Goal: Transaction & Acquisition: Purchase product/service

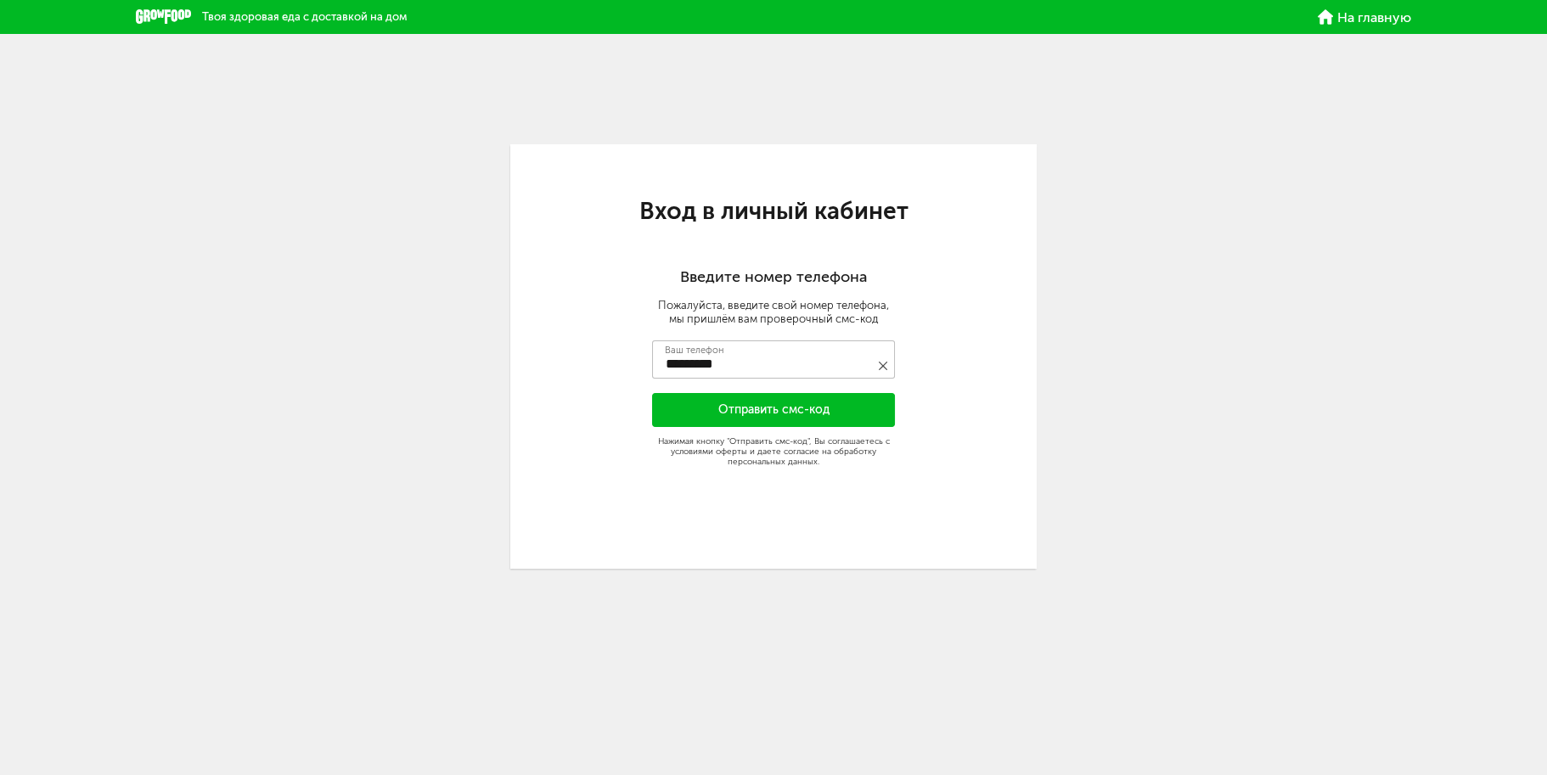
type input "**********"
click at [844, 417] on button "Отправить смс-код" at bounding box center [773, 410] width 243 height 34
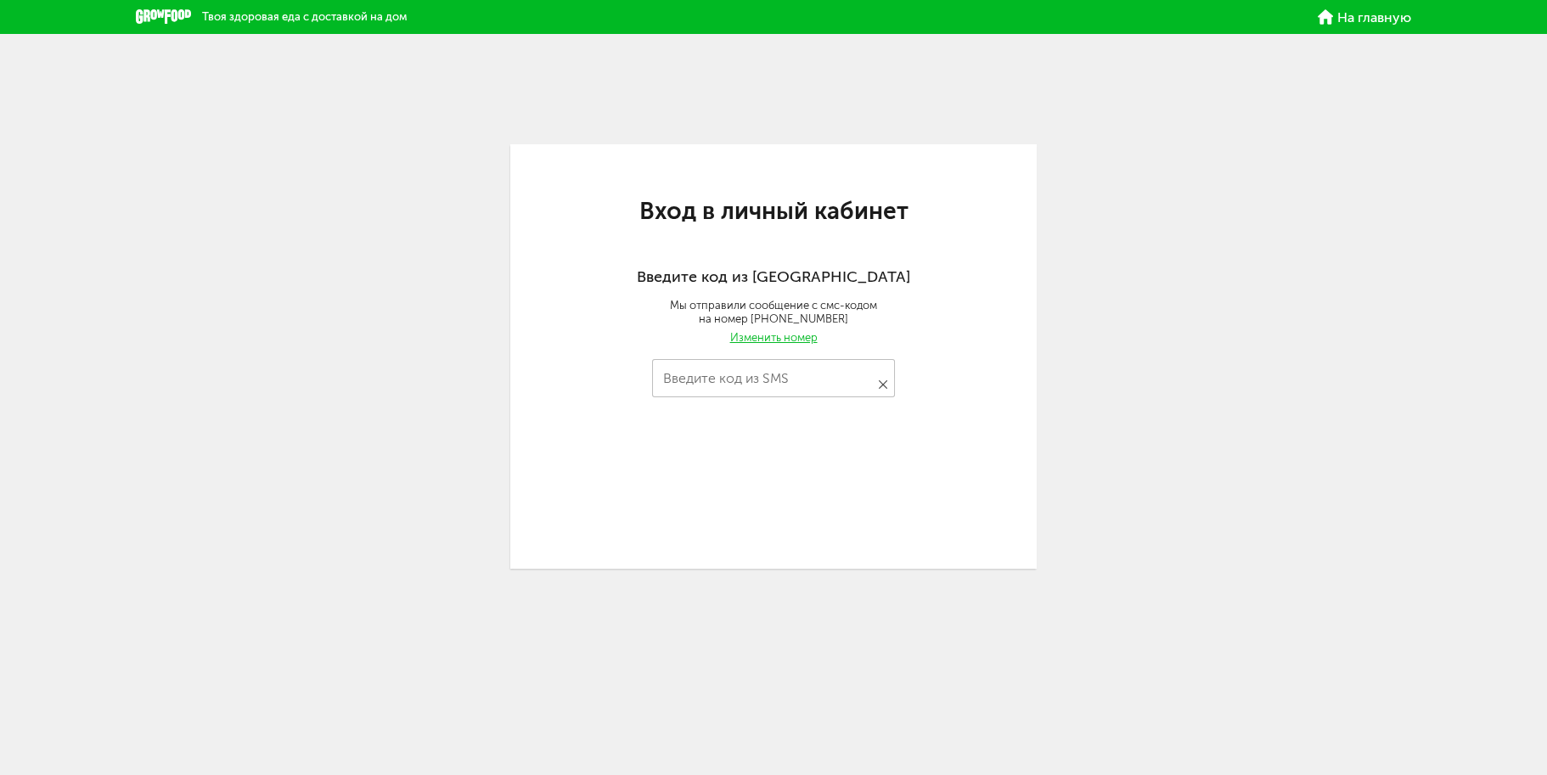
type input "****"
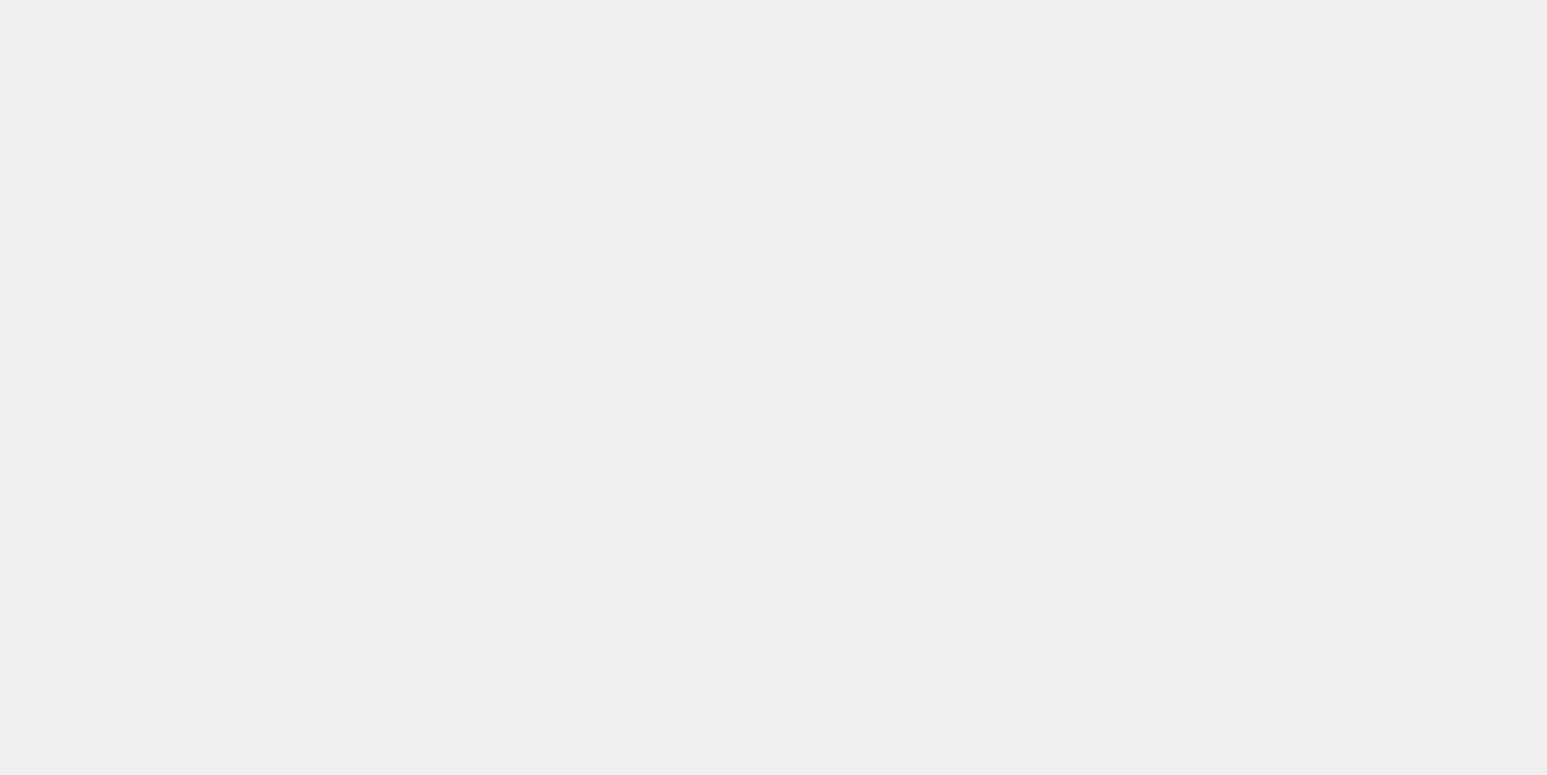
click at [632, 218] on body at bounding box center [773, 387] width 1547 height 775
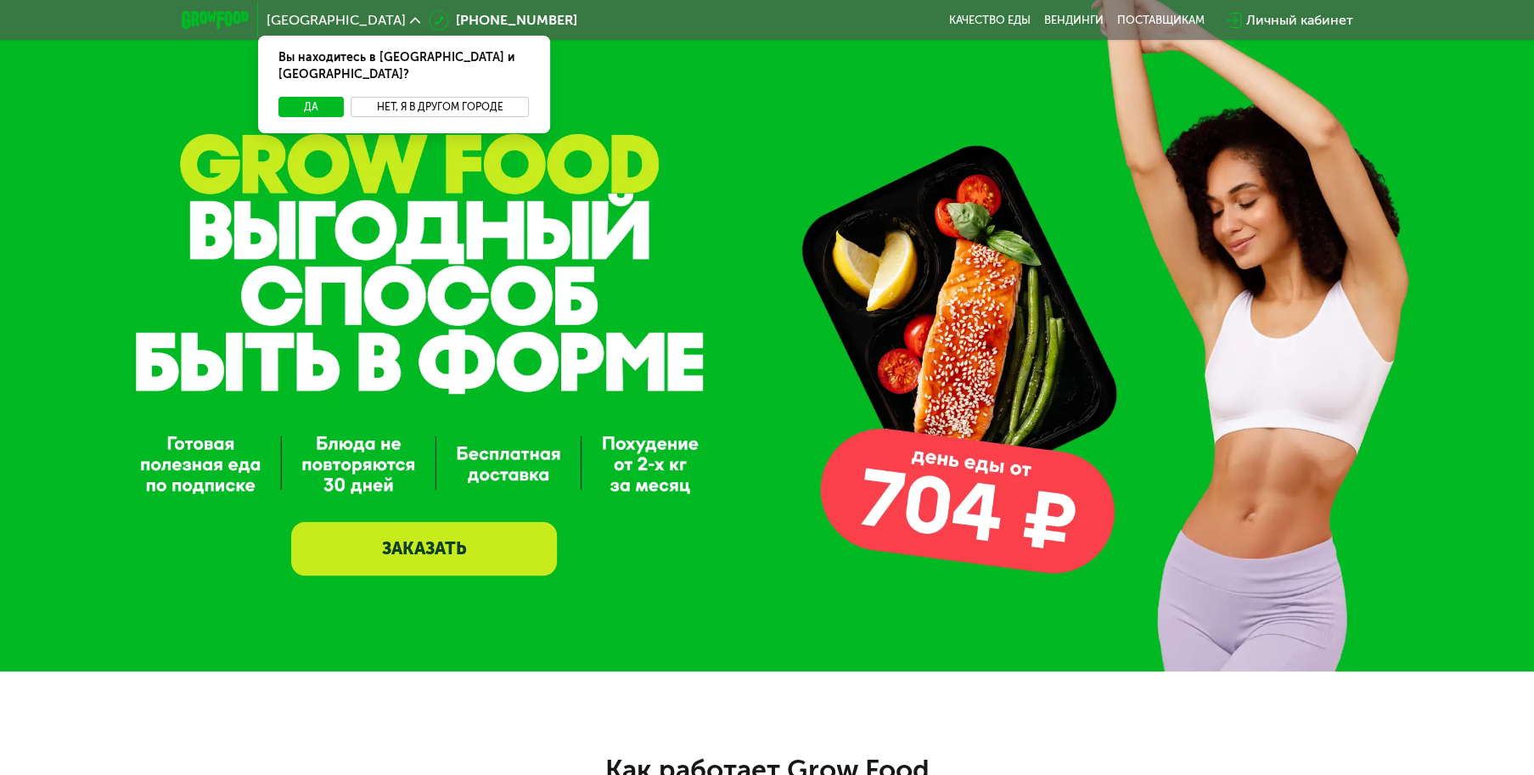
click at [443, 97] on button "Нет, я в другом городе" at bounding box center [440, 107] width 179 height 20
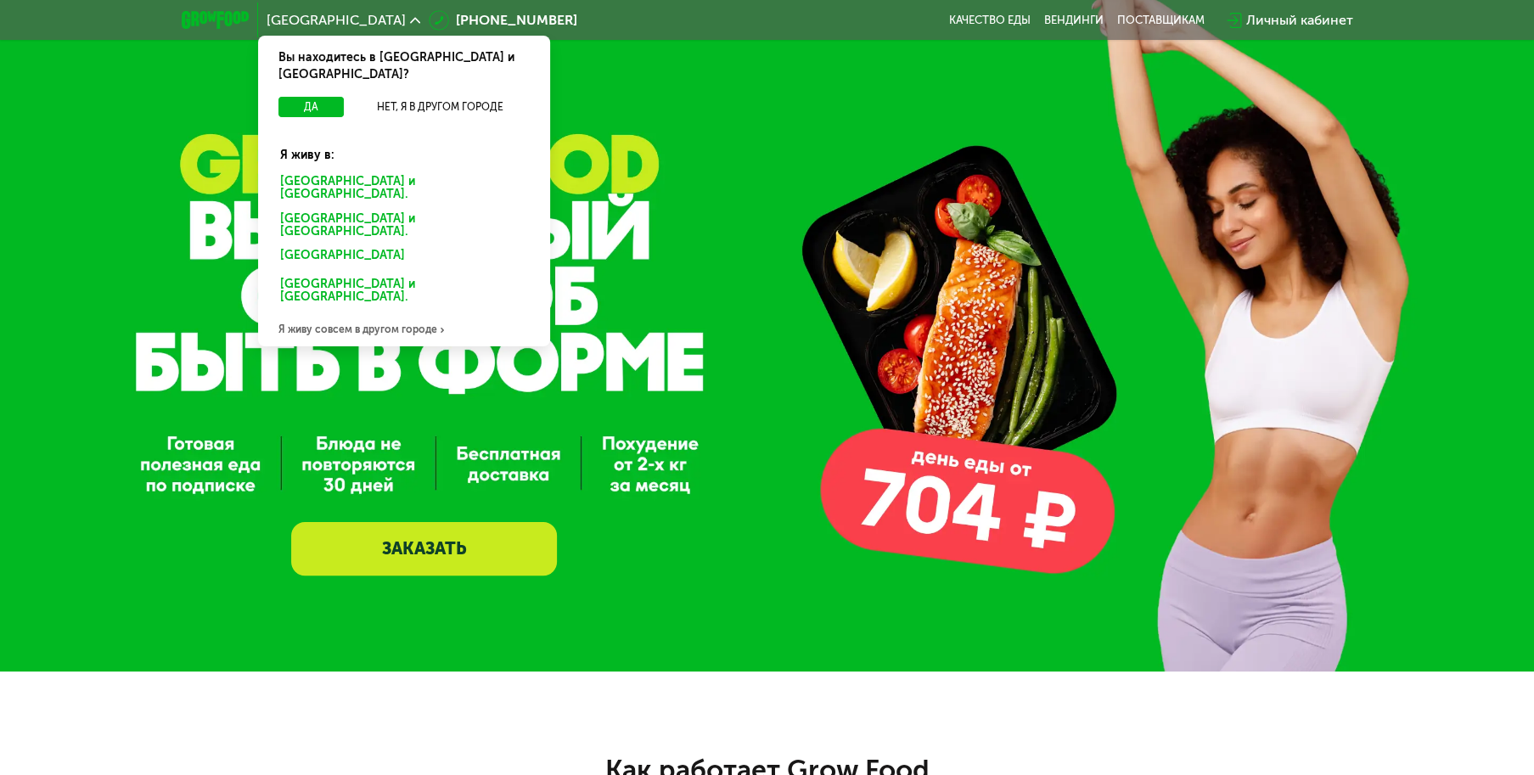
click at [319, 208] on div "Москве и обл." at bounding box center [400, 226] width 265 height 36
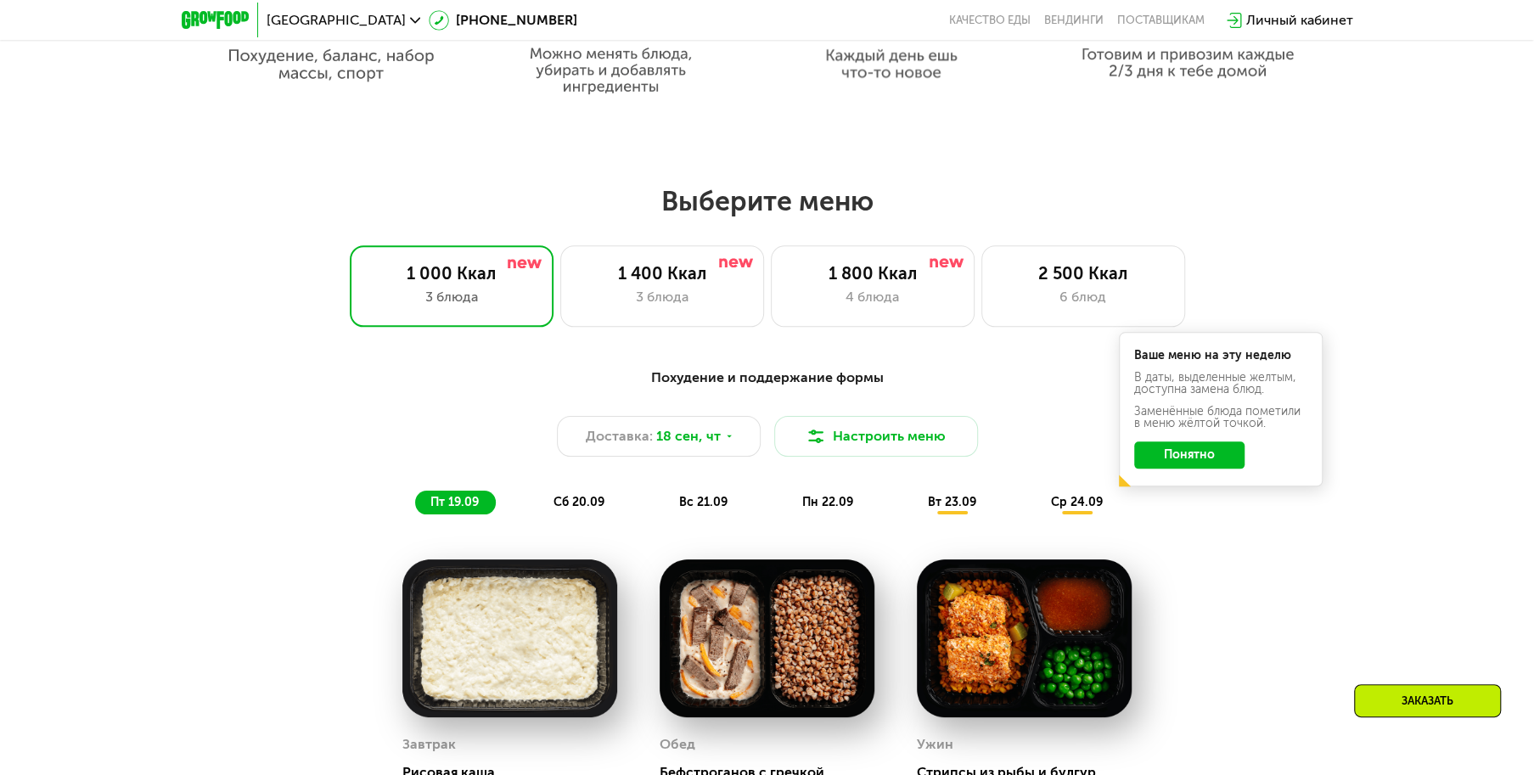
scroll to position [1273, 0]
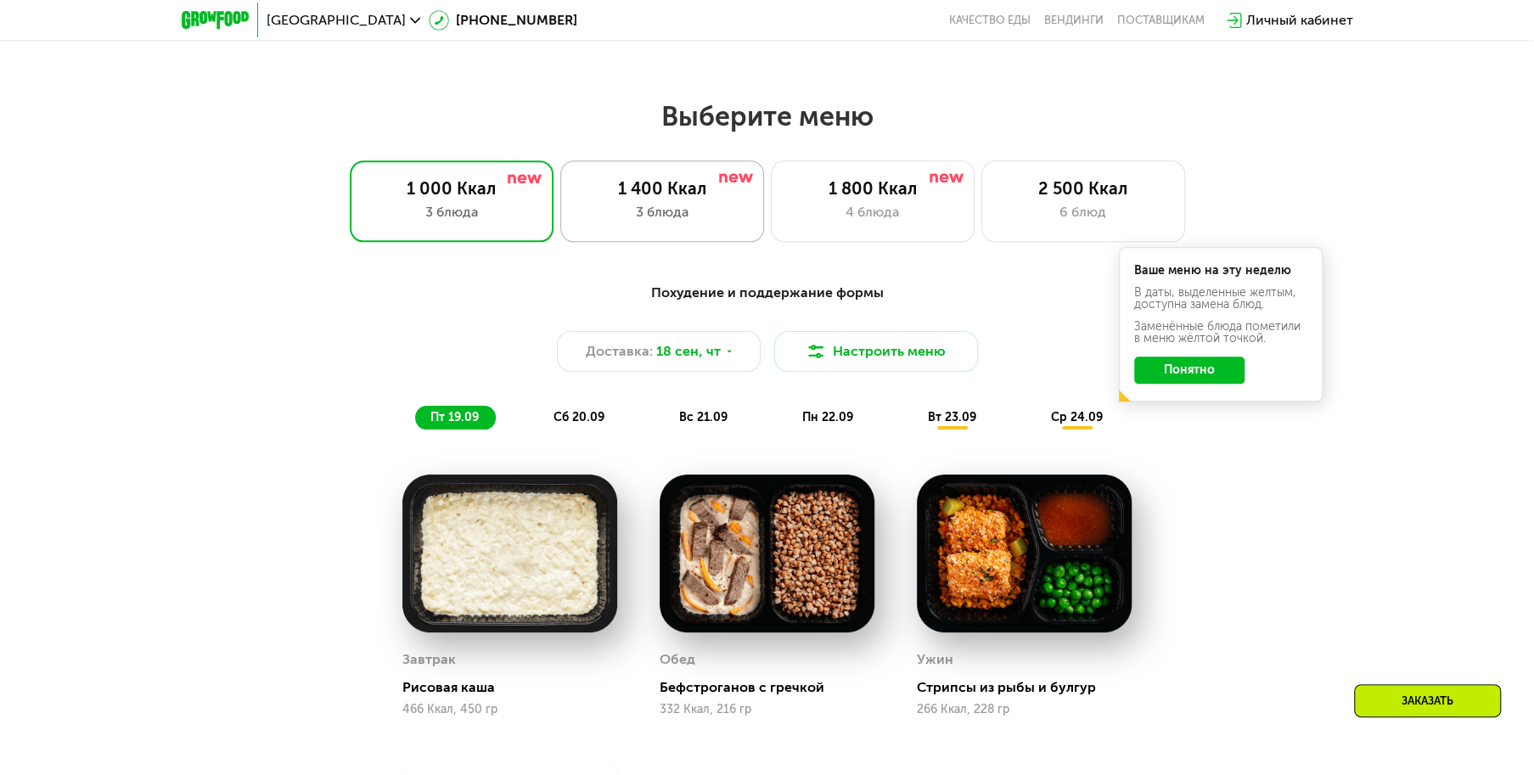
click at [648, 199] on div "1 400 Ккал" at bounding box center [662, 188] width 168 height 20
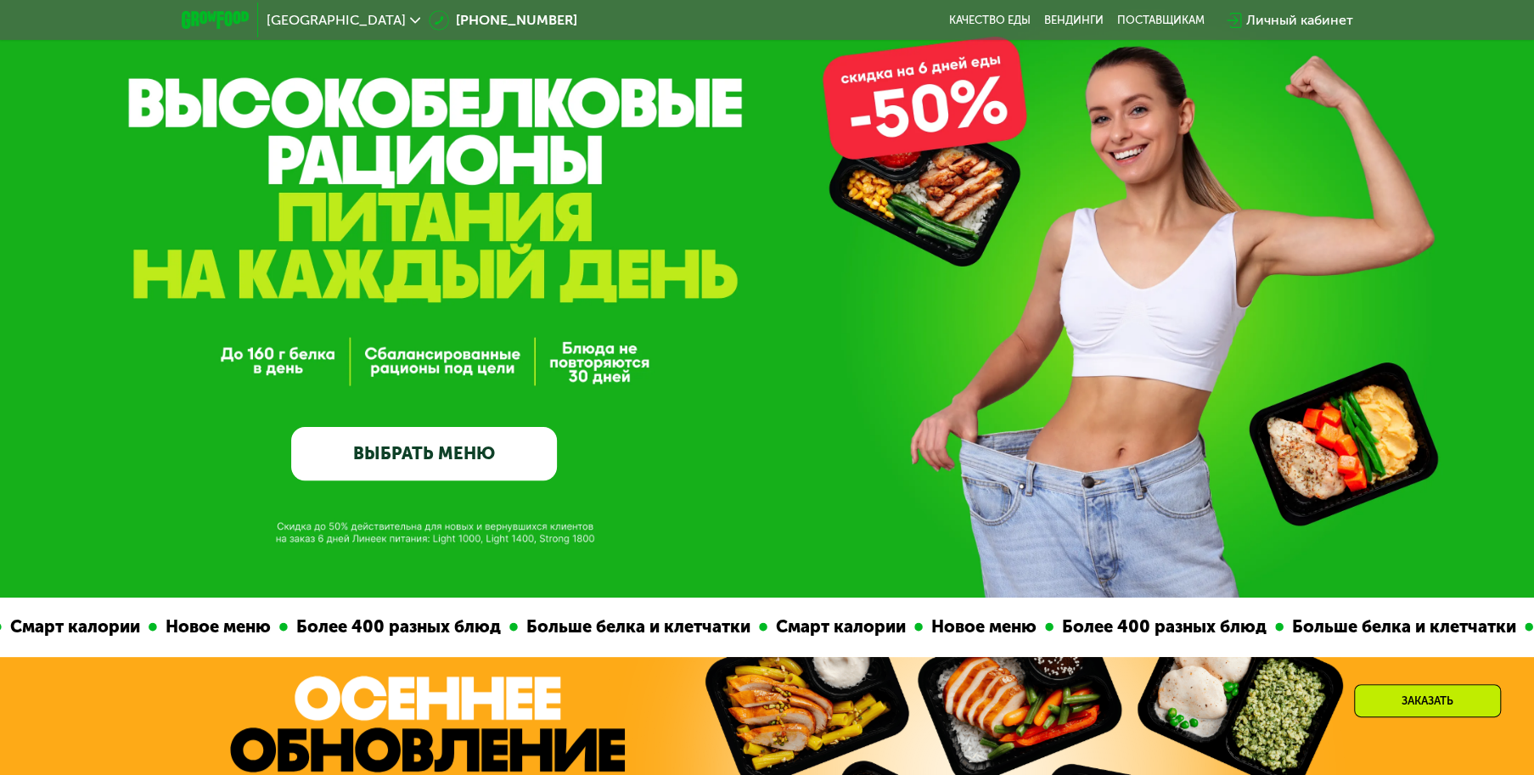
scroll to position [85, 0]
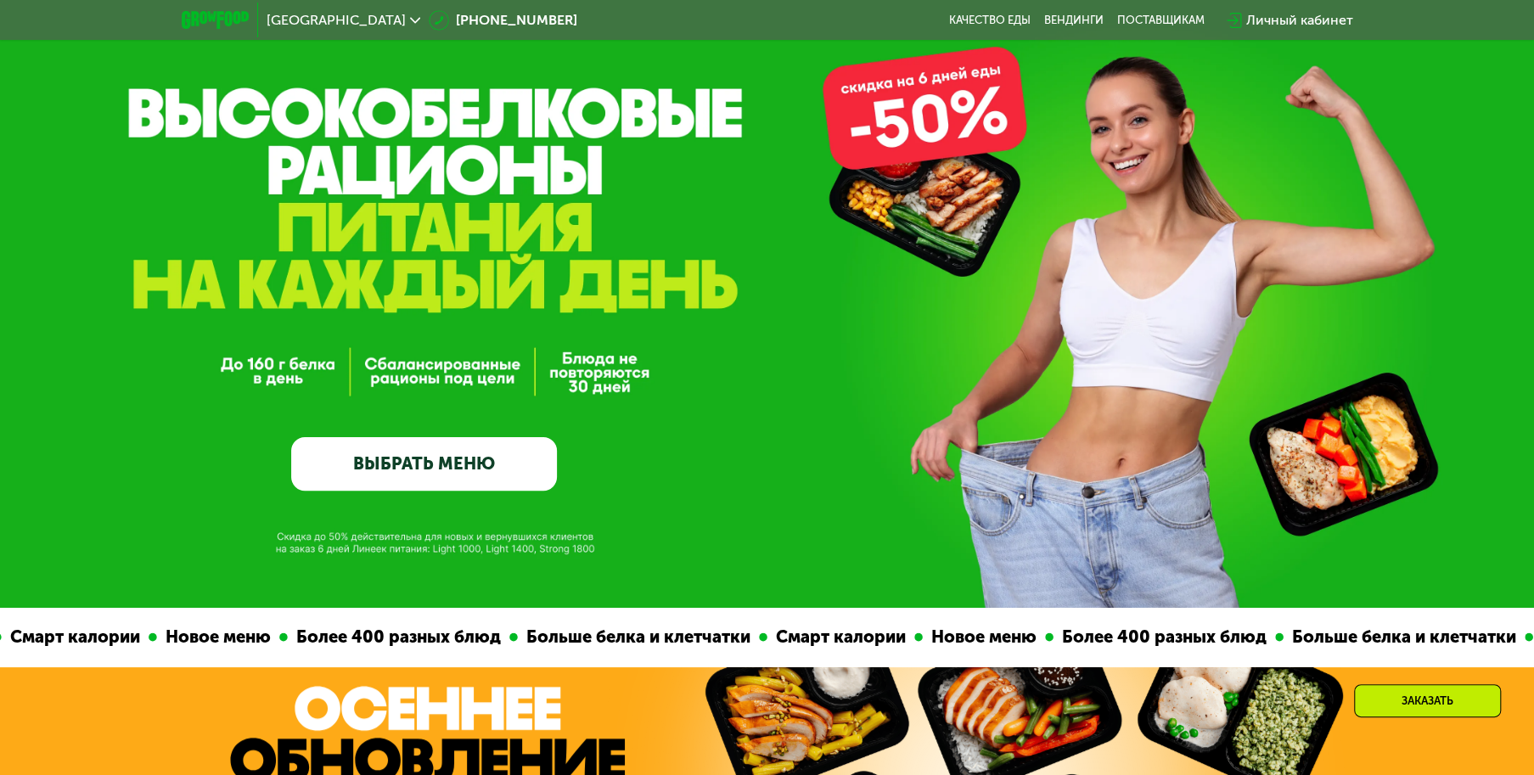
click at [434, 457] on link "ВЫБРАТЬ МЕНЮ" at bounding box center [423, 463] width 265 height 53
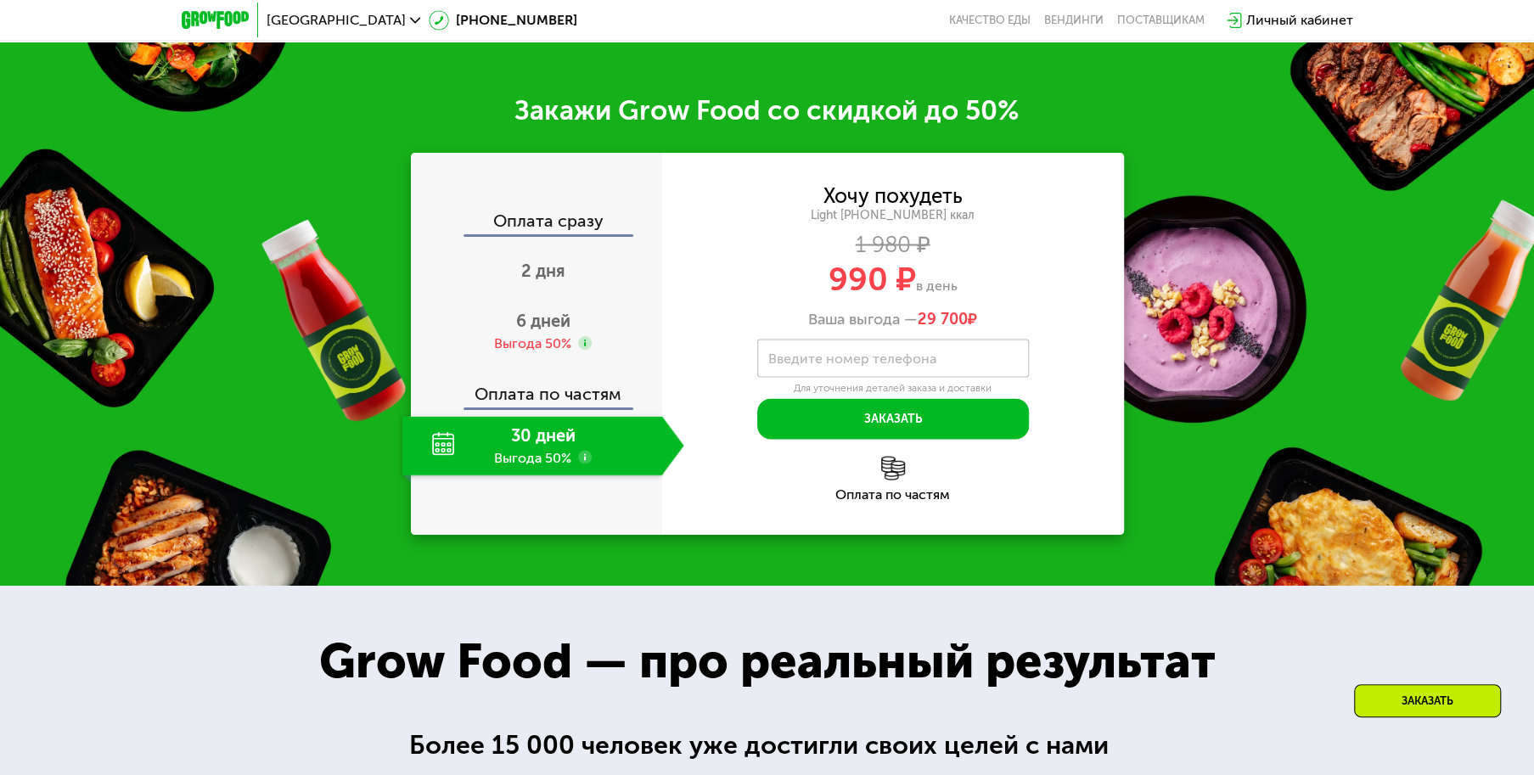
scroll to position [2102, 0]
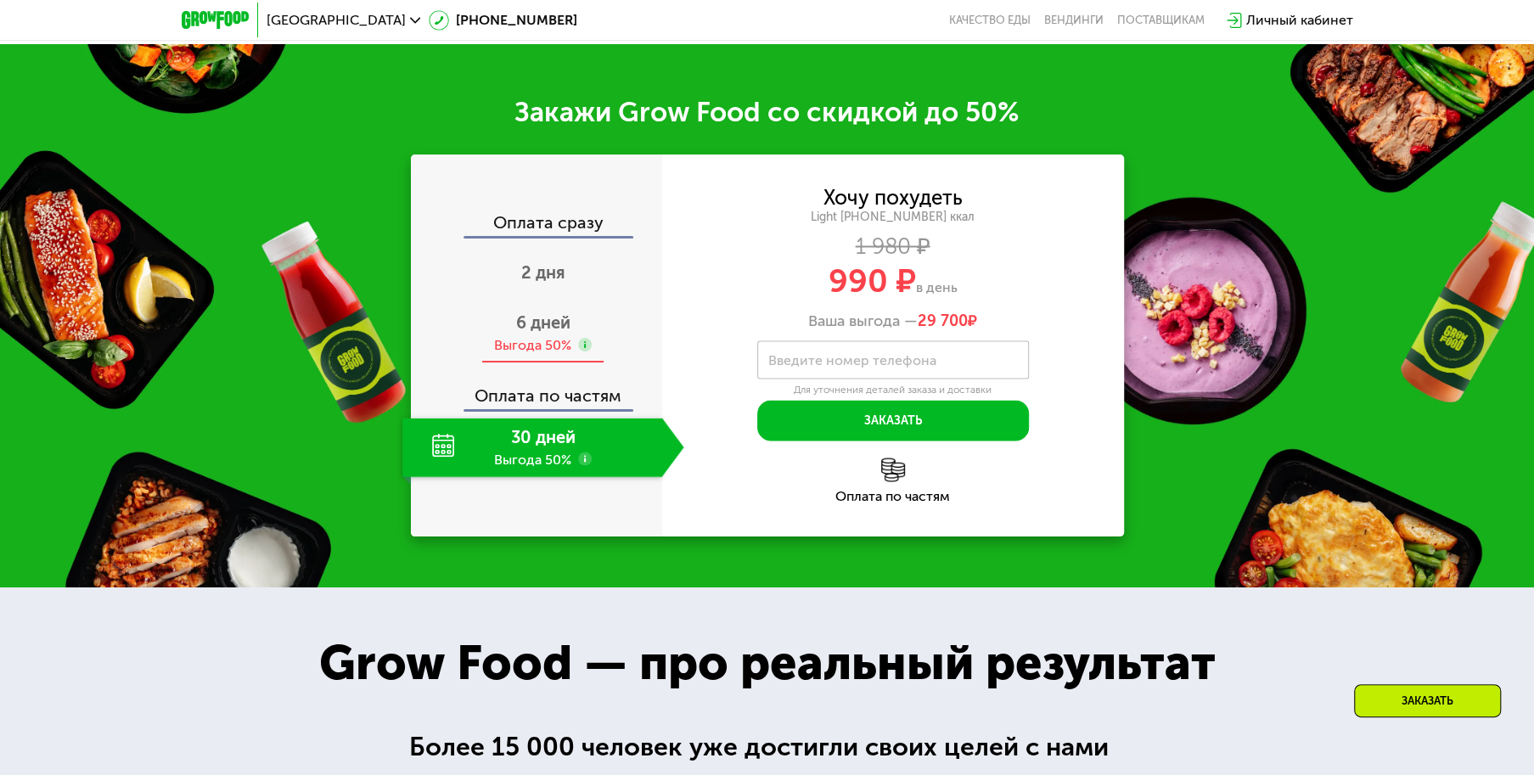
click at [510, 363] on div "6 дней Выгода 50%" at bounding box center [543, 333] width 282 height 59
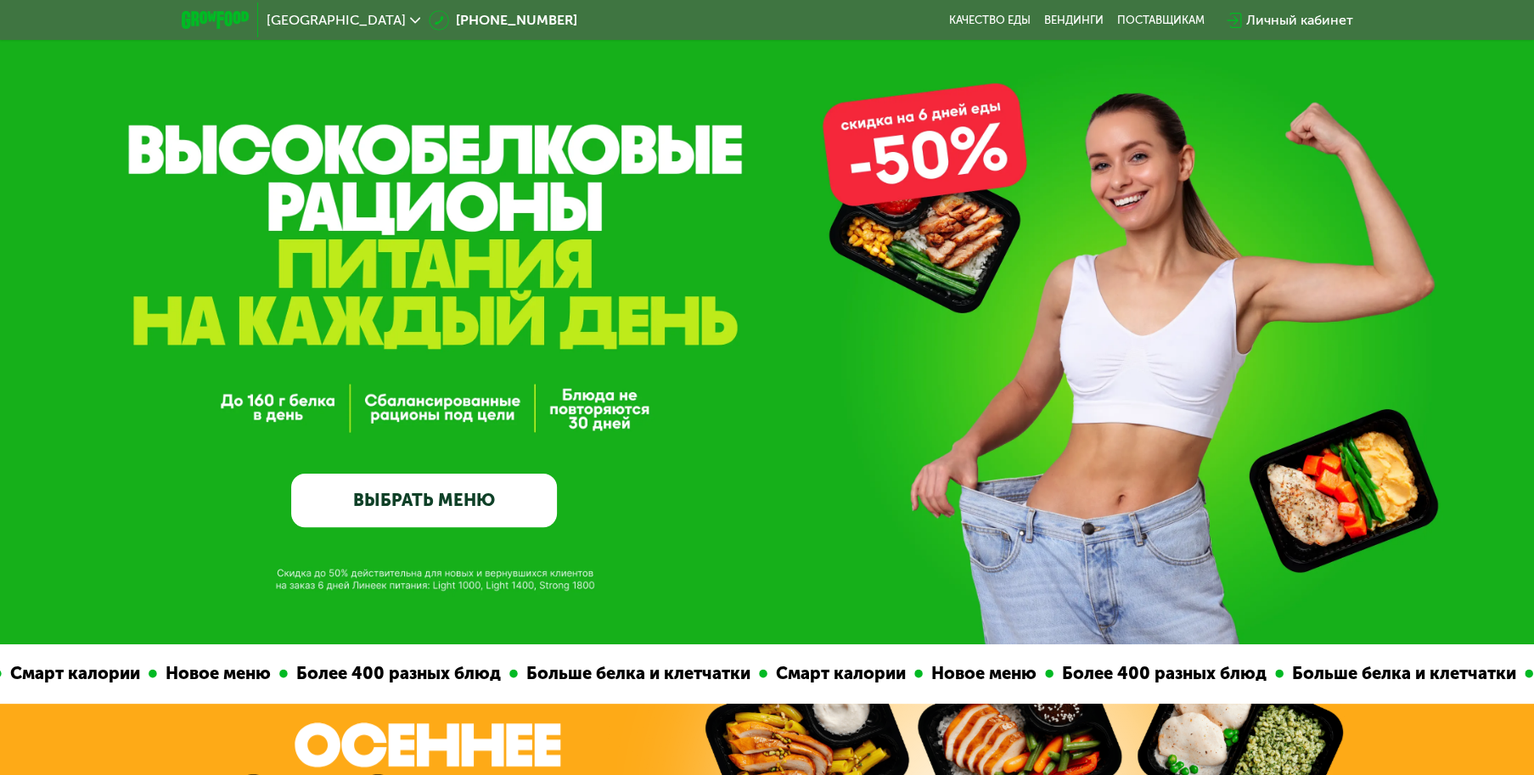
scroll to position [0, 0]
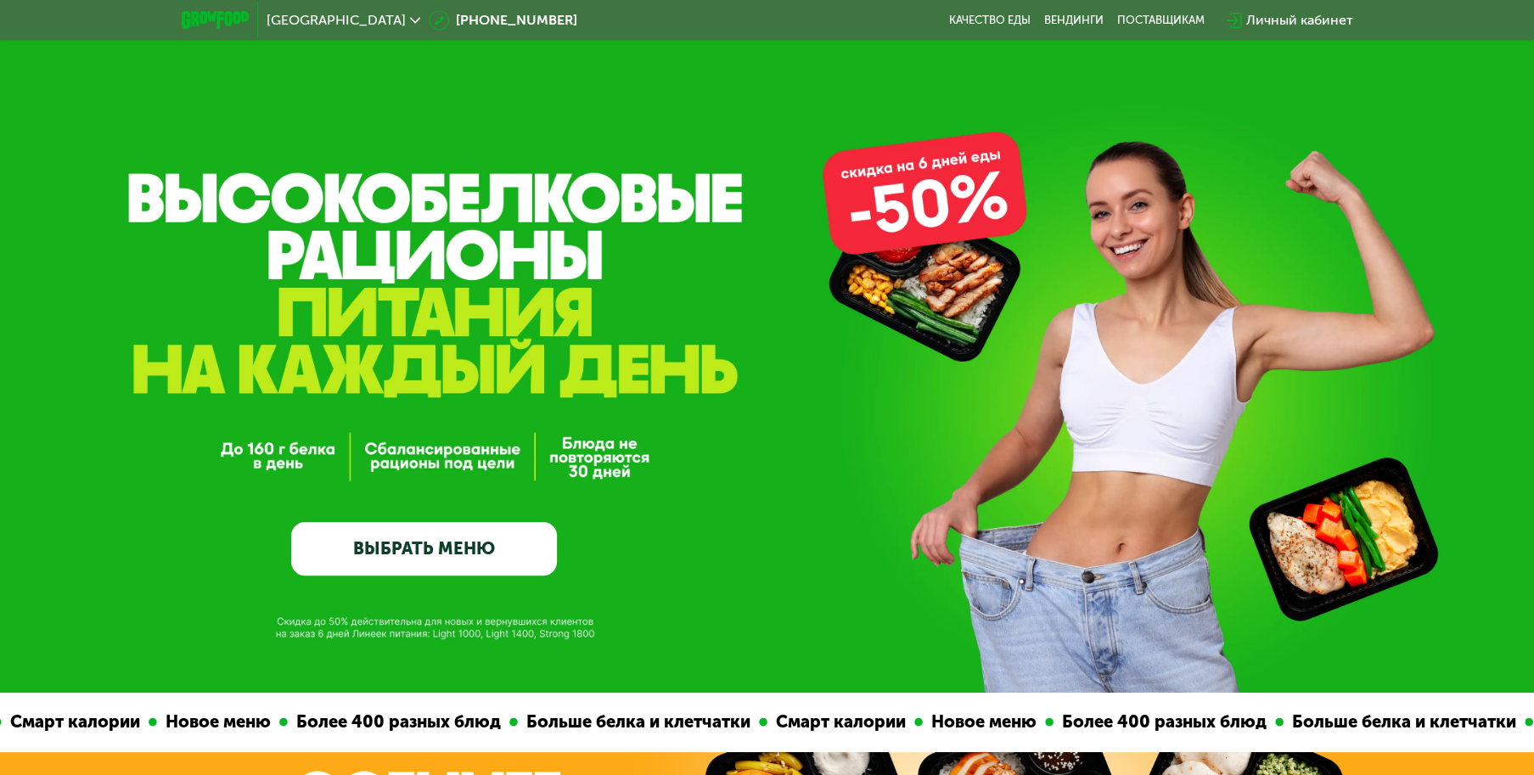
click at [272, 343] on div "GrowFood — доставка правильного питания ВЫБРАТЬ МЕНЮ" at bounding box center [767, 410] width 1534 height 330
click at [765, 522] on div "GrowFood — доставка правильного питания ВЫБРАТЬ МЕНЮ" at bounding box center [767, 410] width 1534 height 330
click at [461, 557] on link "ВЫБРАТЬ МЕНЮ" at bounding box center [423, 548] width 265 height 53
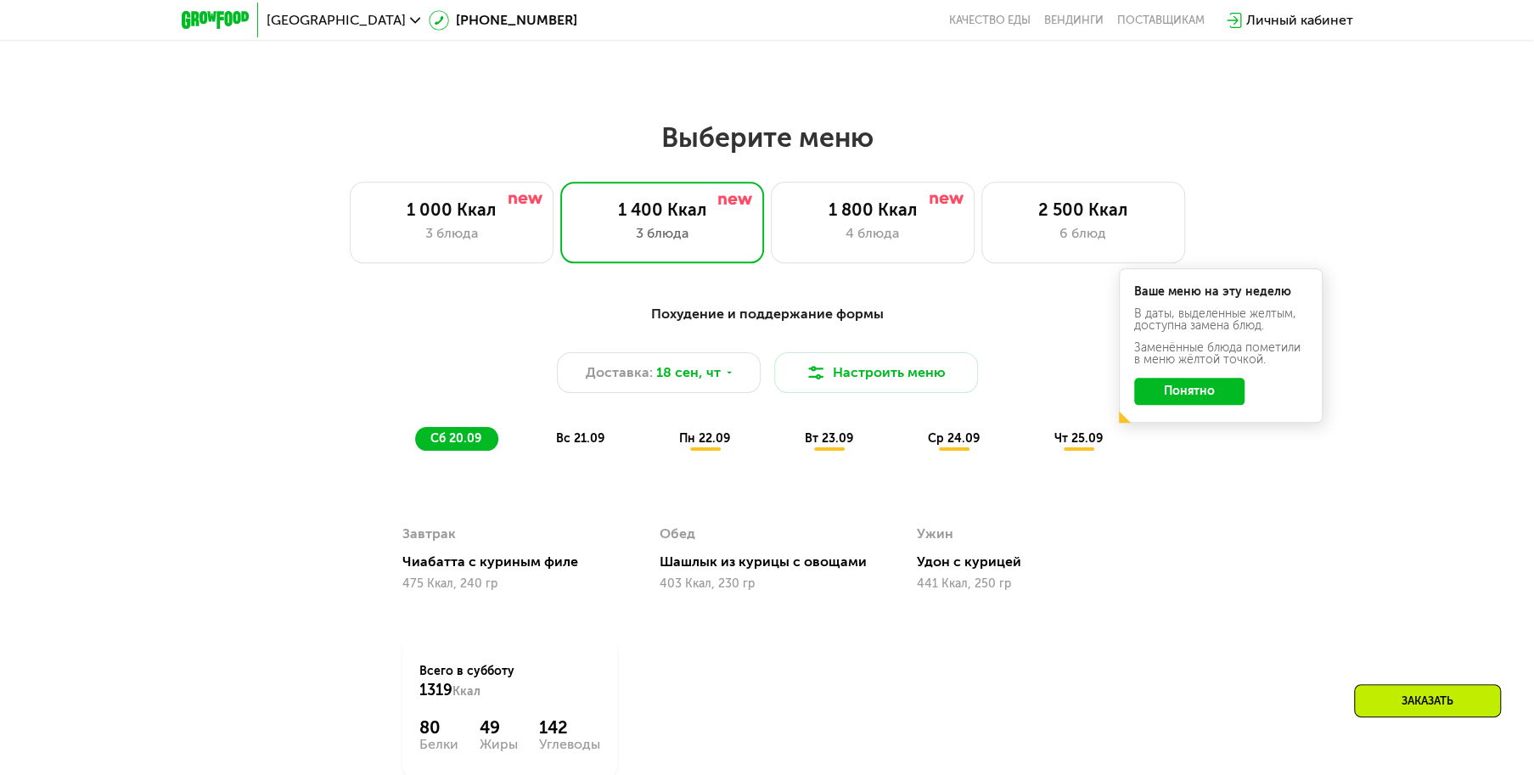
scroll to position [1338, 0]
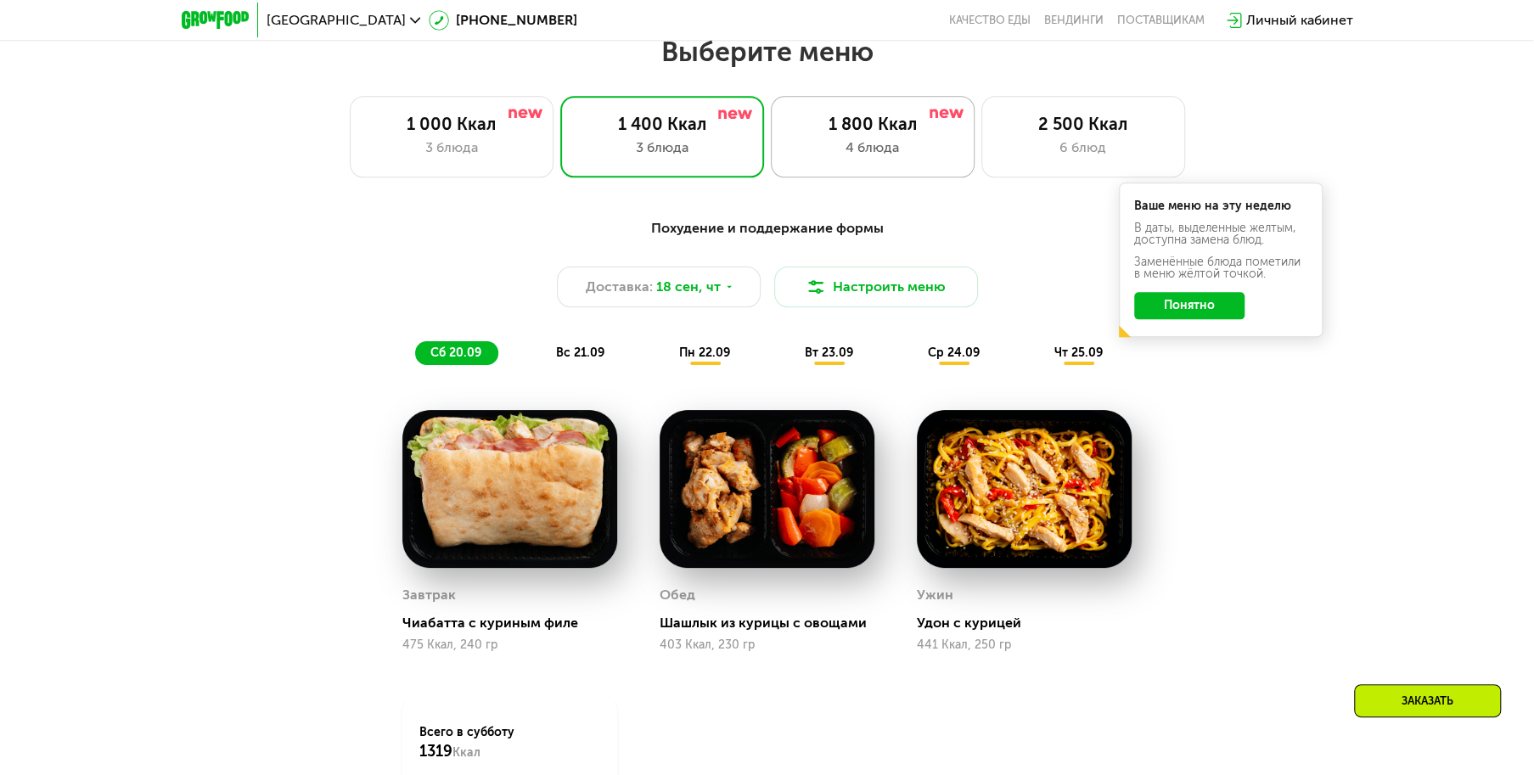
click at [850, 152] on div "4 блюда" at bounding box center [873, 148] width 168 height 20
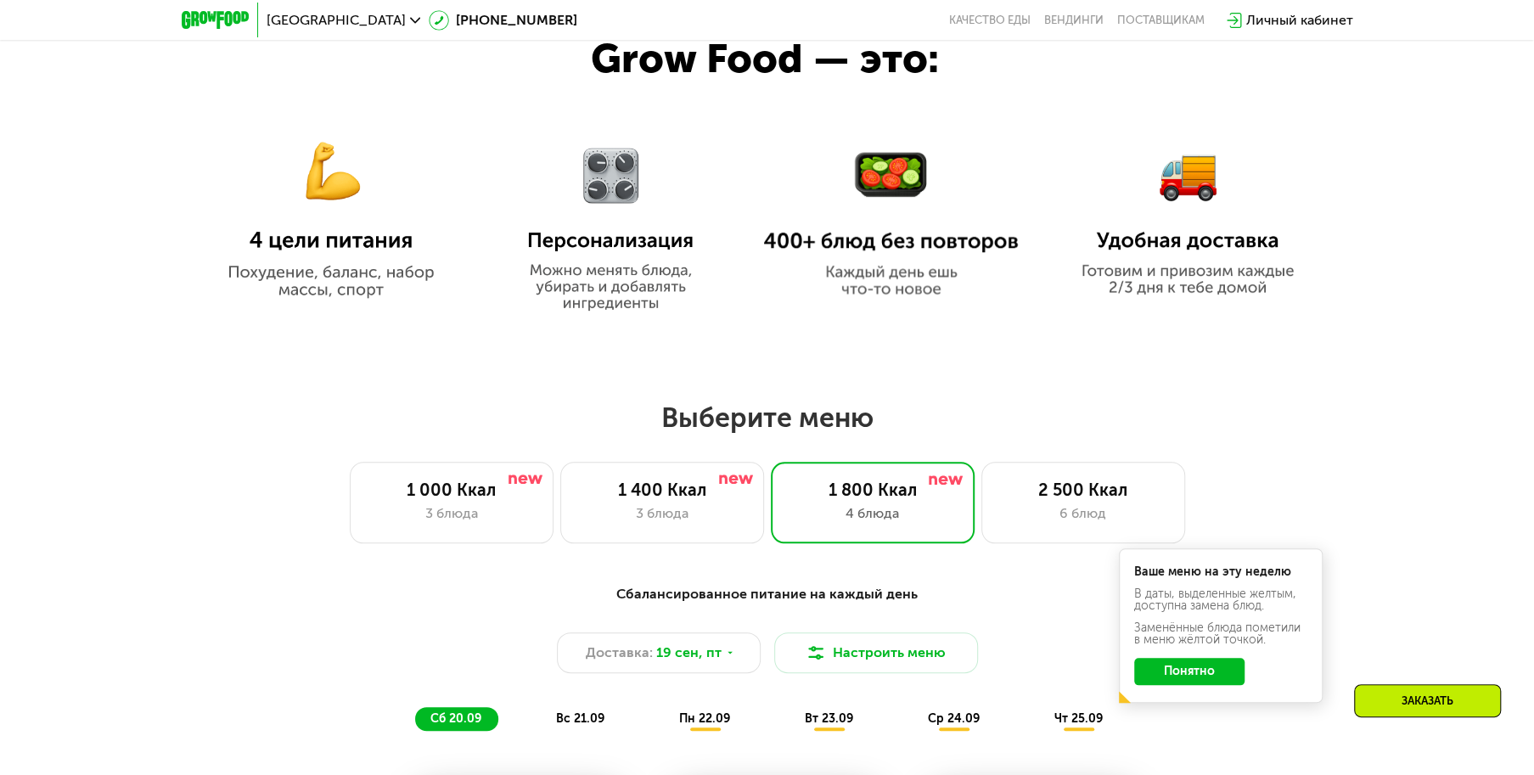
scroll to position [1083, 0]
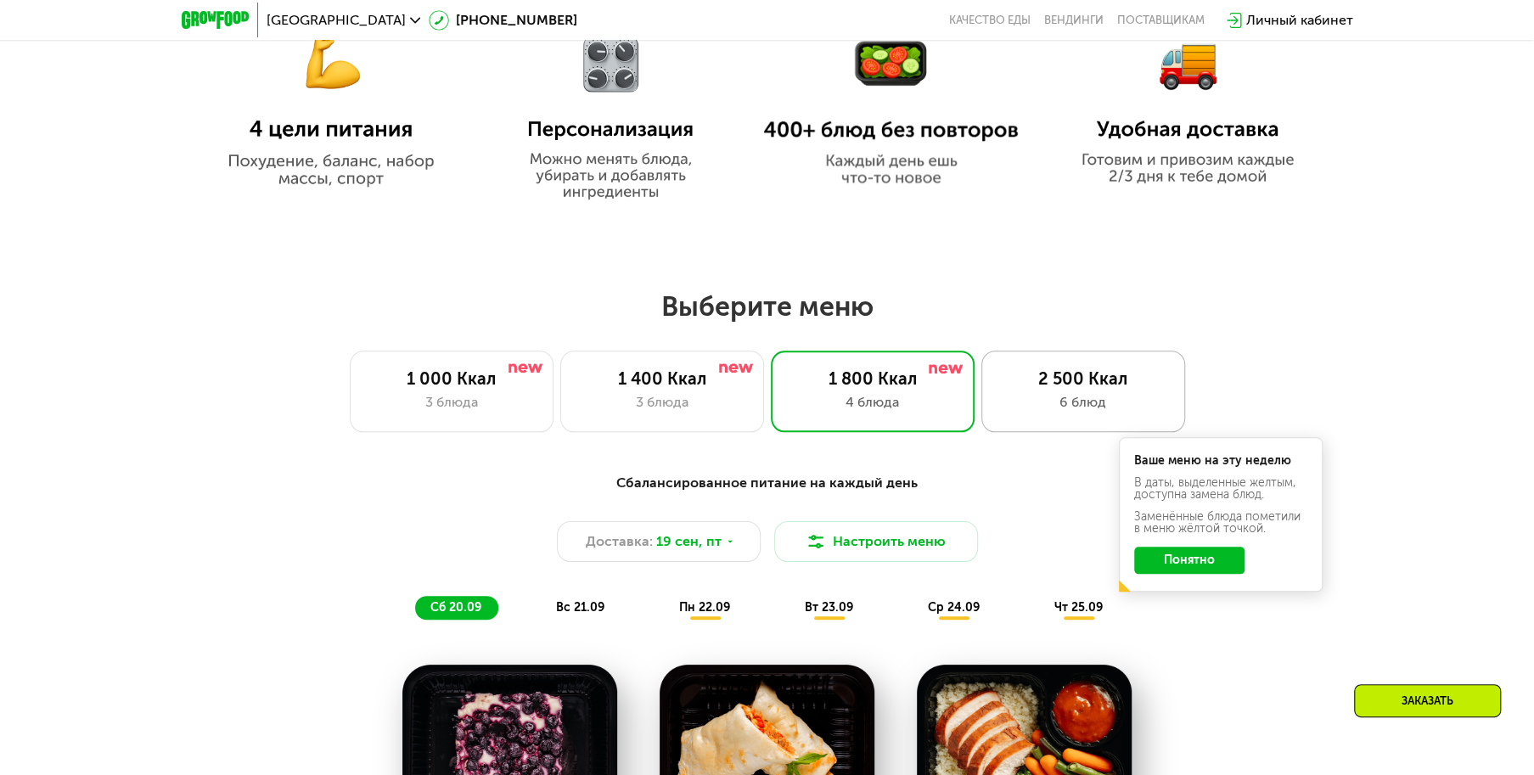
click at [1071, 389] on div "2 500 Ккал" at bounding box center [1083, 378] width 168 height 20
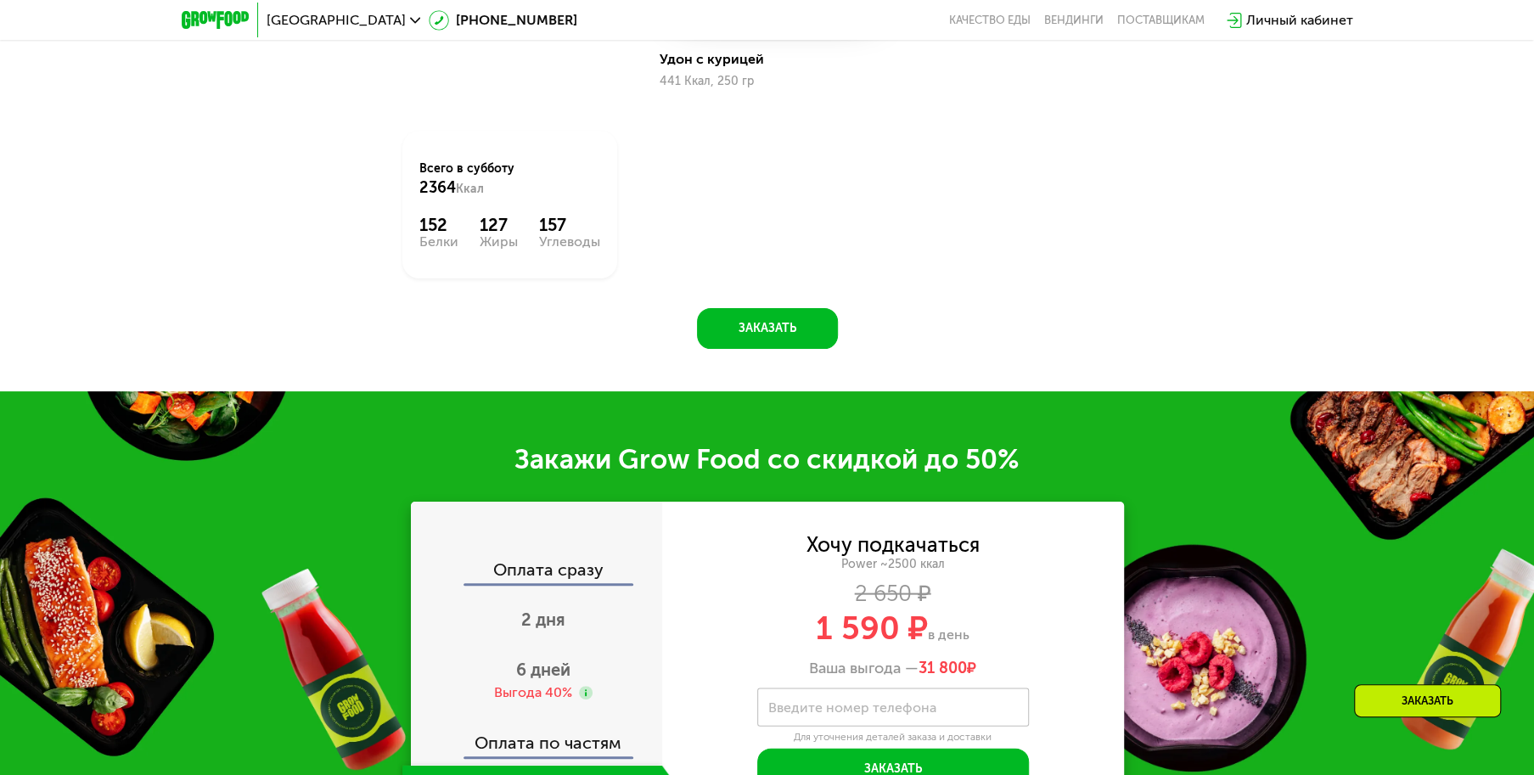
scroll to position [2187, 0]
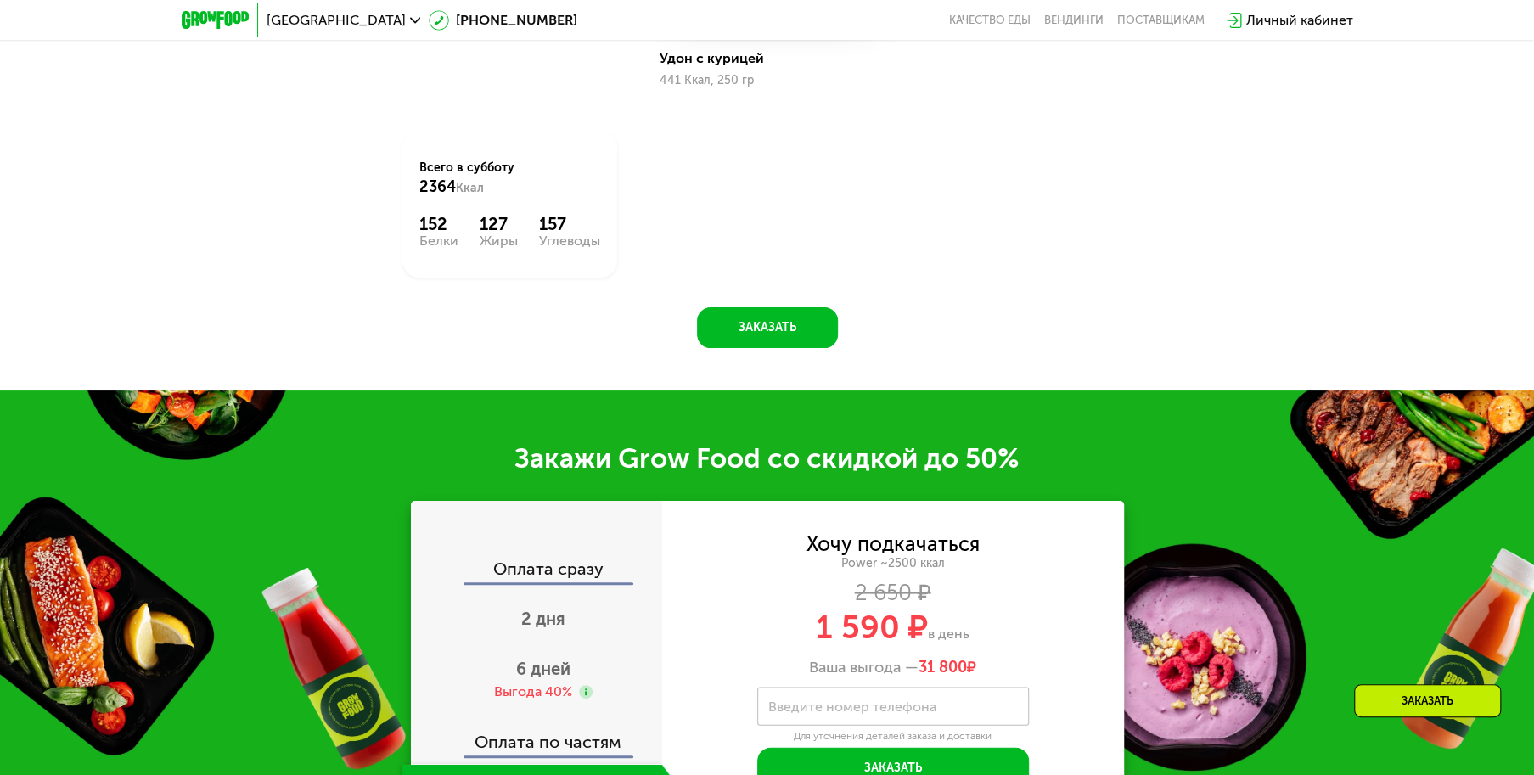
click at [1264, 17] on div "Личный кабинет" at bounding box center [1299, 20] width 107 height 20
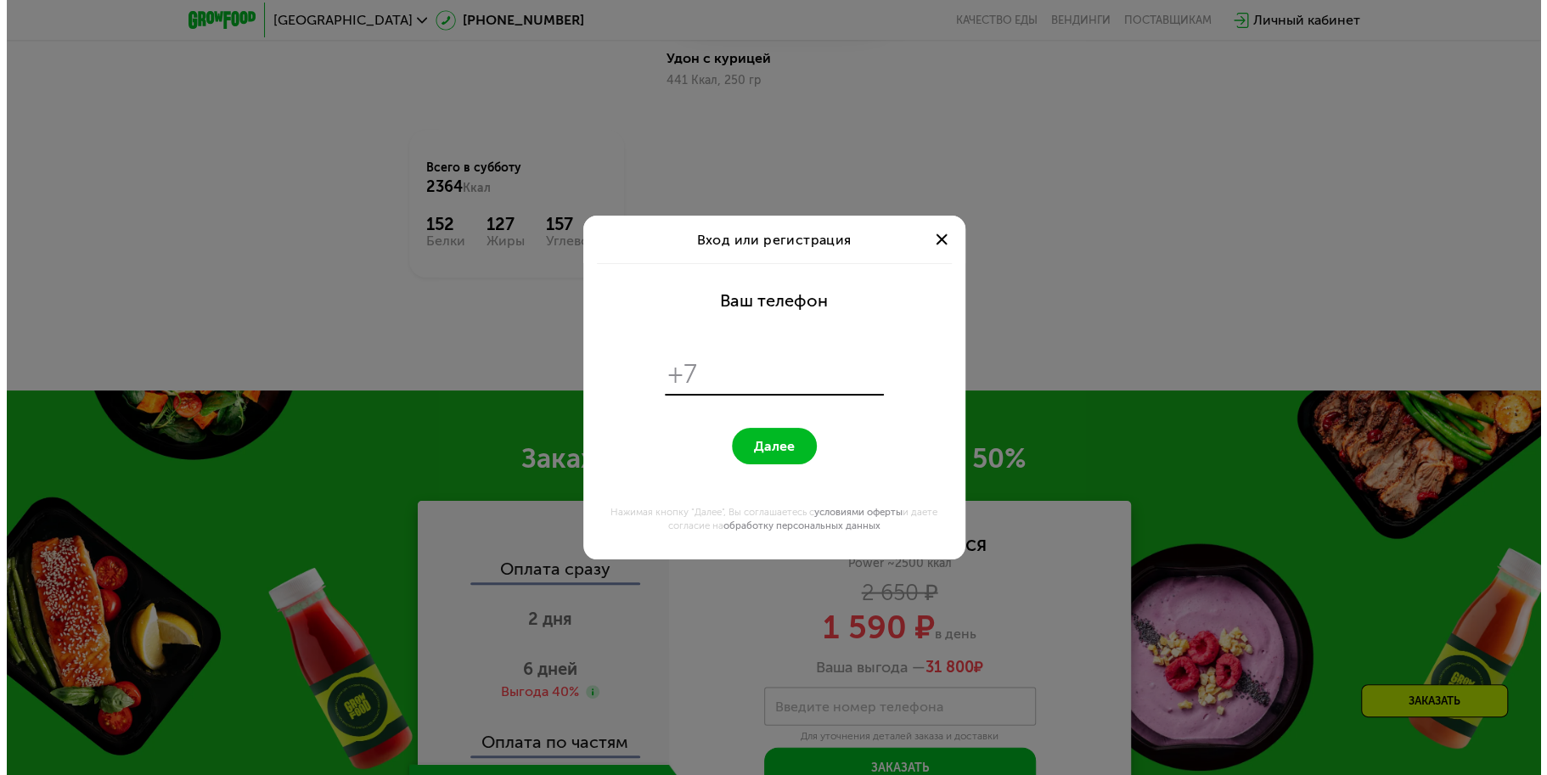
scroll to position [0, 0]
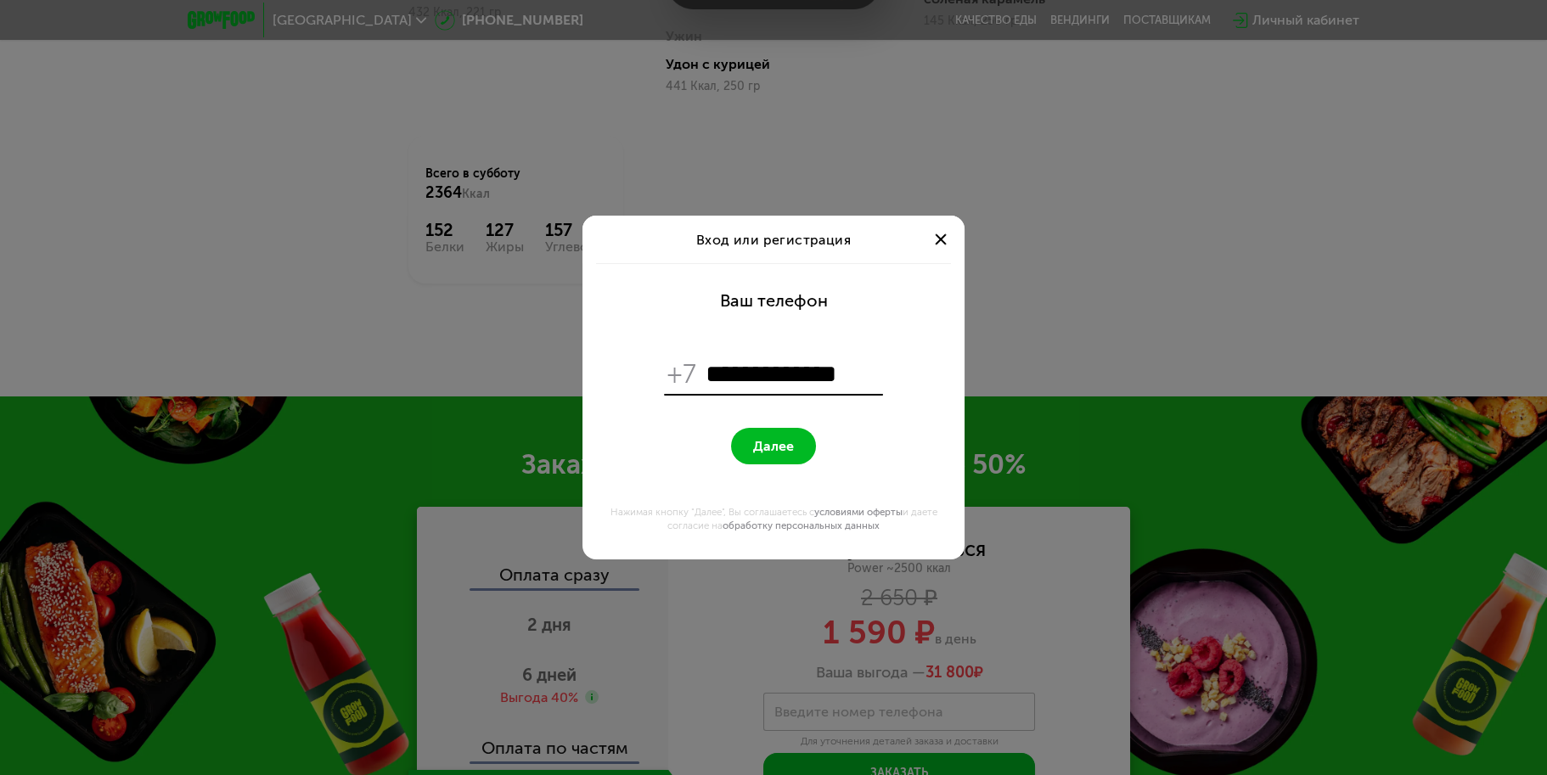
type input "**********"
click at [749, 440] on button "Далее" at bounding box center [773, 446] width 85 height 37
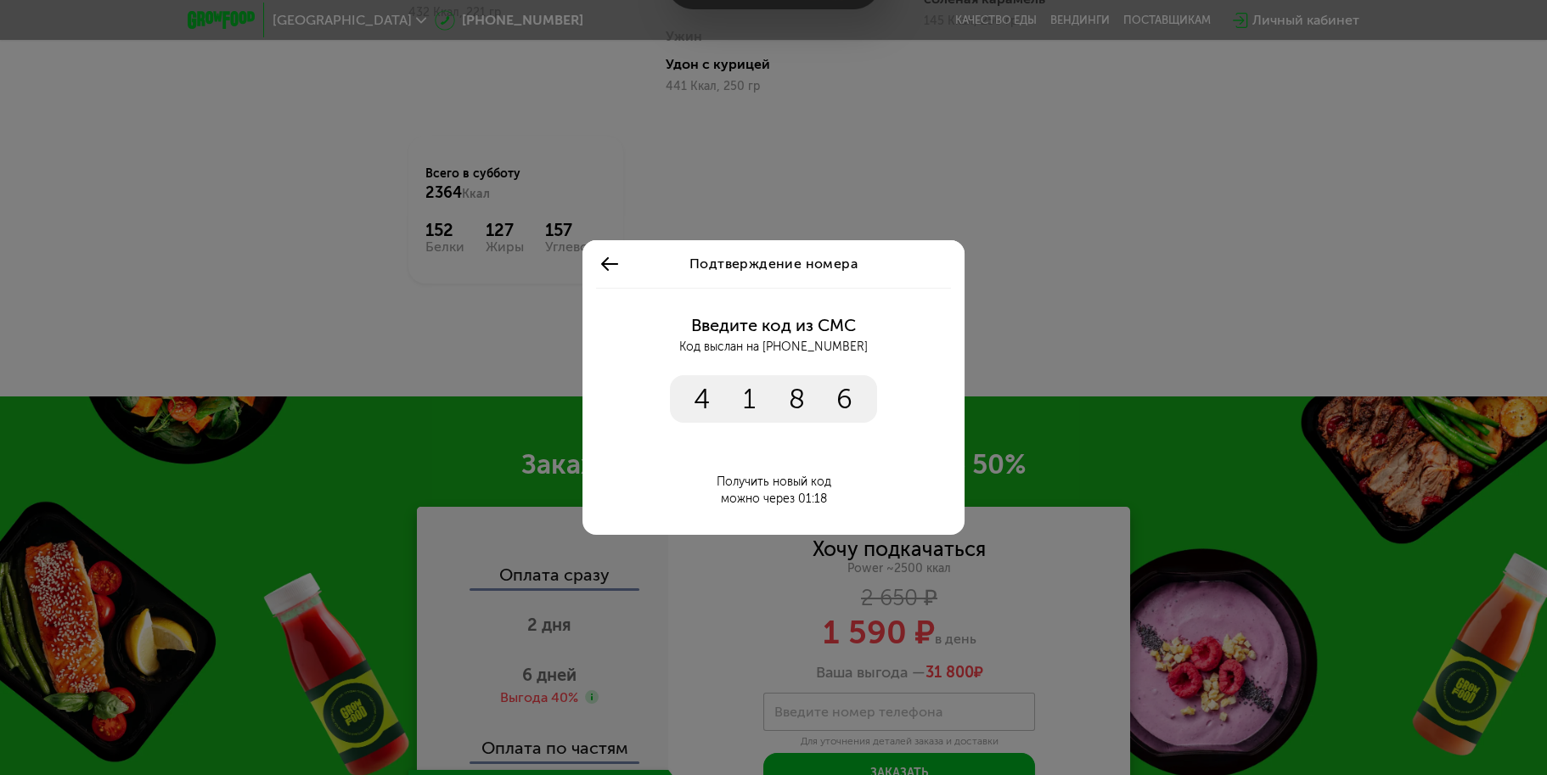
type input "****"
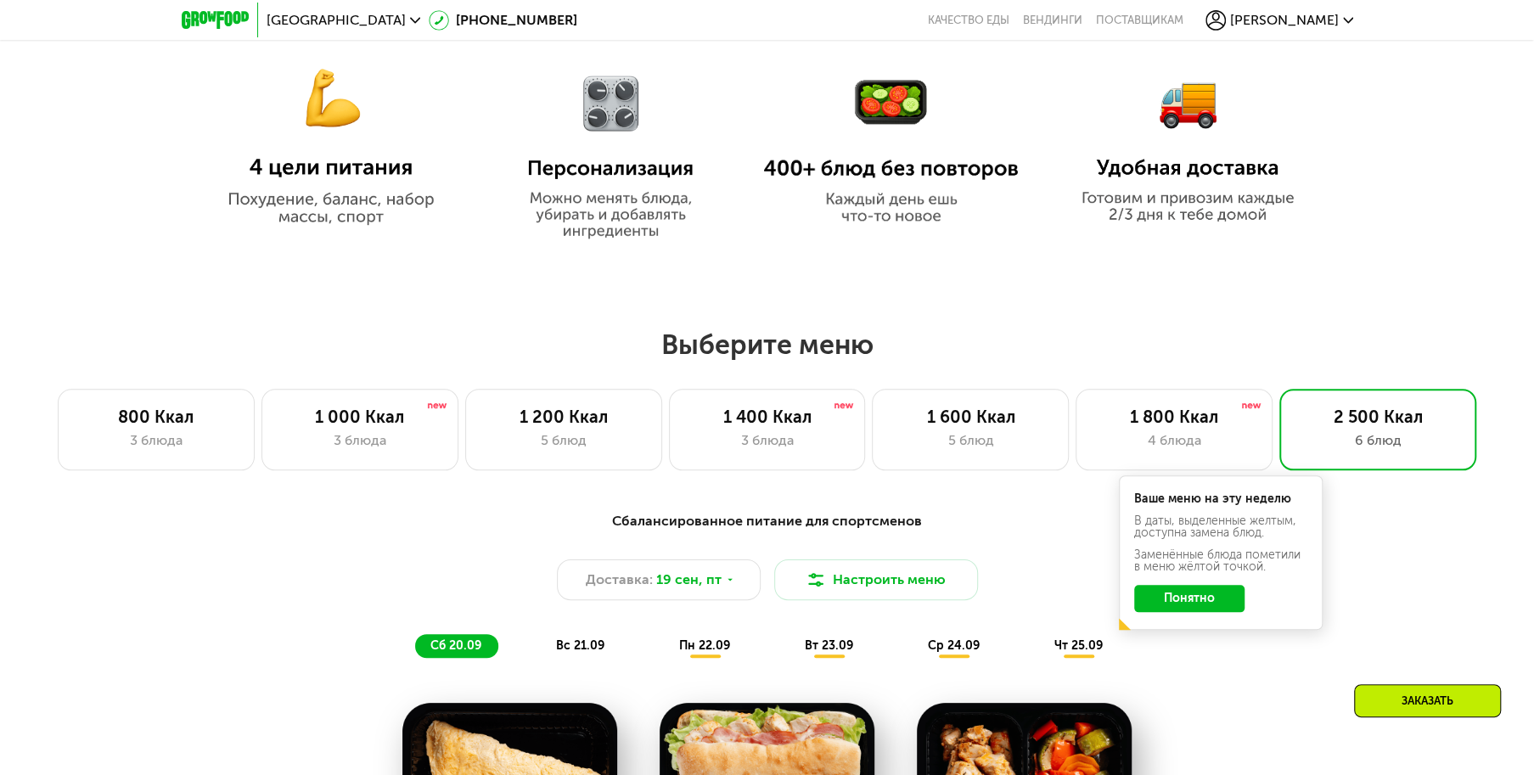
scroll to position [775, 0]
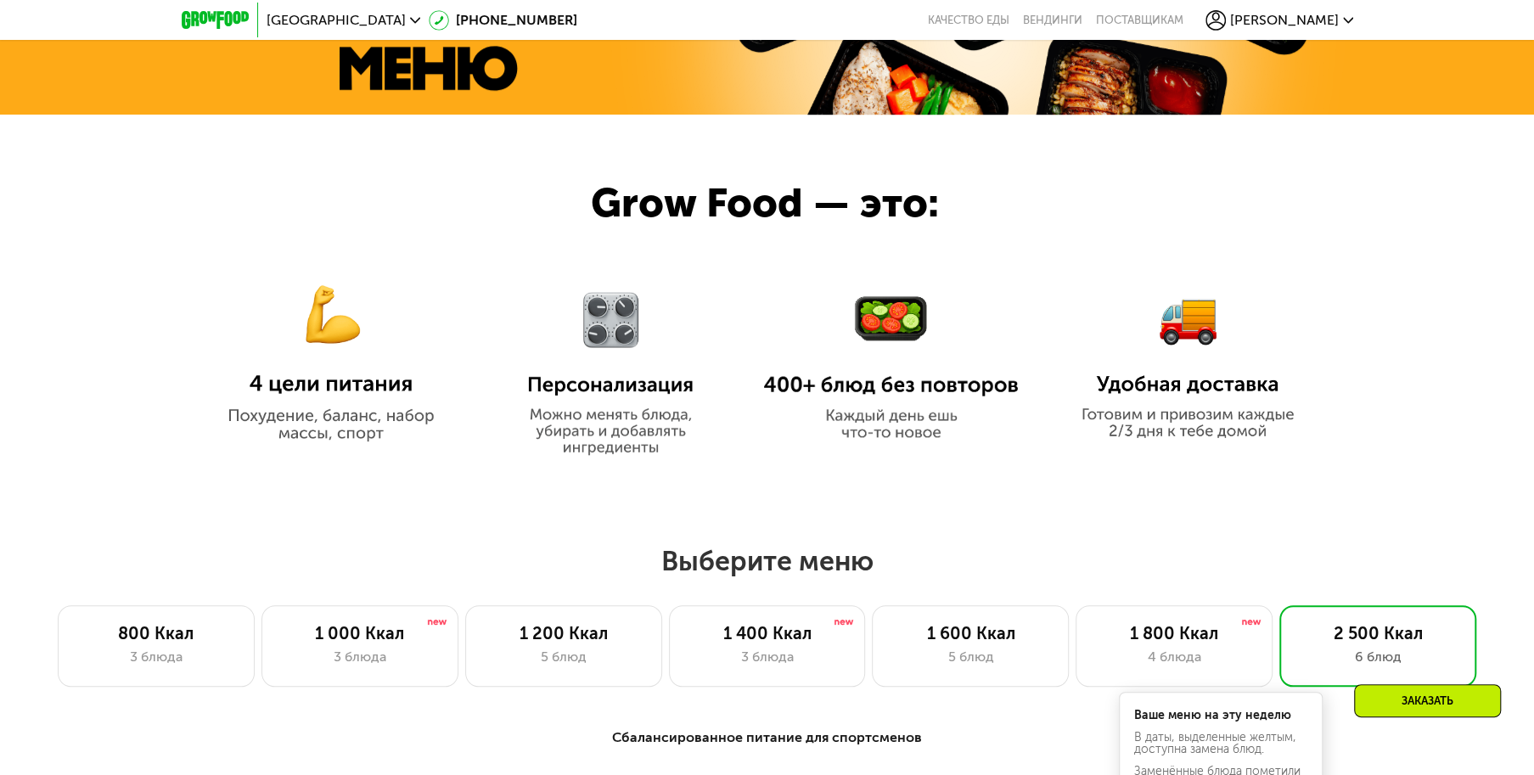
click at [1323, 17] on span "[PERSON_NAME]" at bounding box center [1284, 21] width 109 height 14
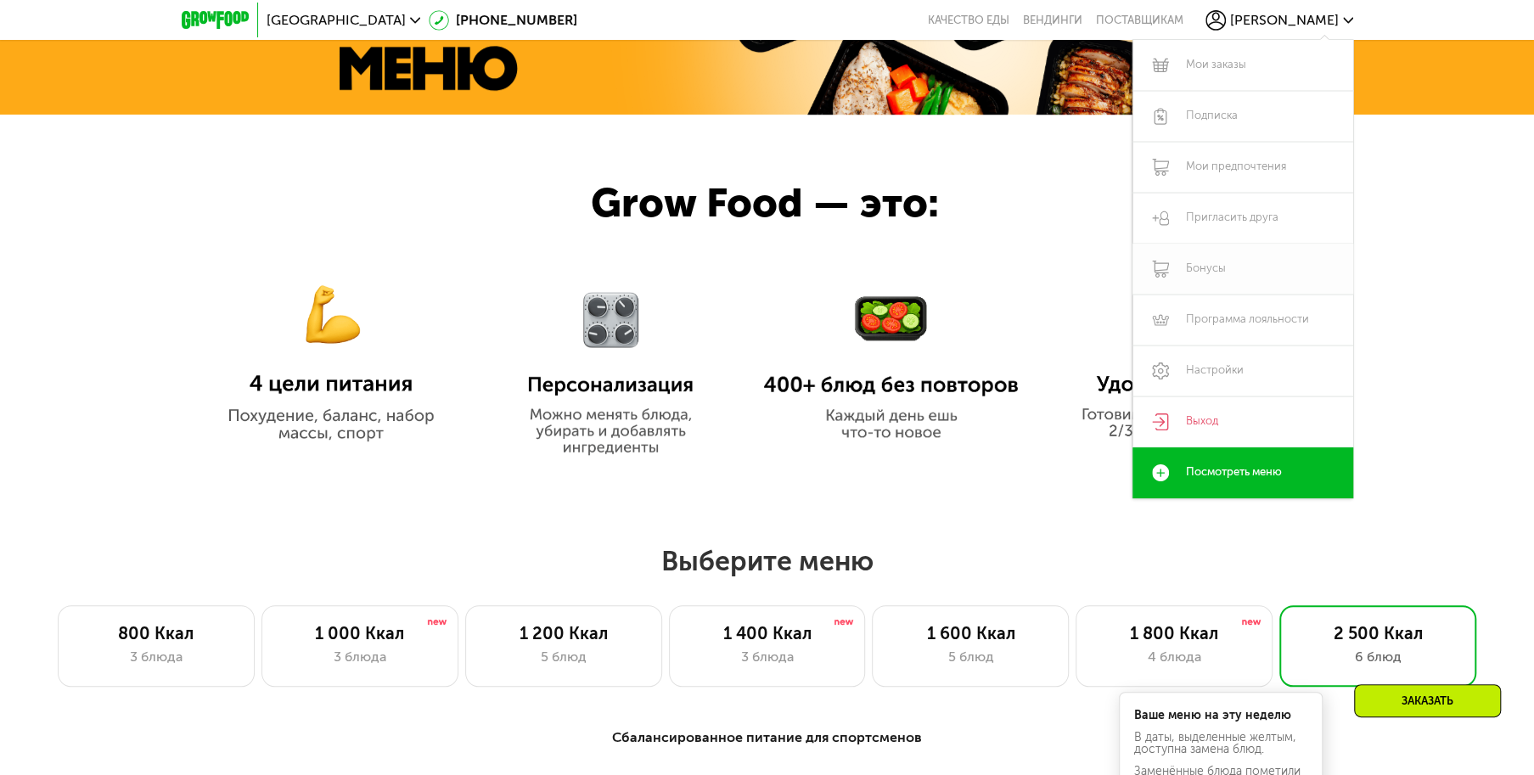
click at [1220, 270] on link "Бонусы" at bounding box center [1242, 269] width 221 height 51
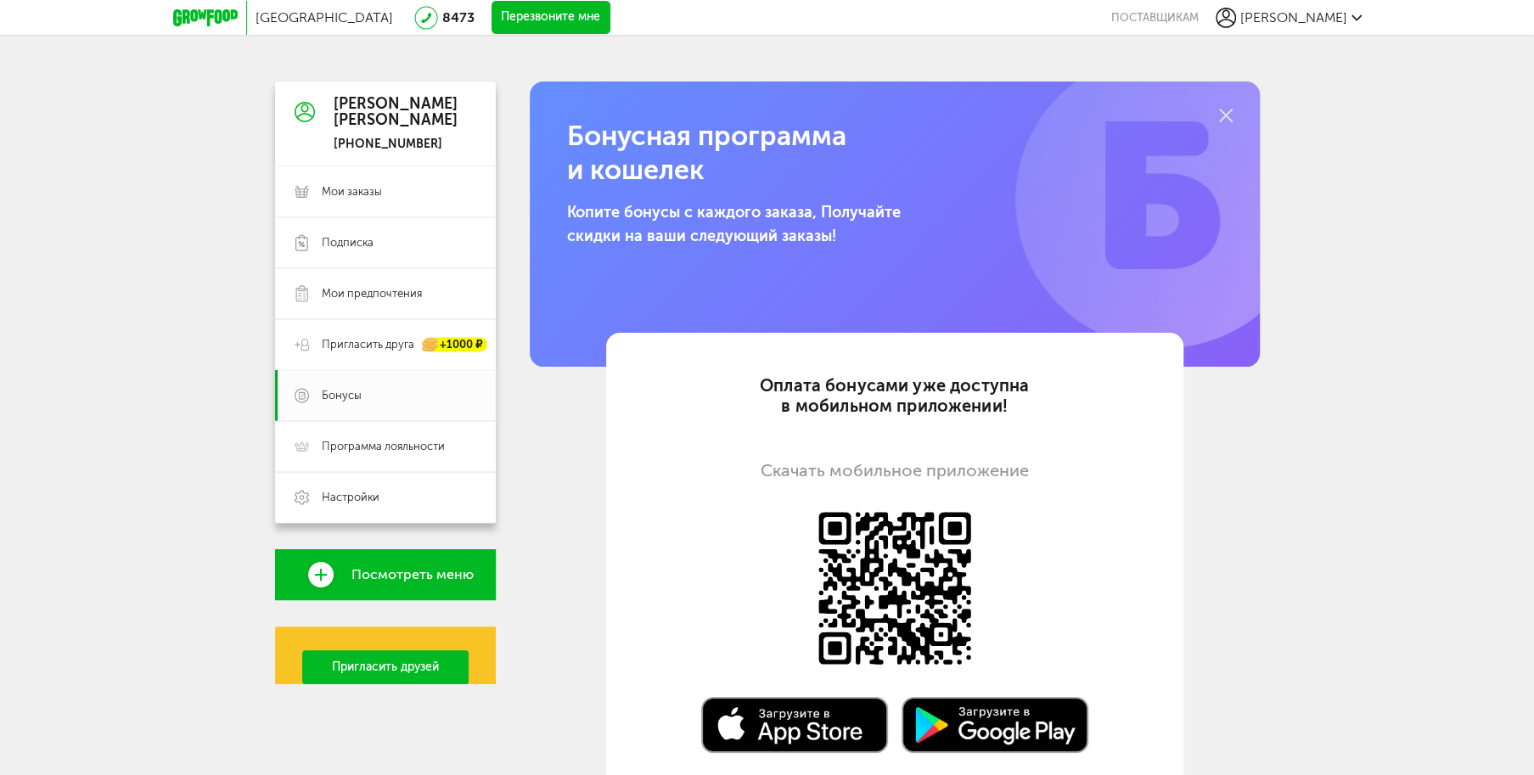
click at [379, 578] on span "Посмотреть меню" at bounding box center [412, 574] width 122 height 15
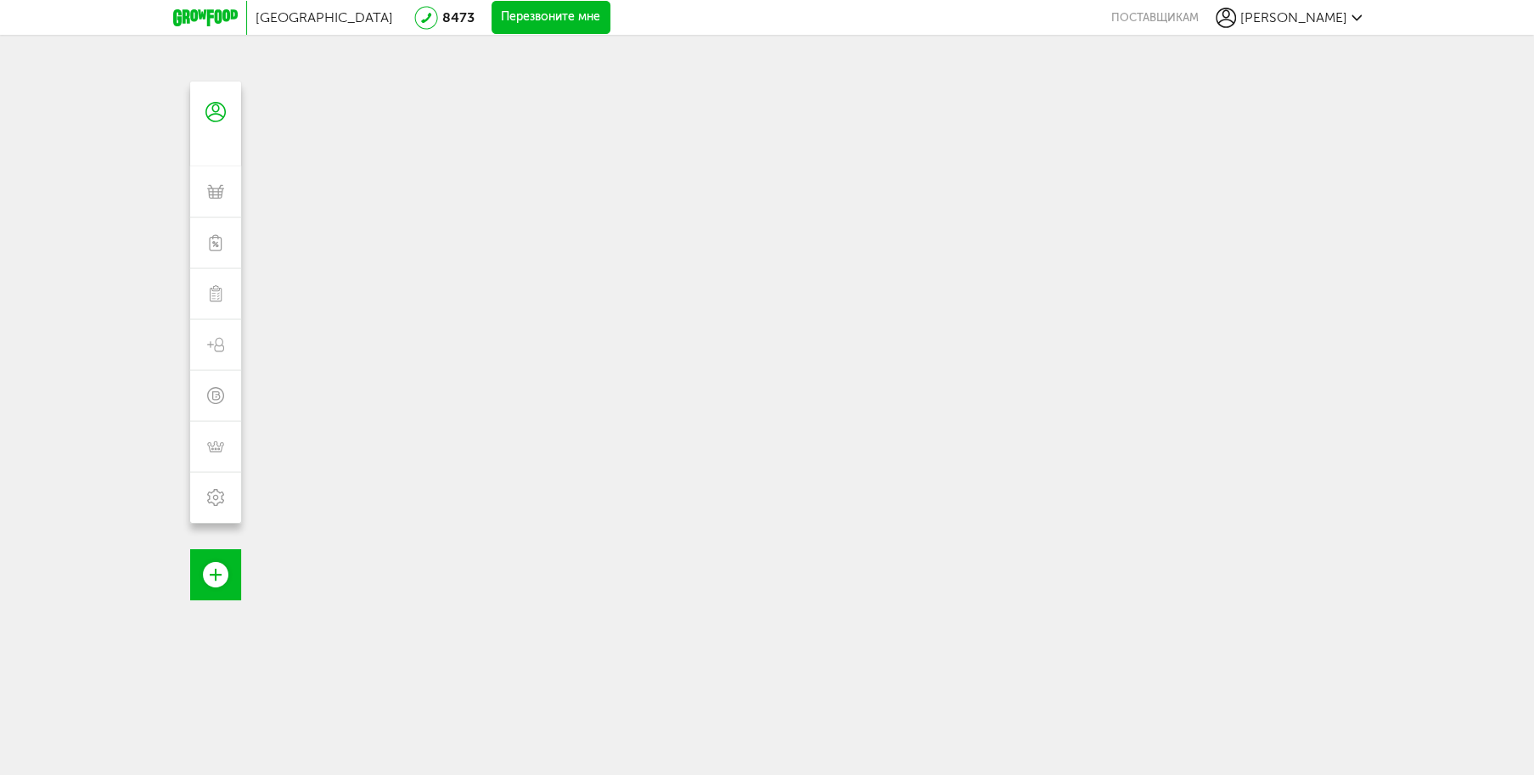
click at [285, 10] on span "[GEOGRAPHIC_DATA]" at bounding box center [325, 17] width 138 height 16
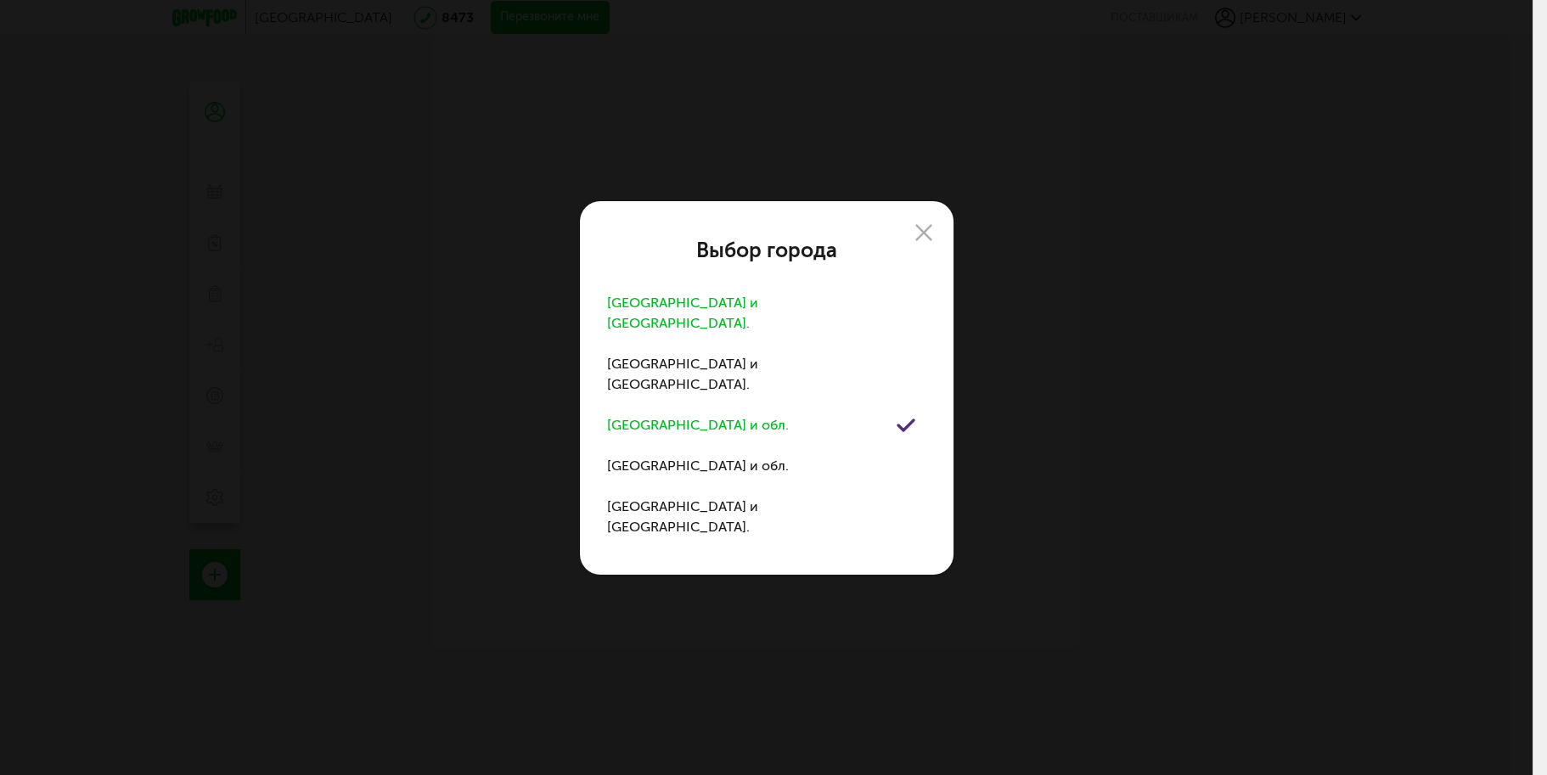
click at [673, 329] on div "[GEOGRAPHIC_DATA] и [GEOGRAPHIC_DATA]." at bounding box center [751, 313] width 289 height 41
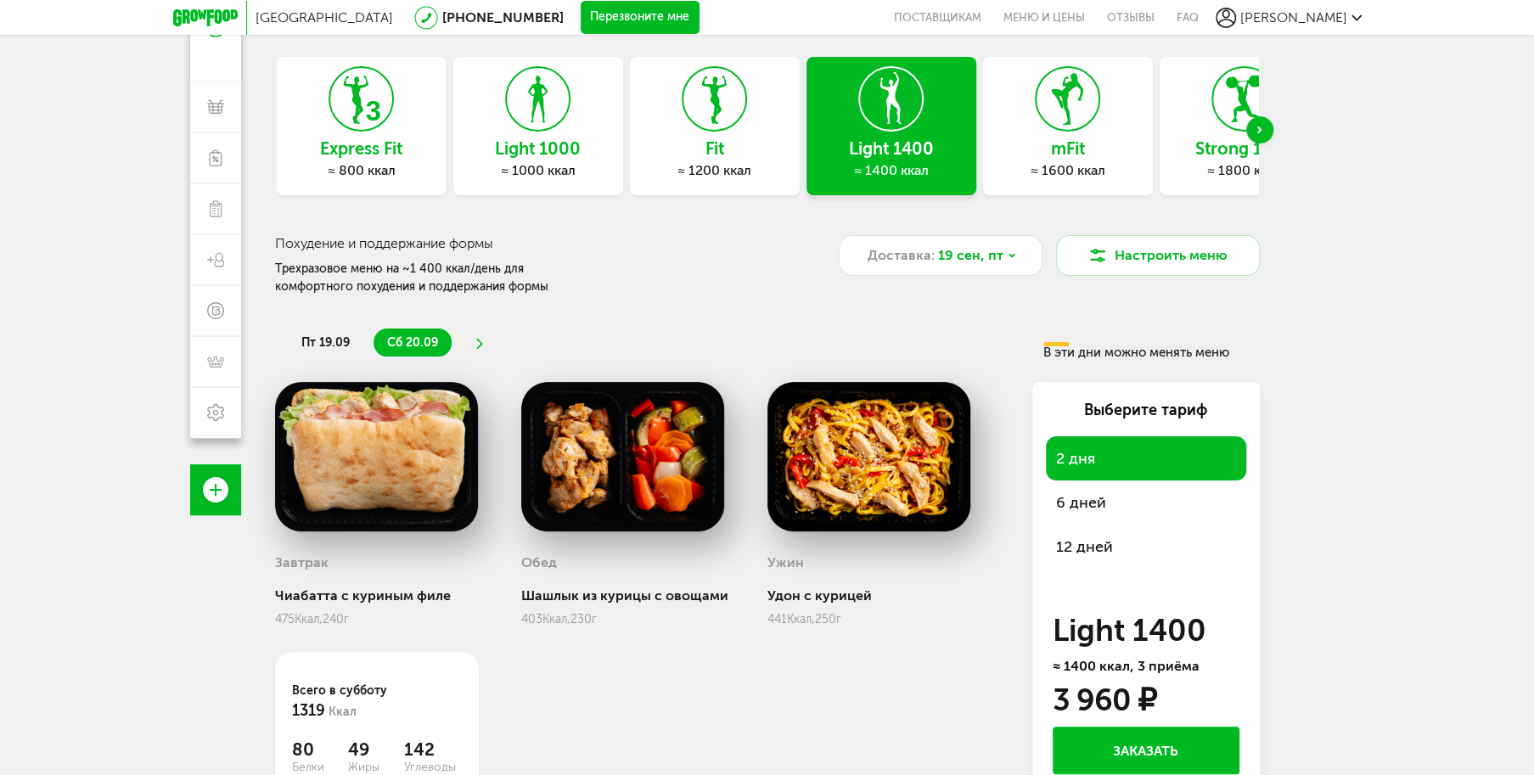
scroll to position [170, 0]
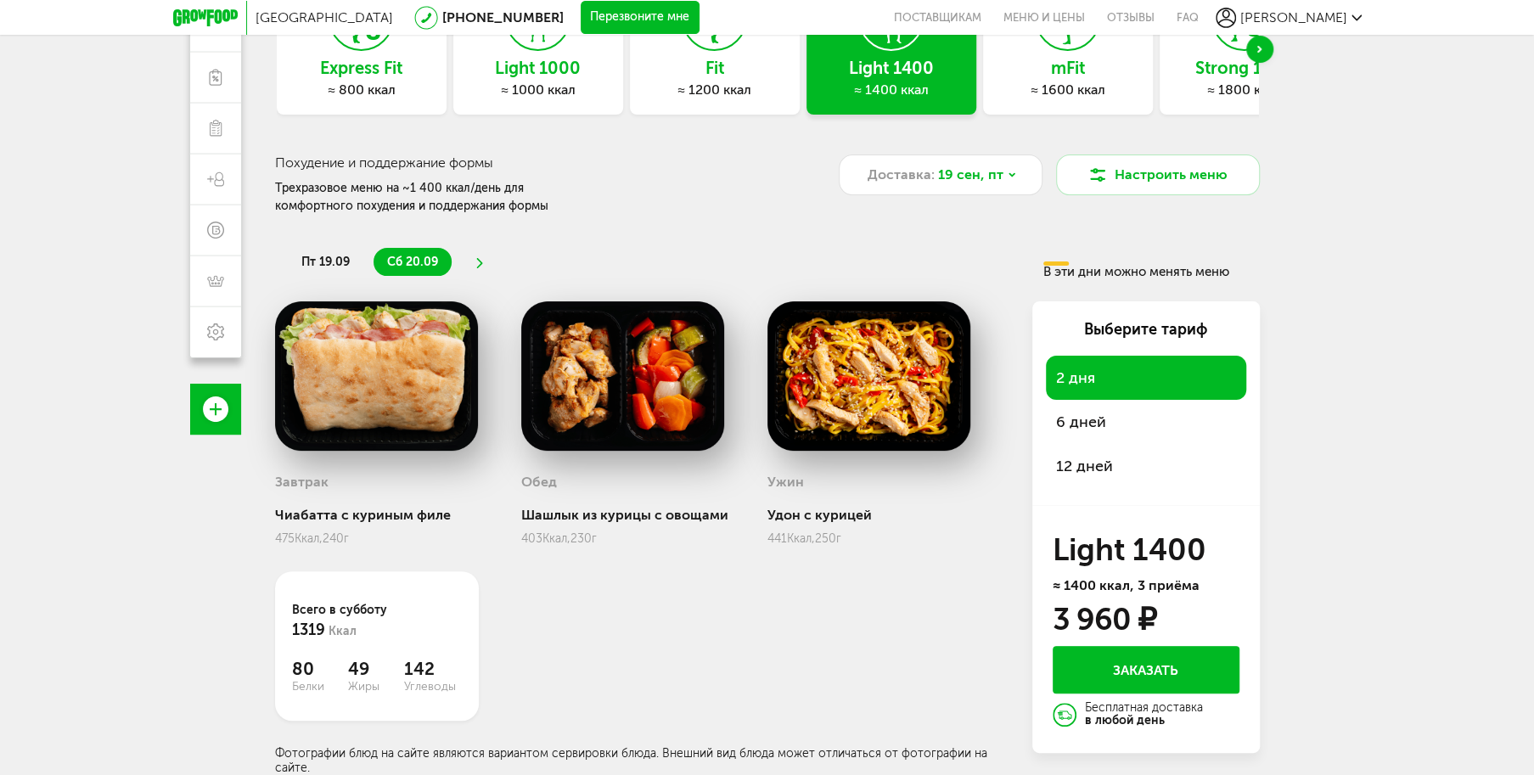
click at [1081, 415] on span "6 дней" at bounding box center [1146, 422] width 180 height 24
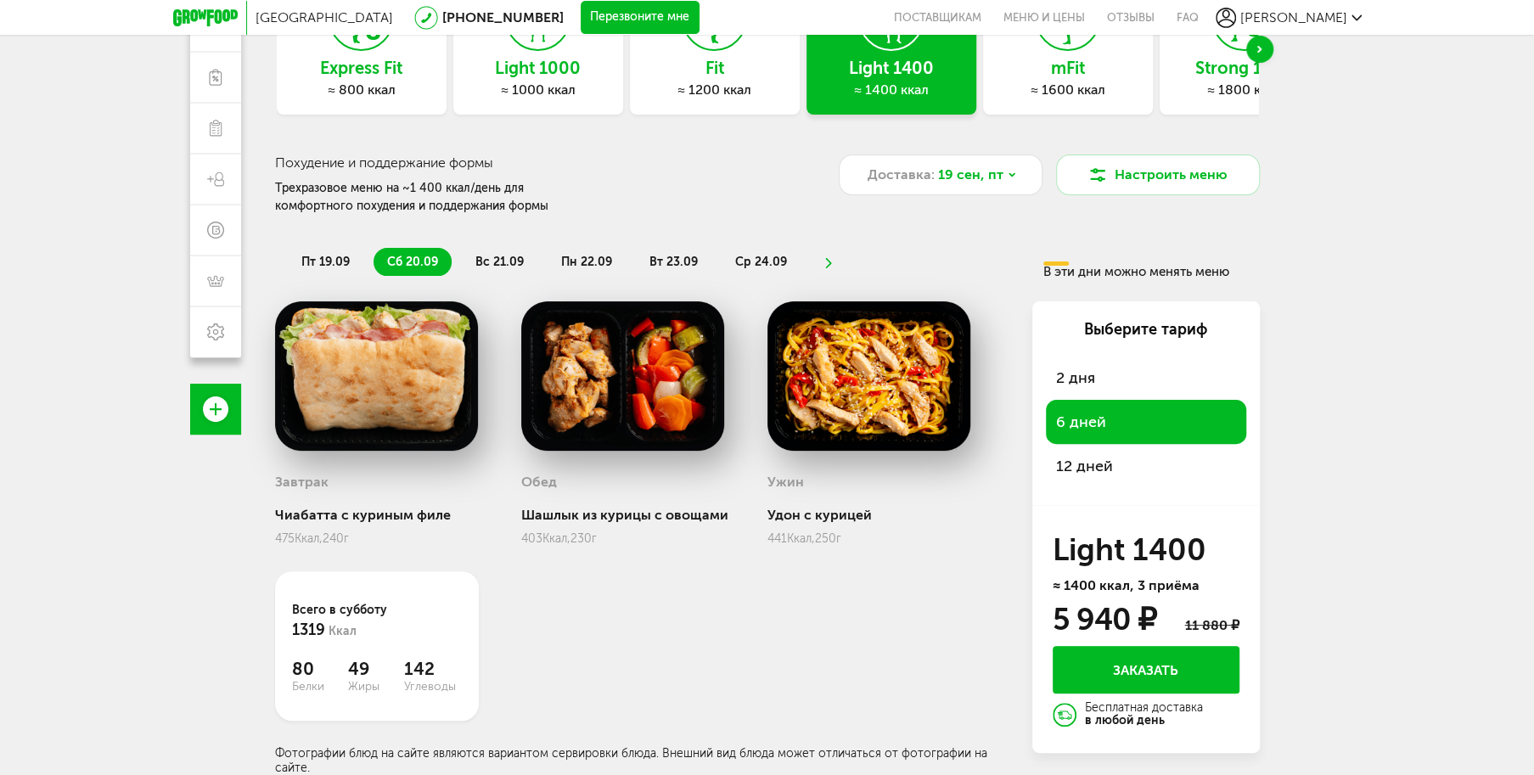
scroll to position [255, 0]
click at [507, 255] on span "вс 21.09" at bounding box center [499, 262] width 48 height 14
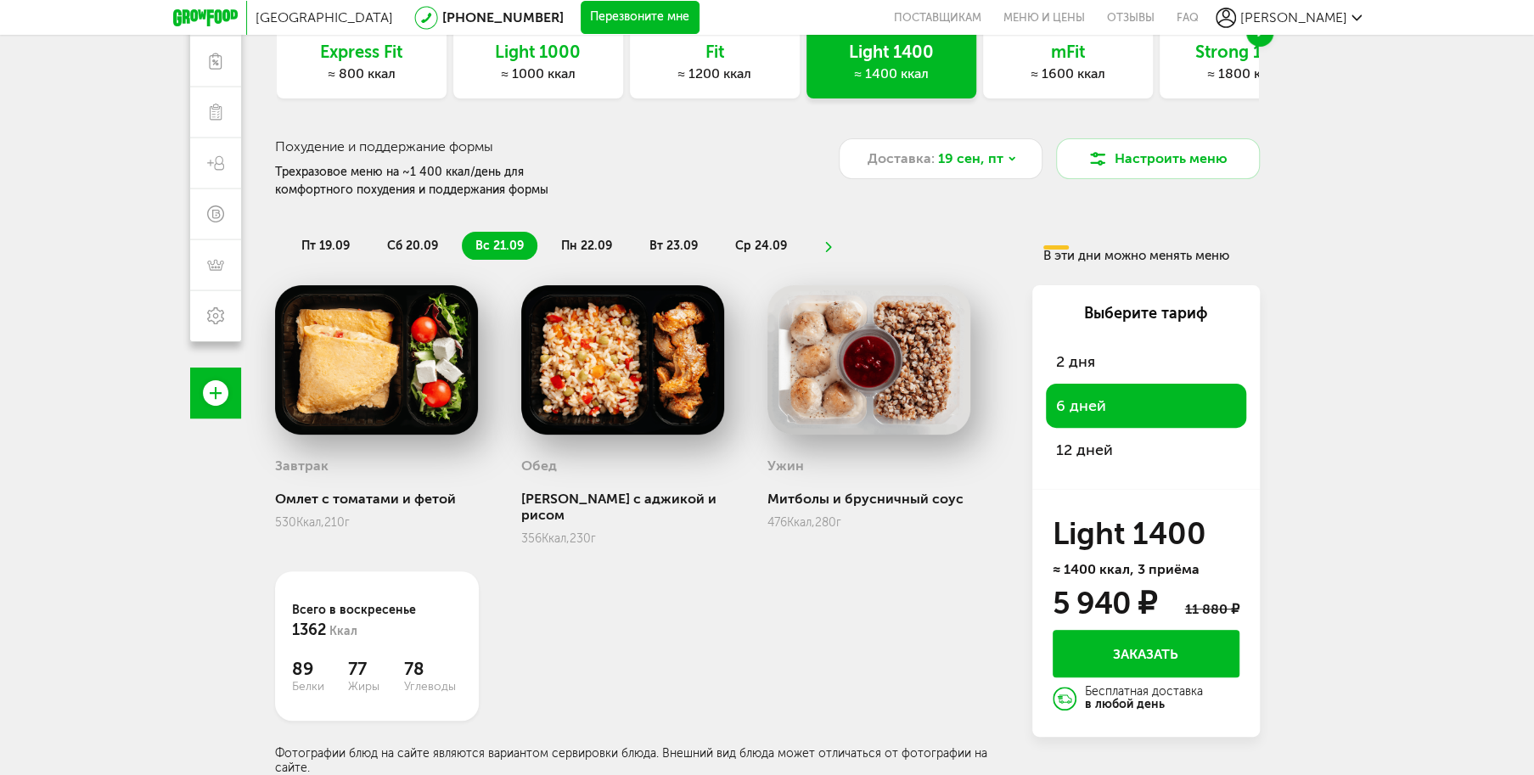
click at [575, 239] on span "пн 22.09" at bounding box center [586, 246] width 51 height 14
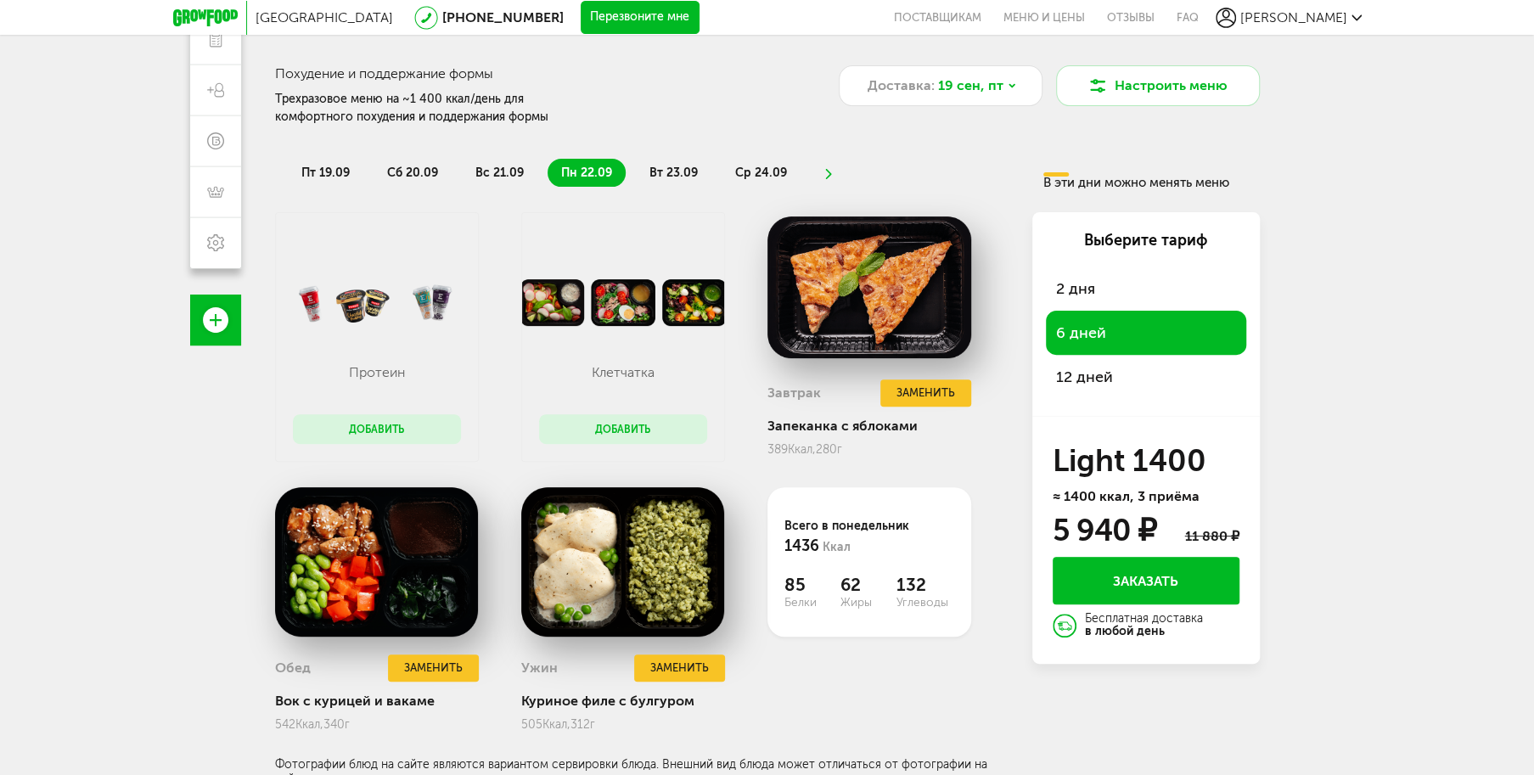
scroll to position [0, 0]
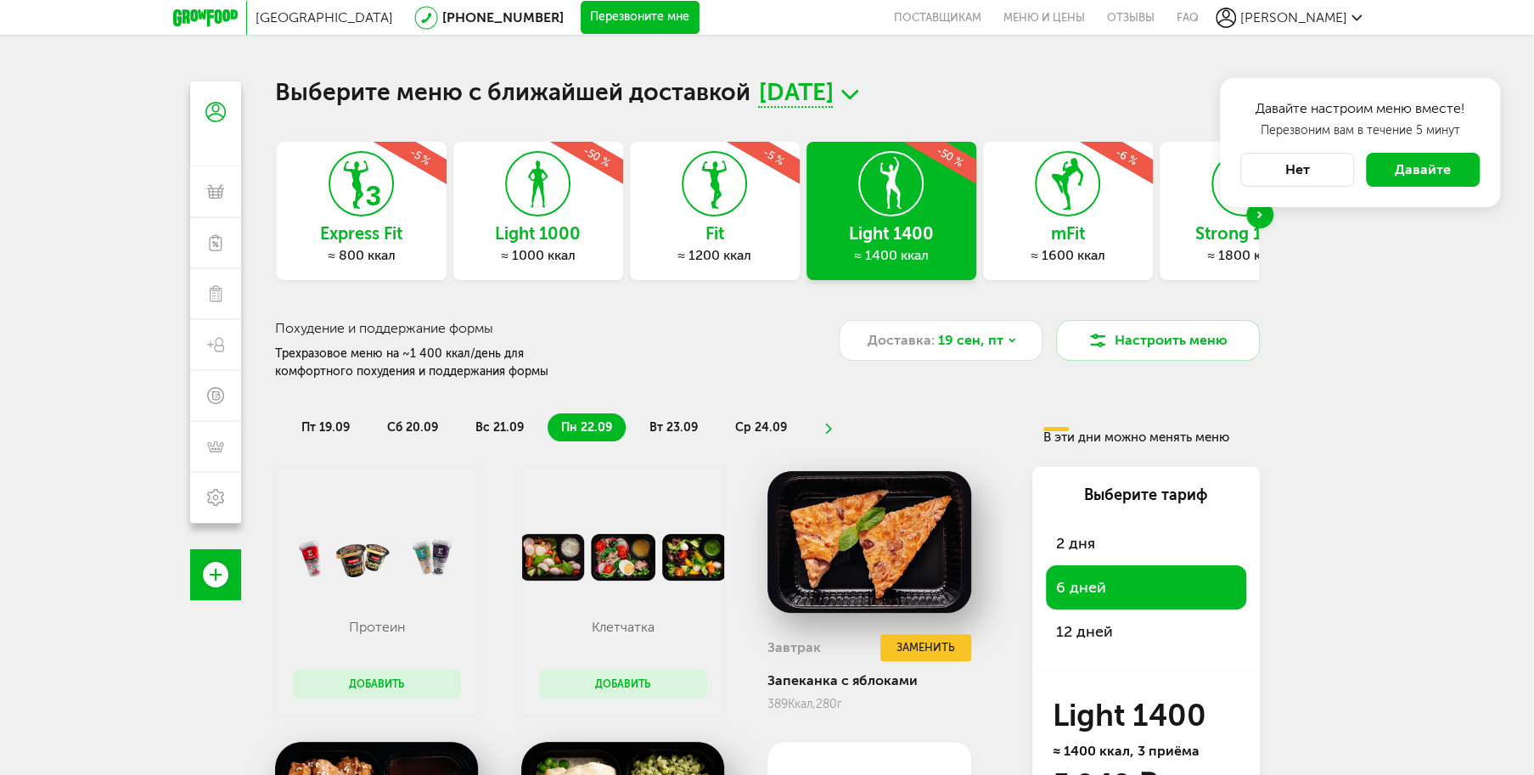
click at [523, 212] on icon at bounding box center [538, 184] width 62 height 64
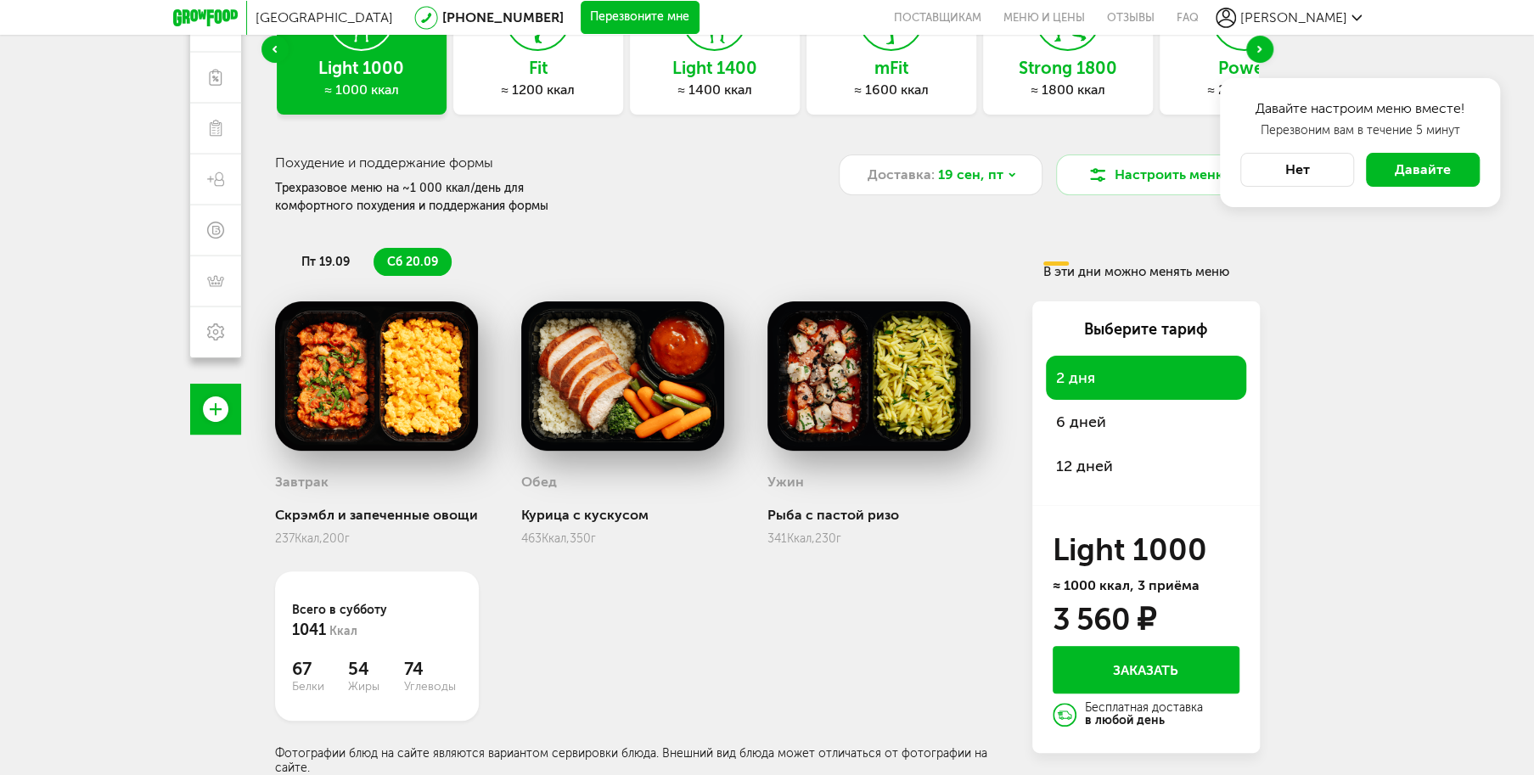
scroll to position [255, 0]
click at [1073, 410] on span "6 дней" at bounding box center [1146, 422] width 180 height 24
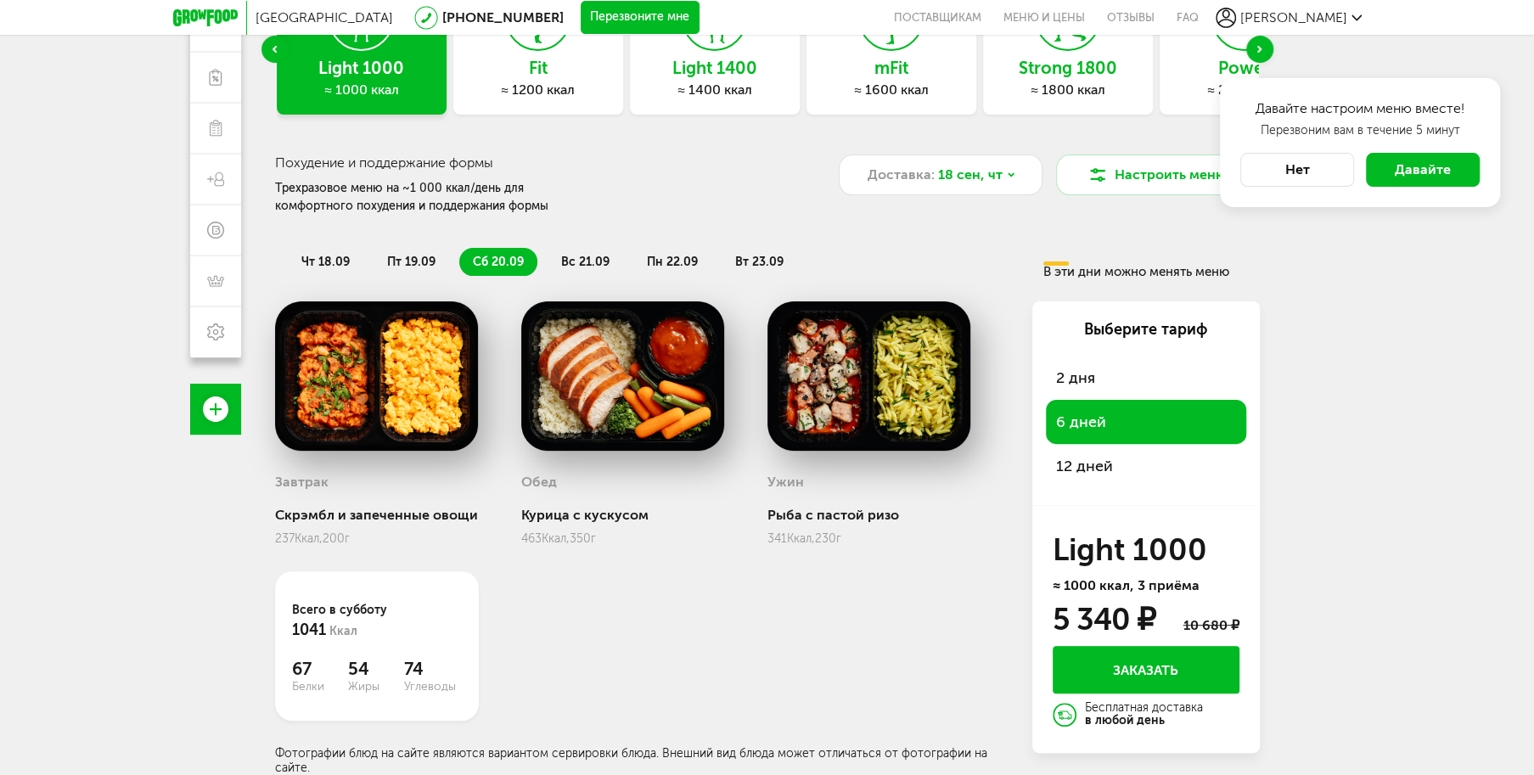
click at [1074, 454] on span "12 дней" at bounding box center [1146, 466] width 180 height 24
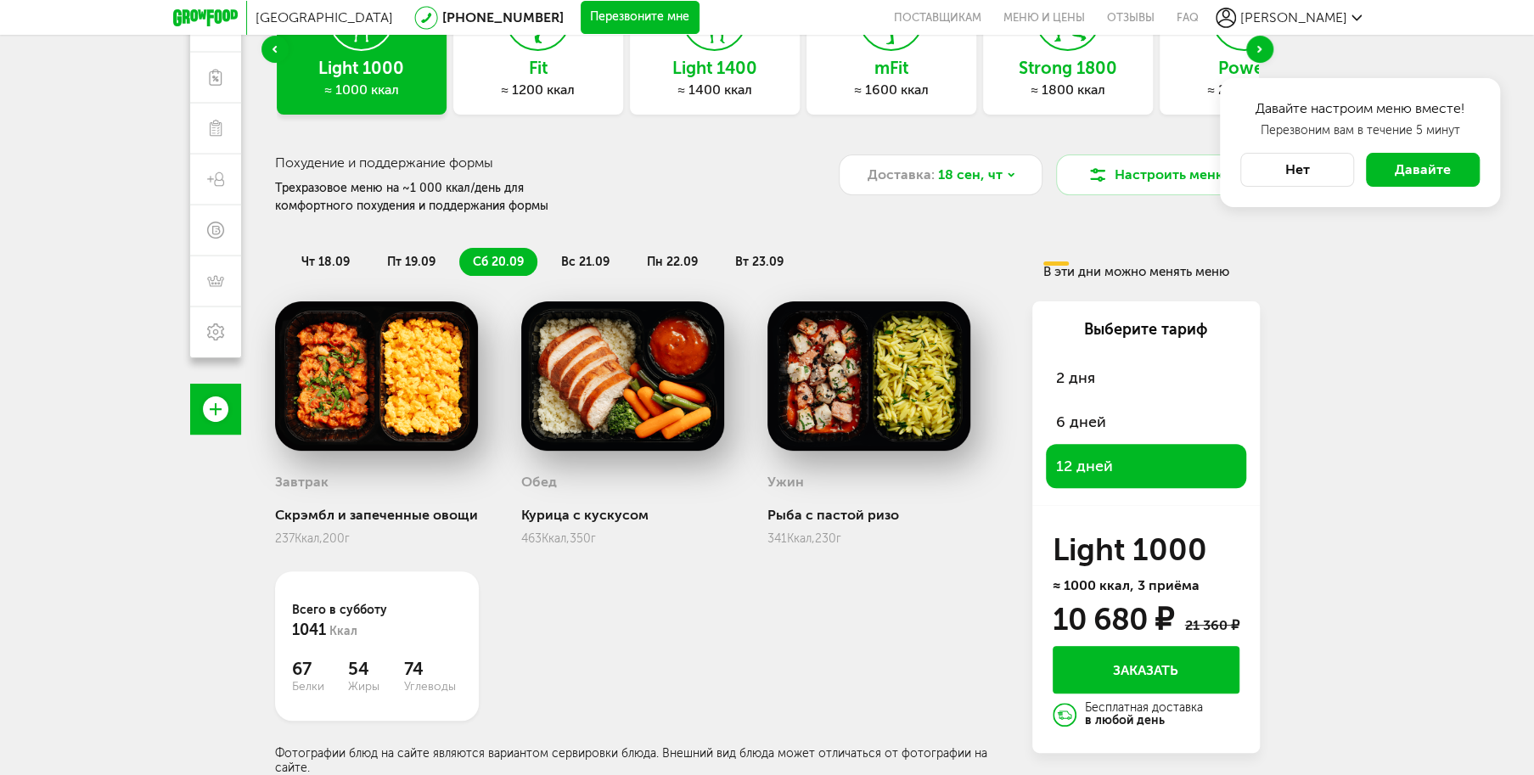
scroll to position [85, 0]
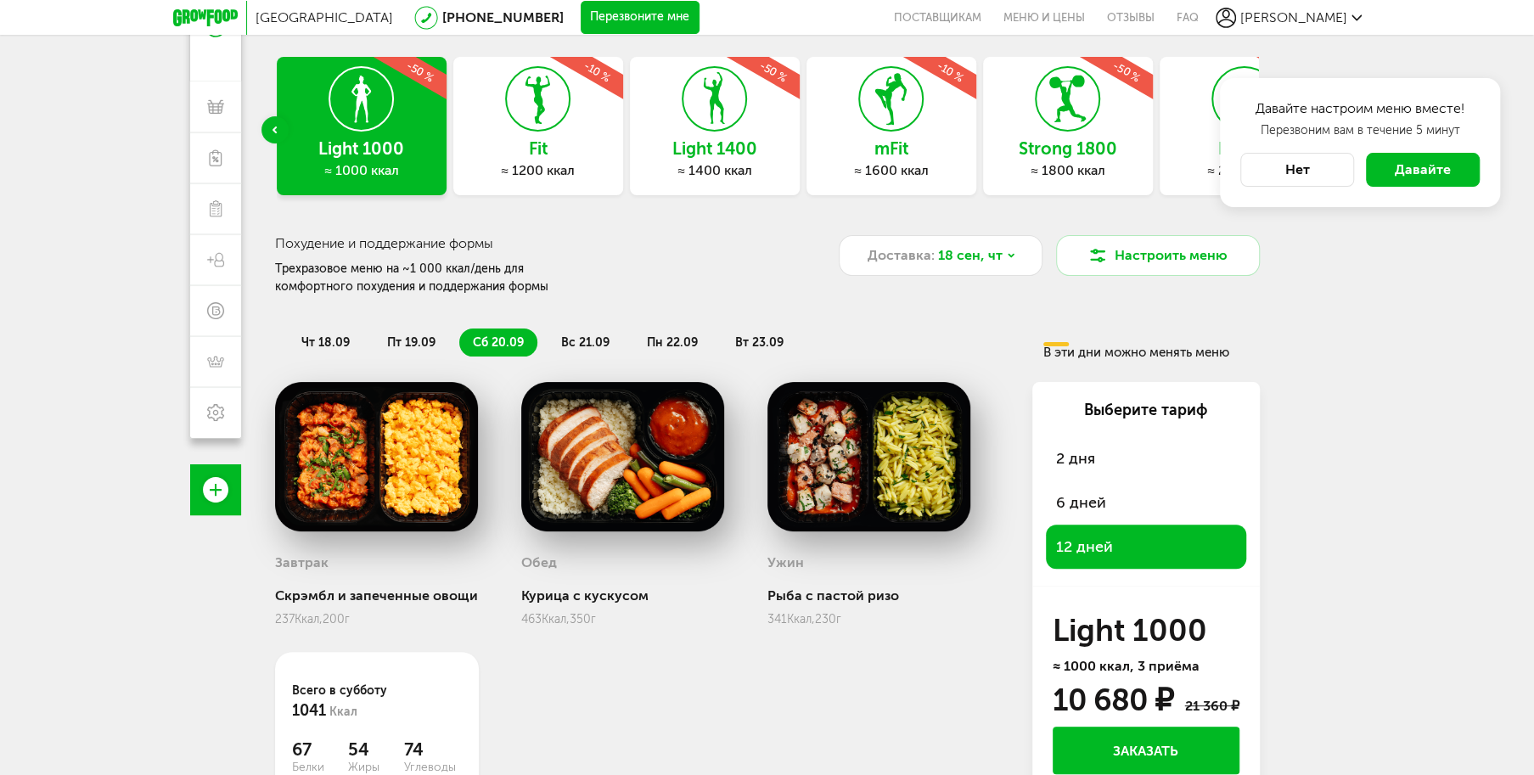
click at [748, 131] on div "Light 1400 ≈ 1400 ккал -50 %" at bounding box center [715, 126] width 170 height 138
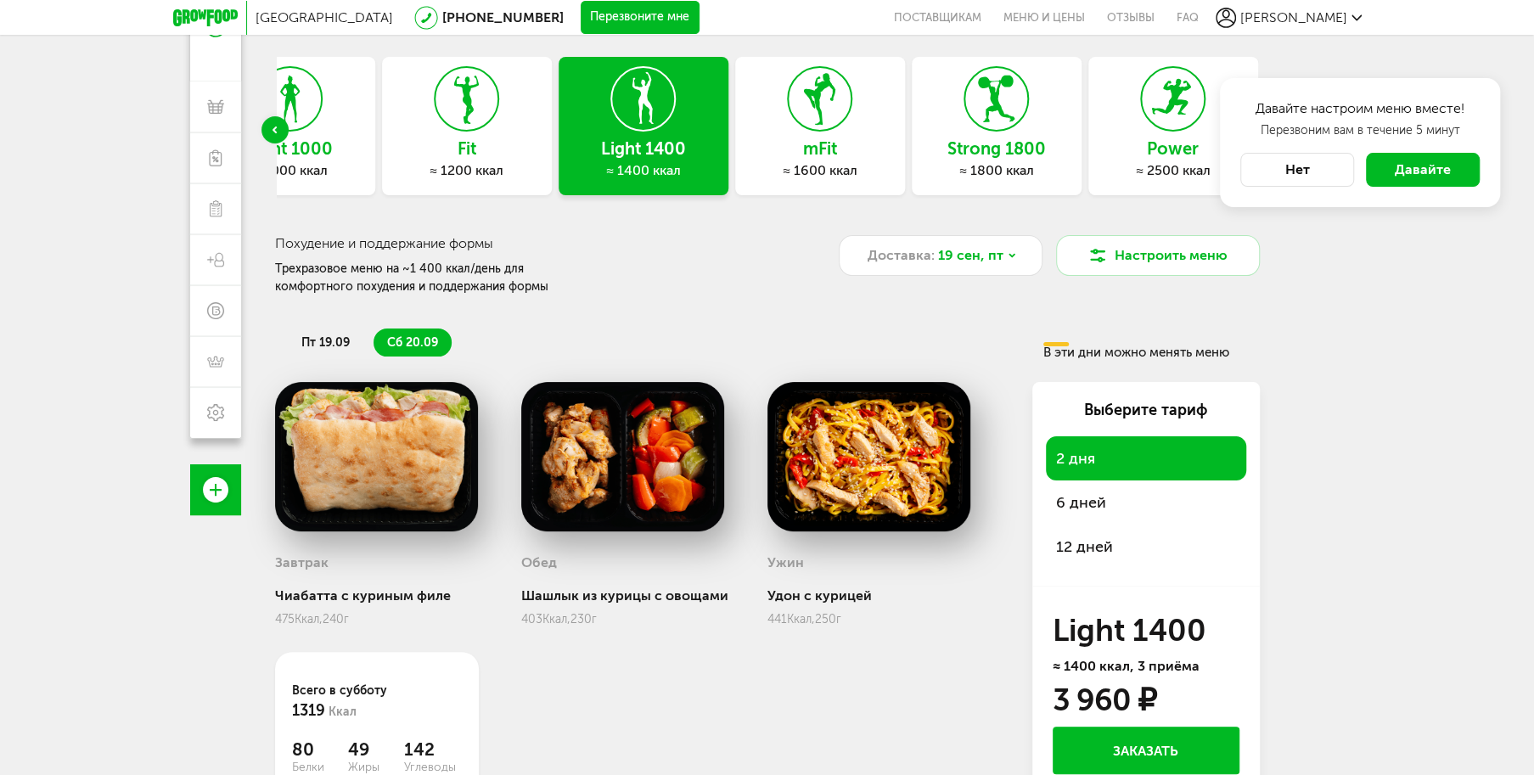
click at [1077, 497] on span "6 дней" at bounding box center [1146, 503] width 180 height 24
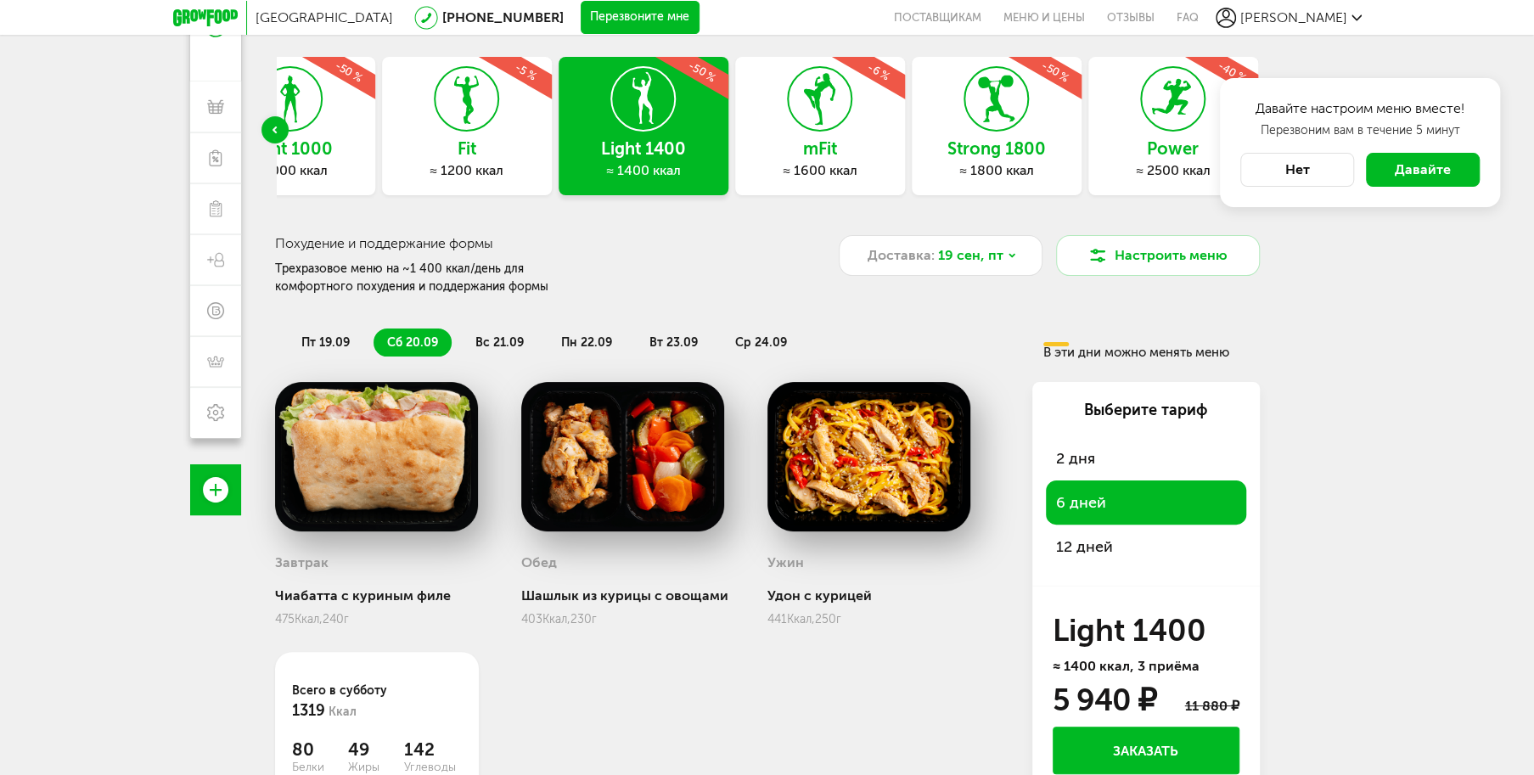
click at [1076, 548] on span "12 дней" at bounding box center [1146, 547] width 180 height 24
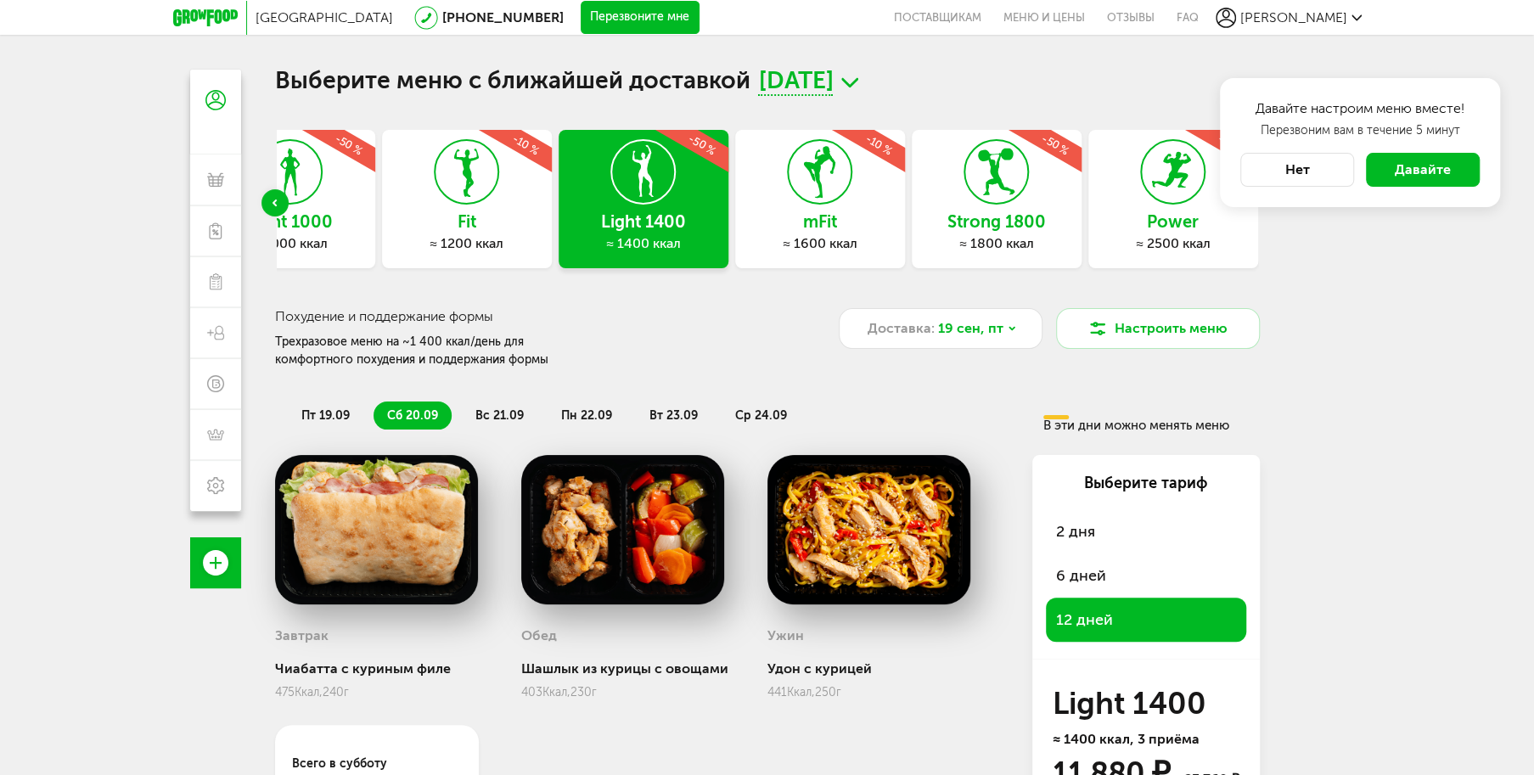
scroll to position [0, 0]
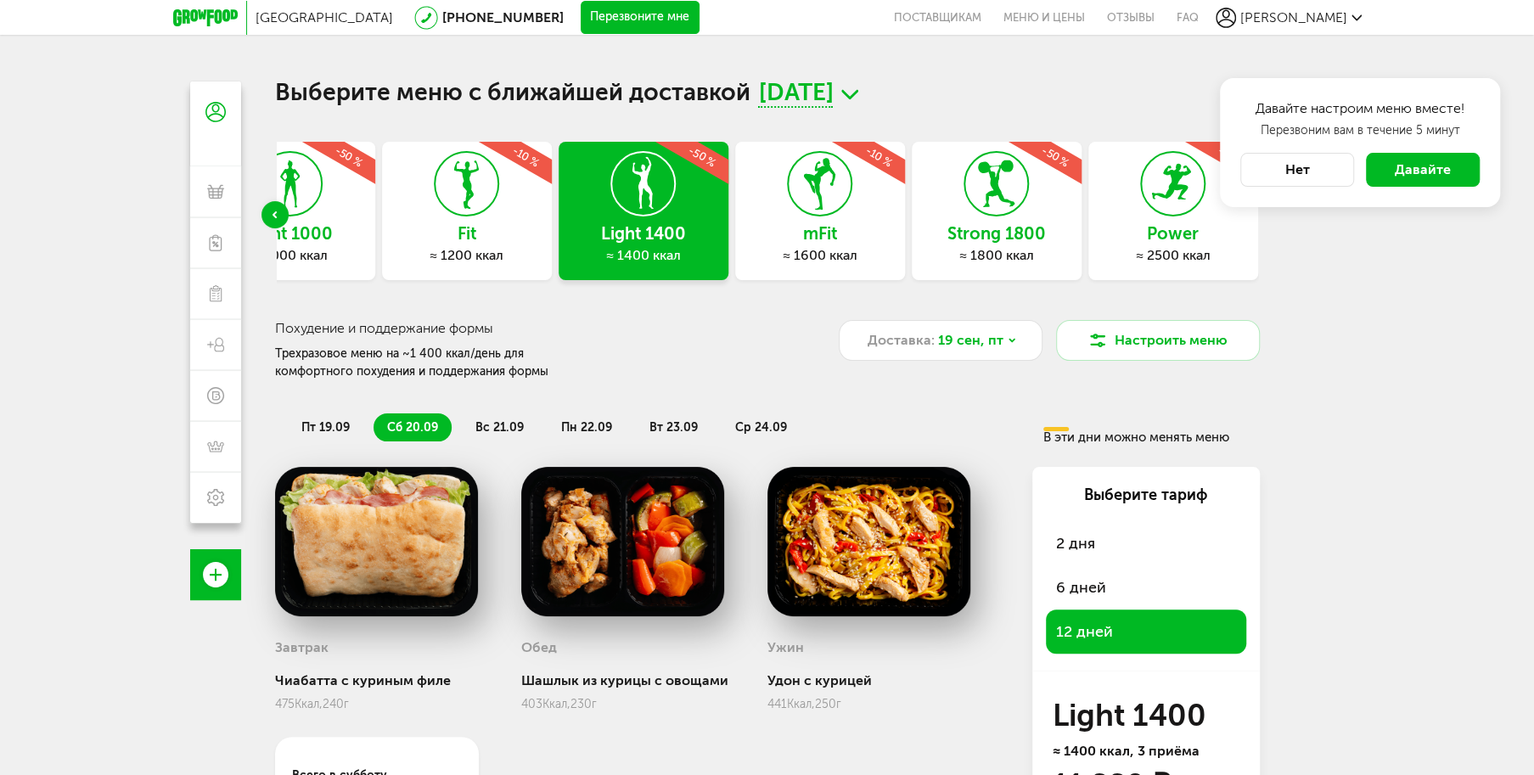
click at [972, 233] on h3 "Strong 1800" at bounding box center [997, 233] width 170 height 19
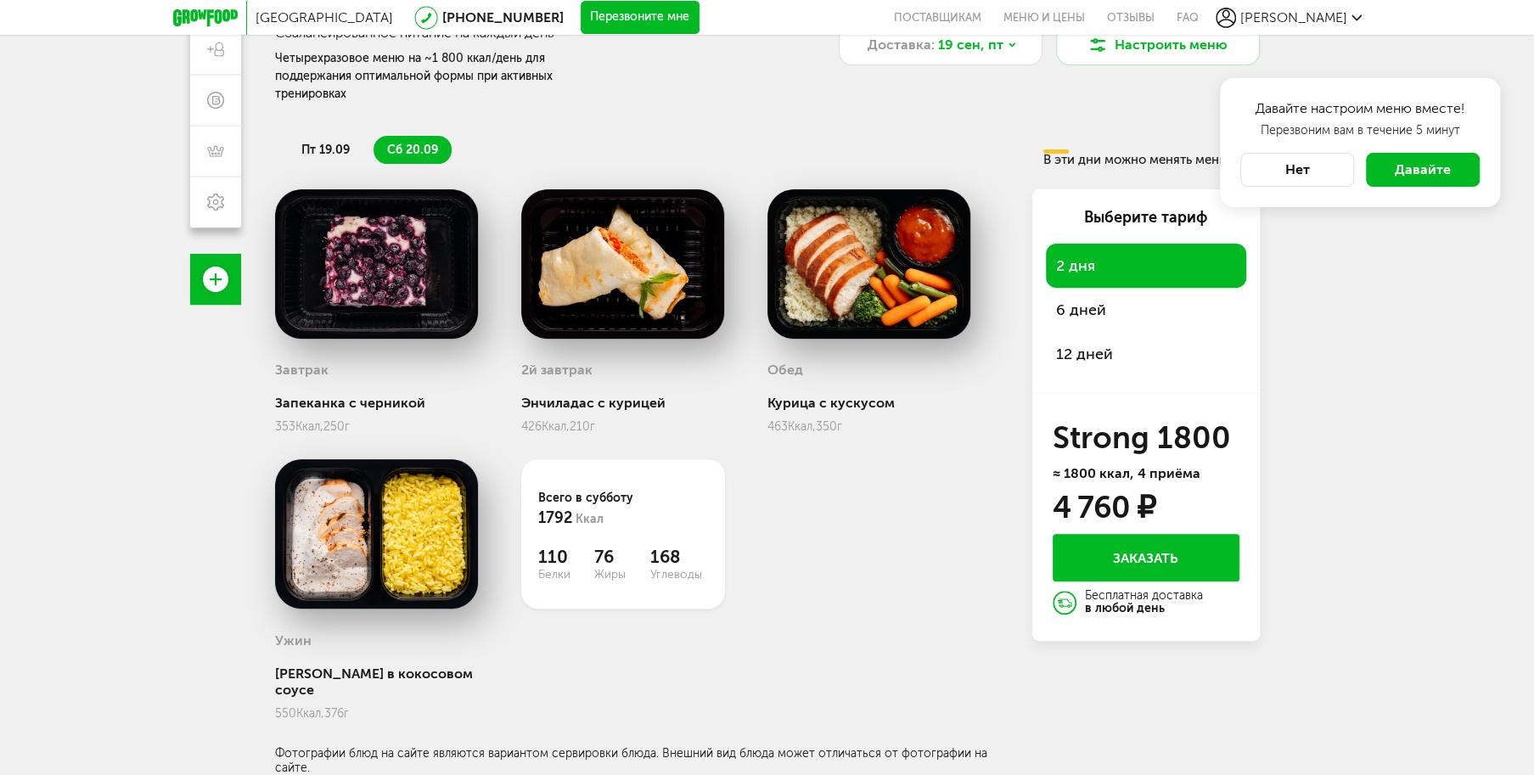
scroll to position [267, 0]
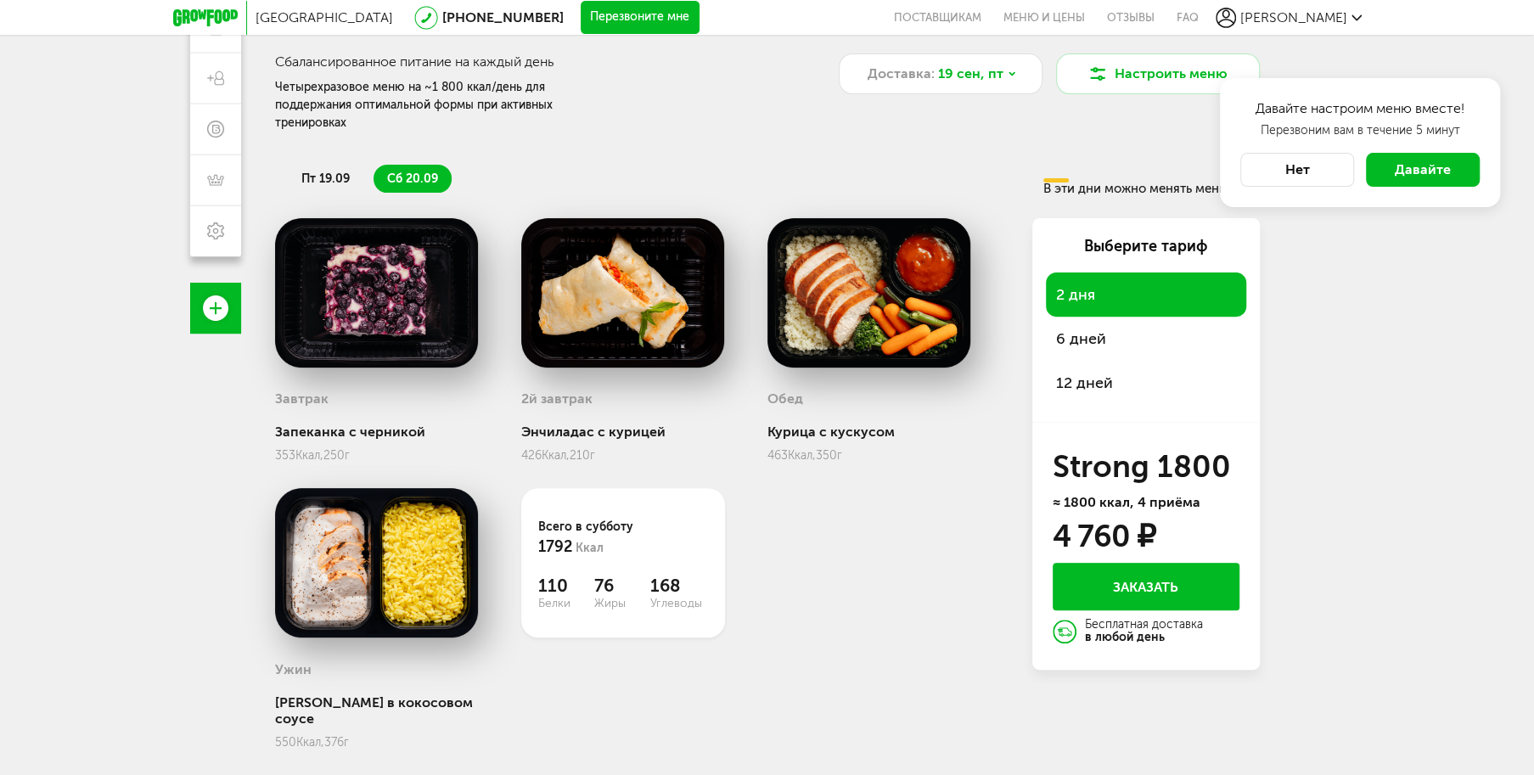
click at [1099, 327] on span "6 дней" at bounding box center [1146, 339] width 180 height 24
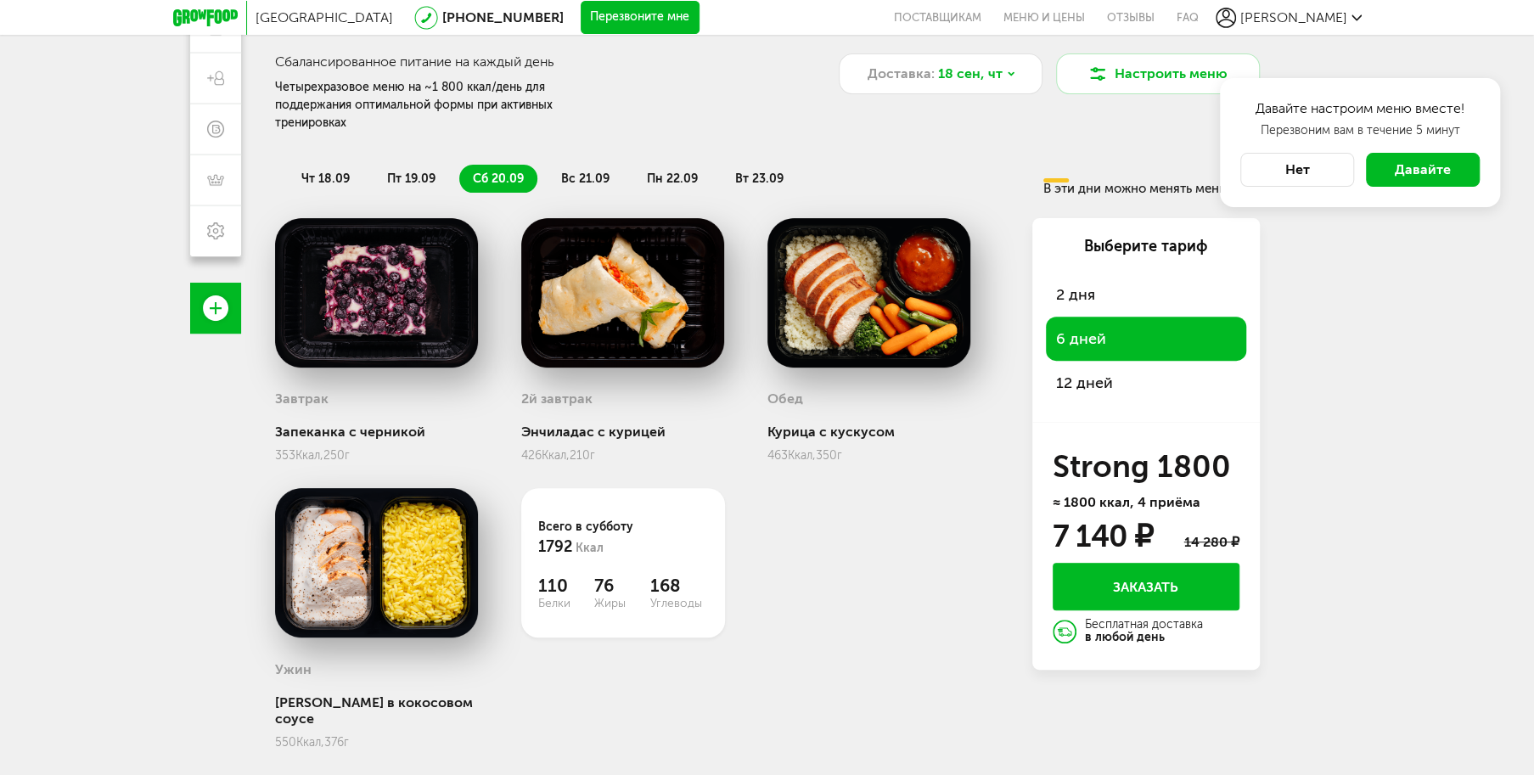
click at [580, 165] on li "вс 21.09" at bounding box center [586, 179] width 76 height 28
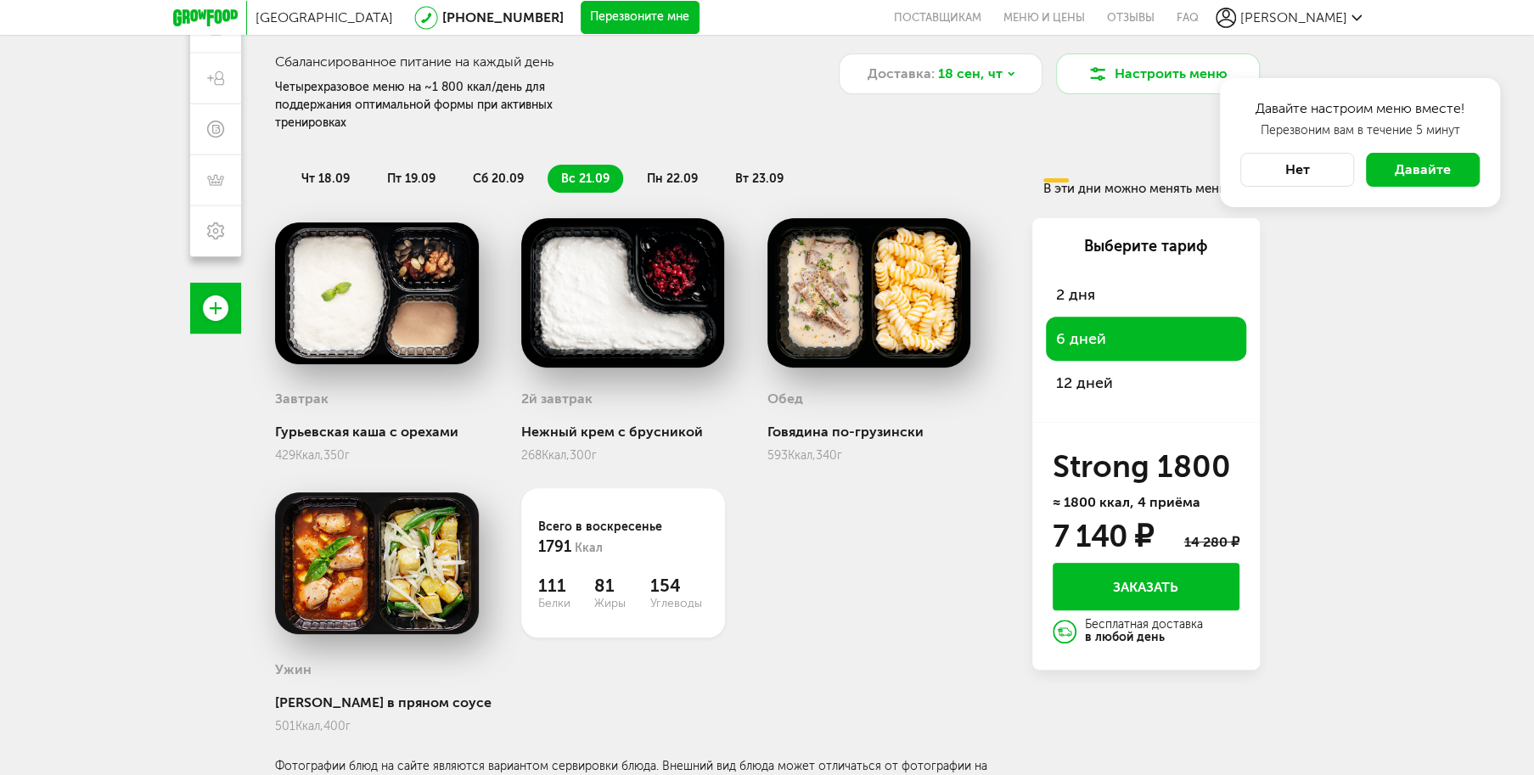
click at [667, 171] on span "пн 22.09" at bounding box center [672, 178] width 51 height 14
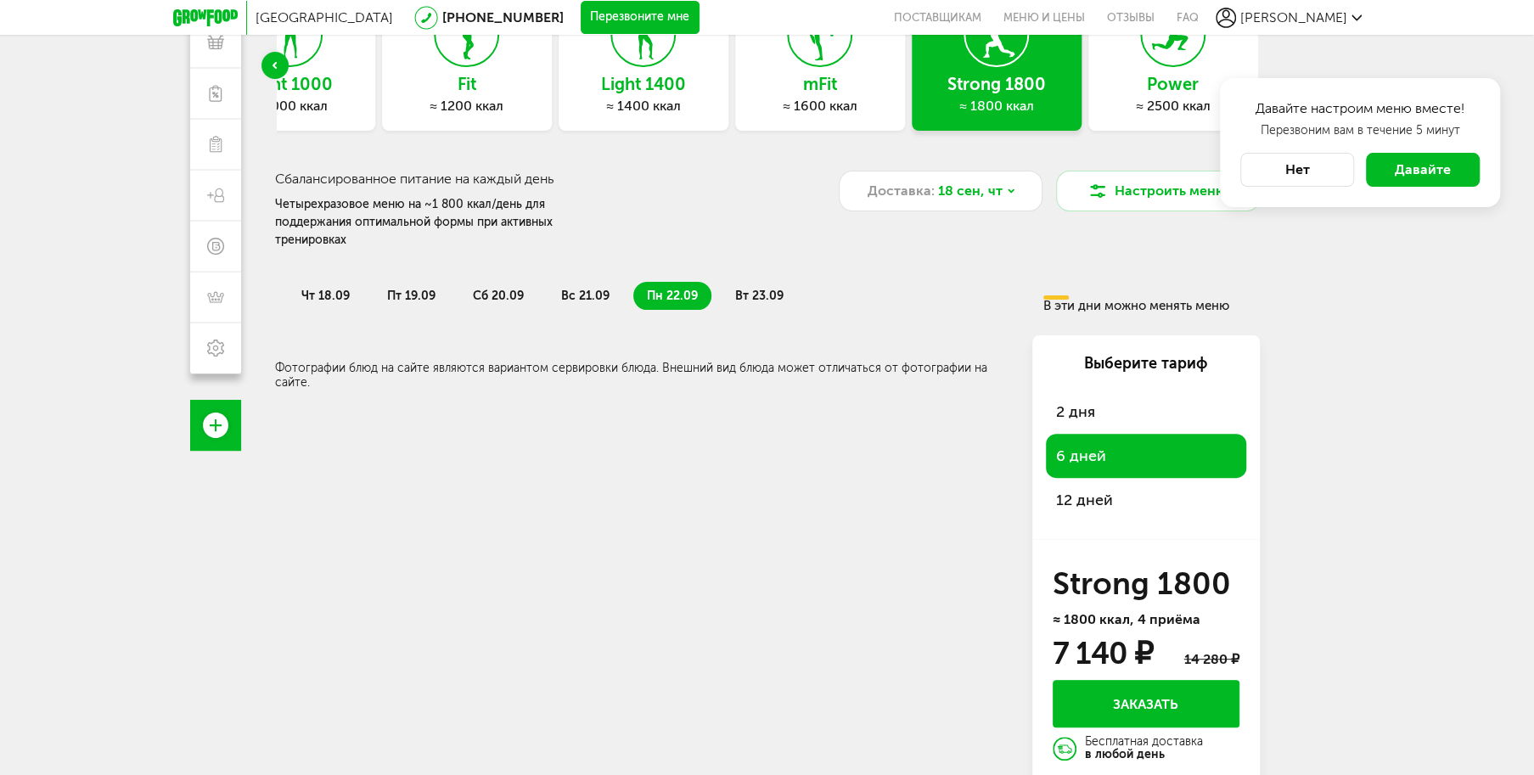
click at [752, 289] on span "вт 23.09" at bounding box center [759, 296] width 48 height 14
click at [1081, 488] on span "12 дней" at bounding box center [1146, 500] width 180 height 24
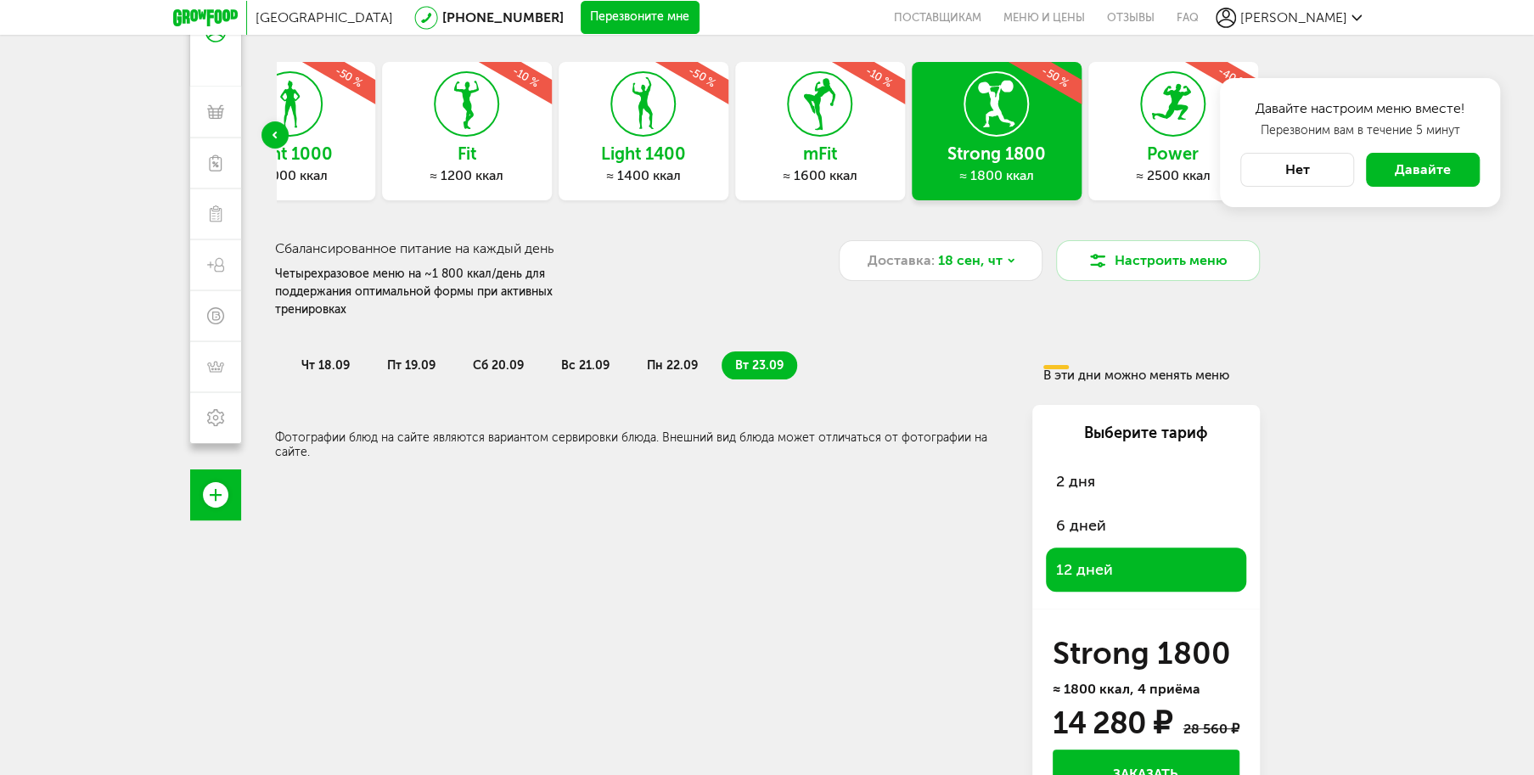
scroll to position [0, 0]
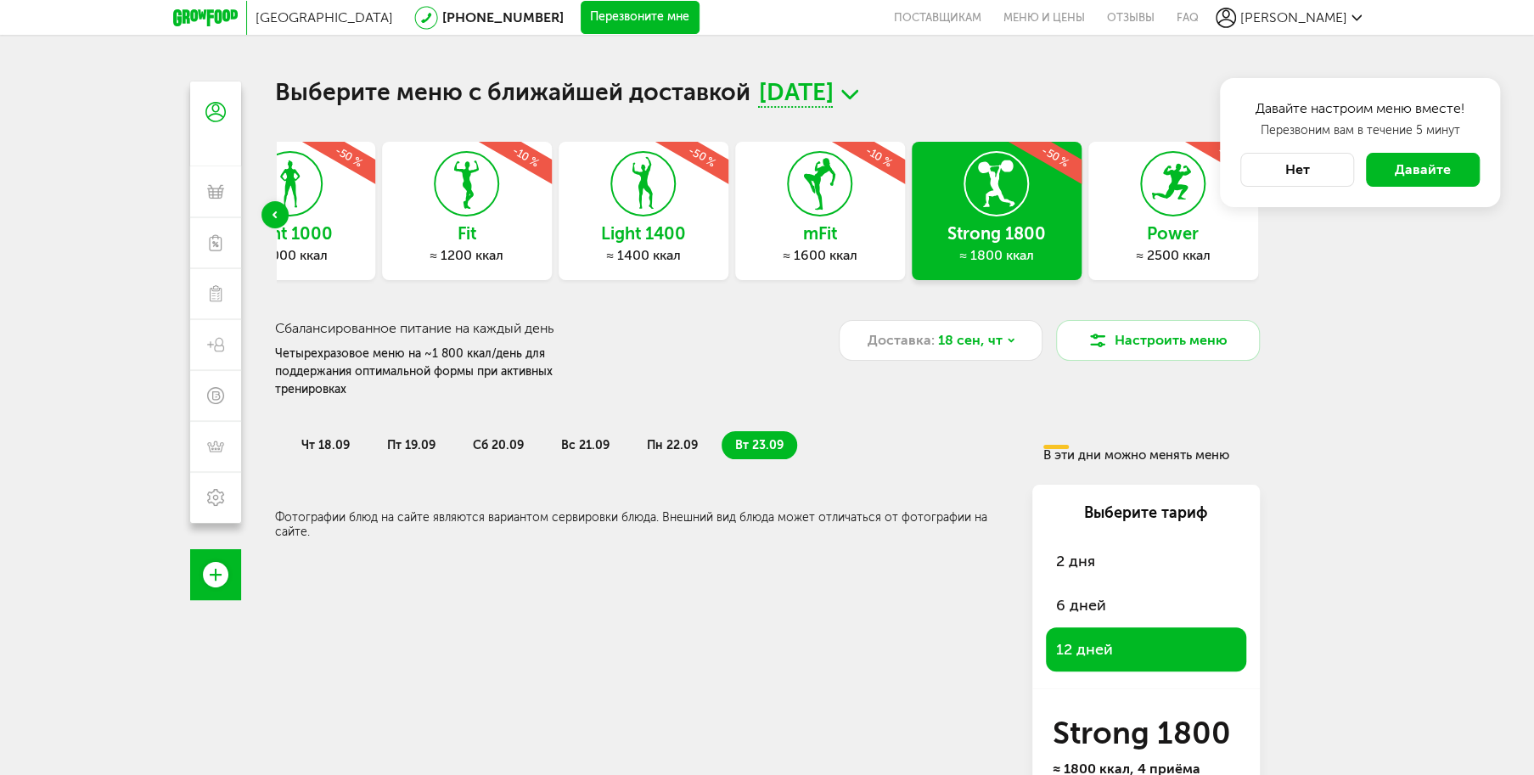
click at [1310, 172] on button "Нет" at bounding box center [1297, 170] width 114 height 34
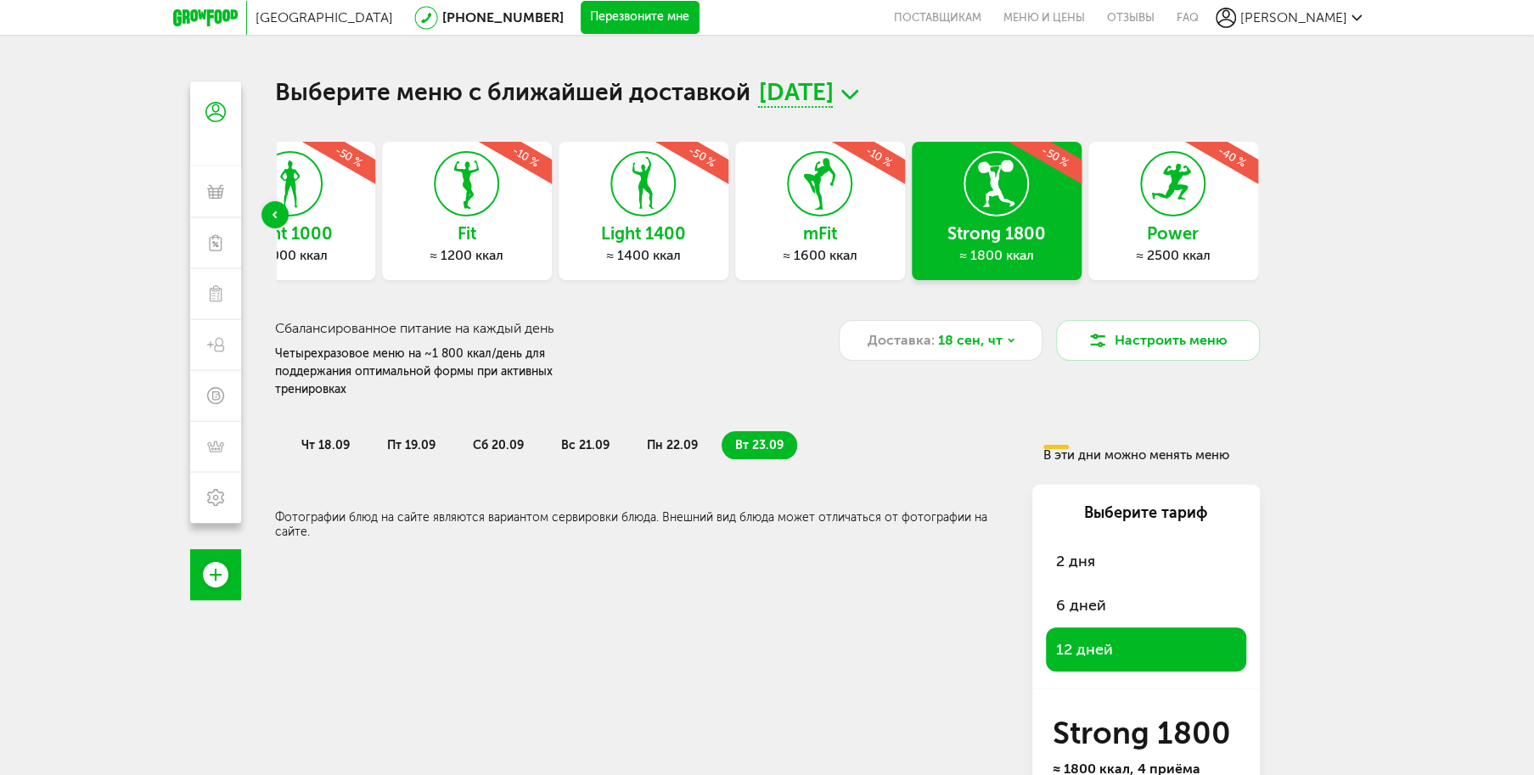
click at [276, 211] on icon "Previous slide" at bounding box center [274, 214] width 4 height 7
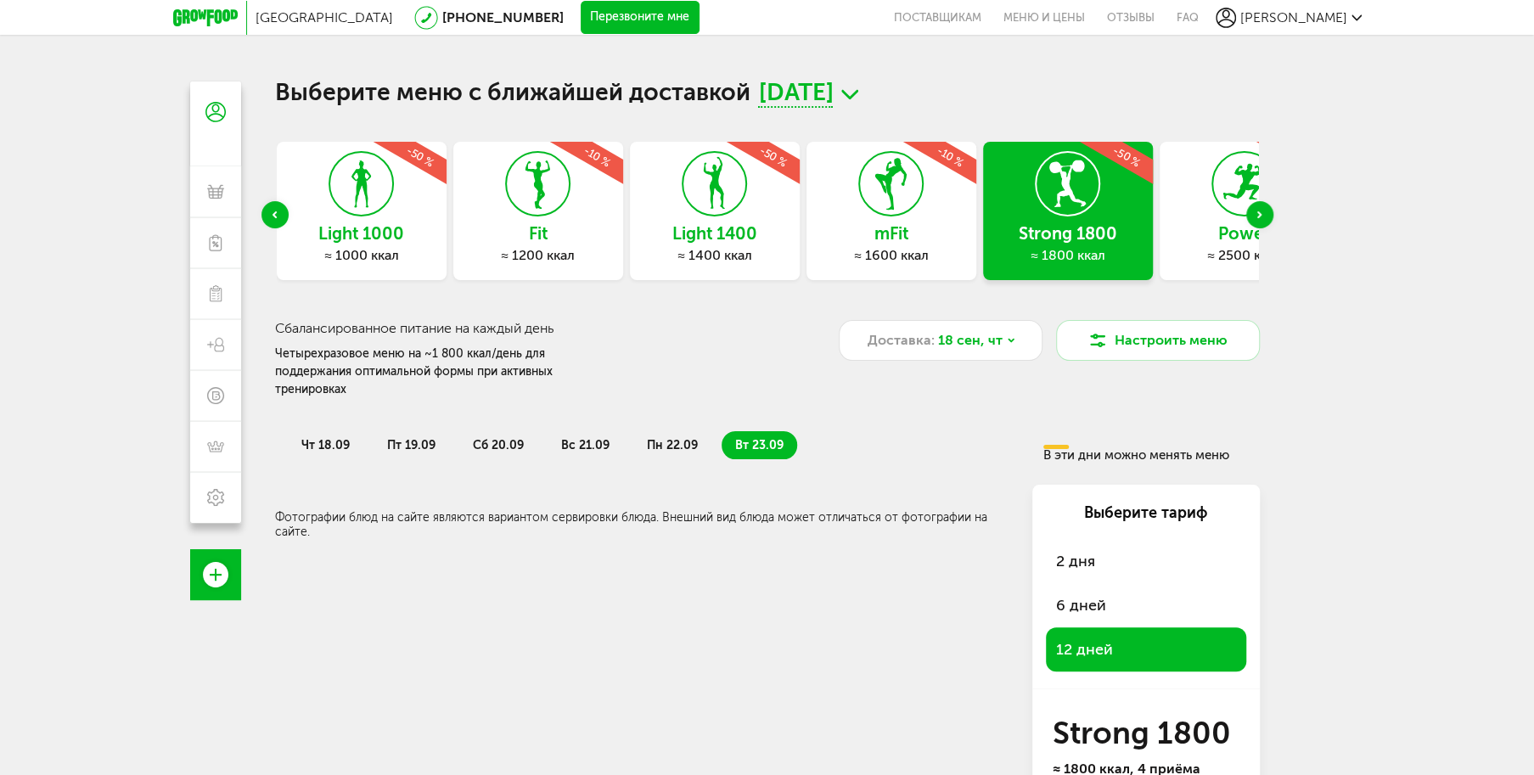
click at [276, 211] on icon "Previous slide" at bounding box center [274, 214] width 4 height 7
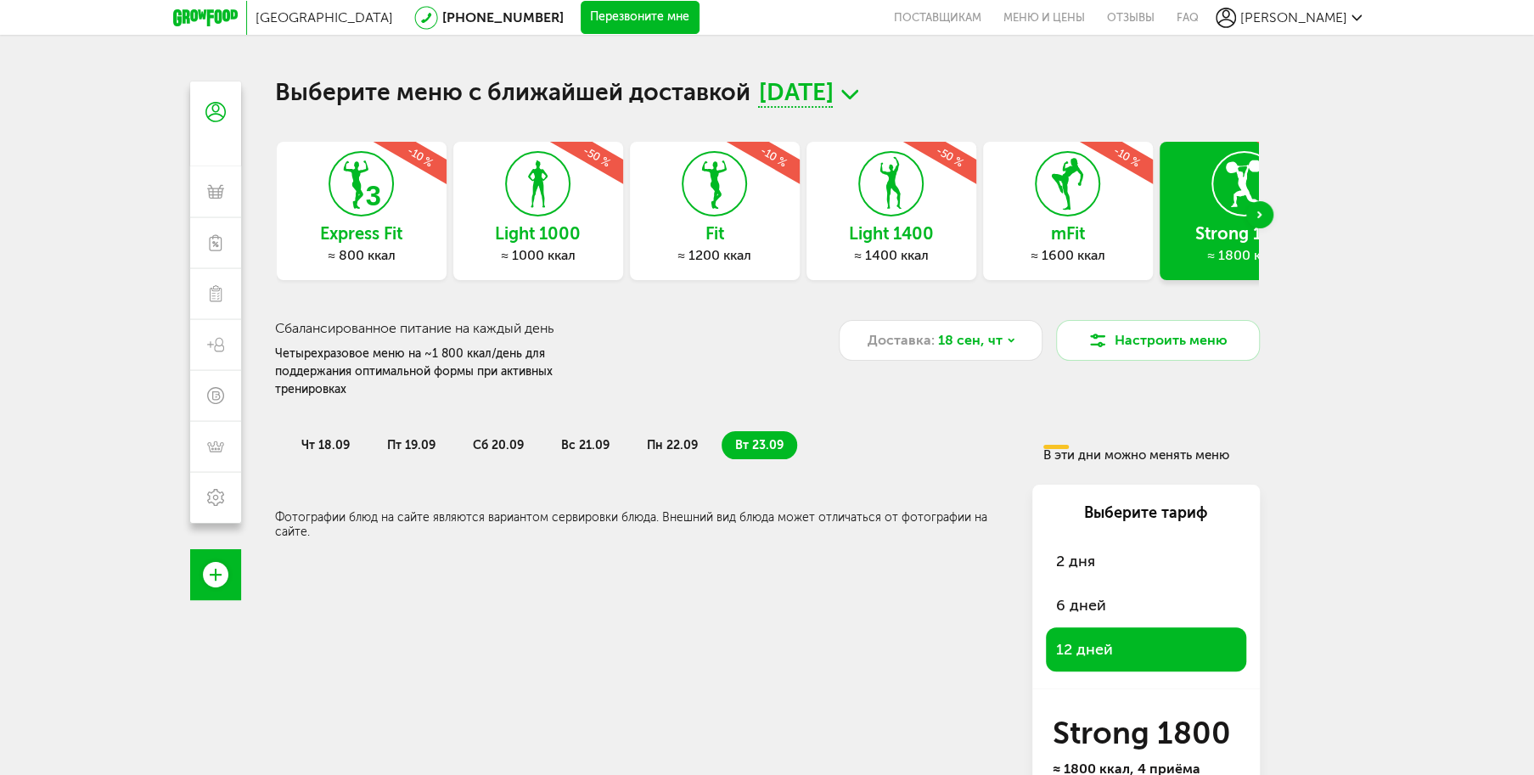
click at [514, 209] on icon at bounding box center [538, 184] width 62 height 64
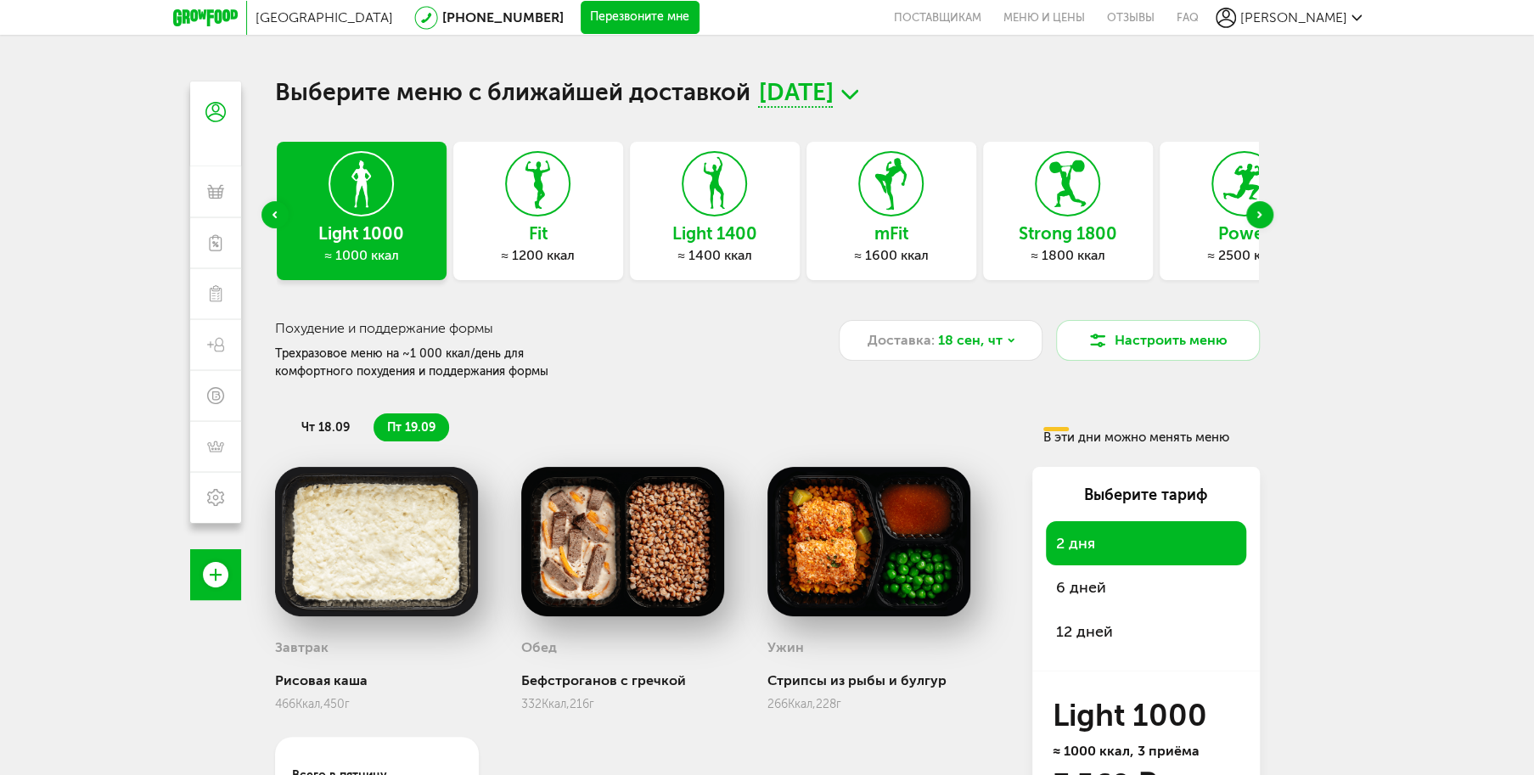
click at [694, 213] on icon at bounding box center [714, 184] width 62 height 64
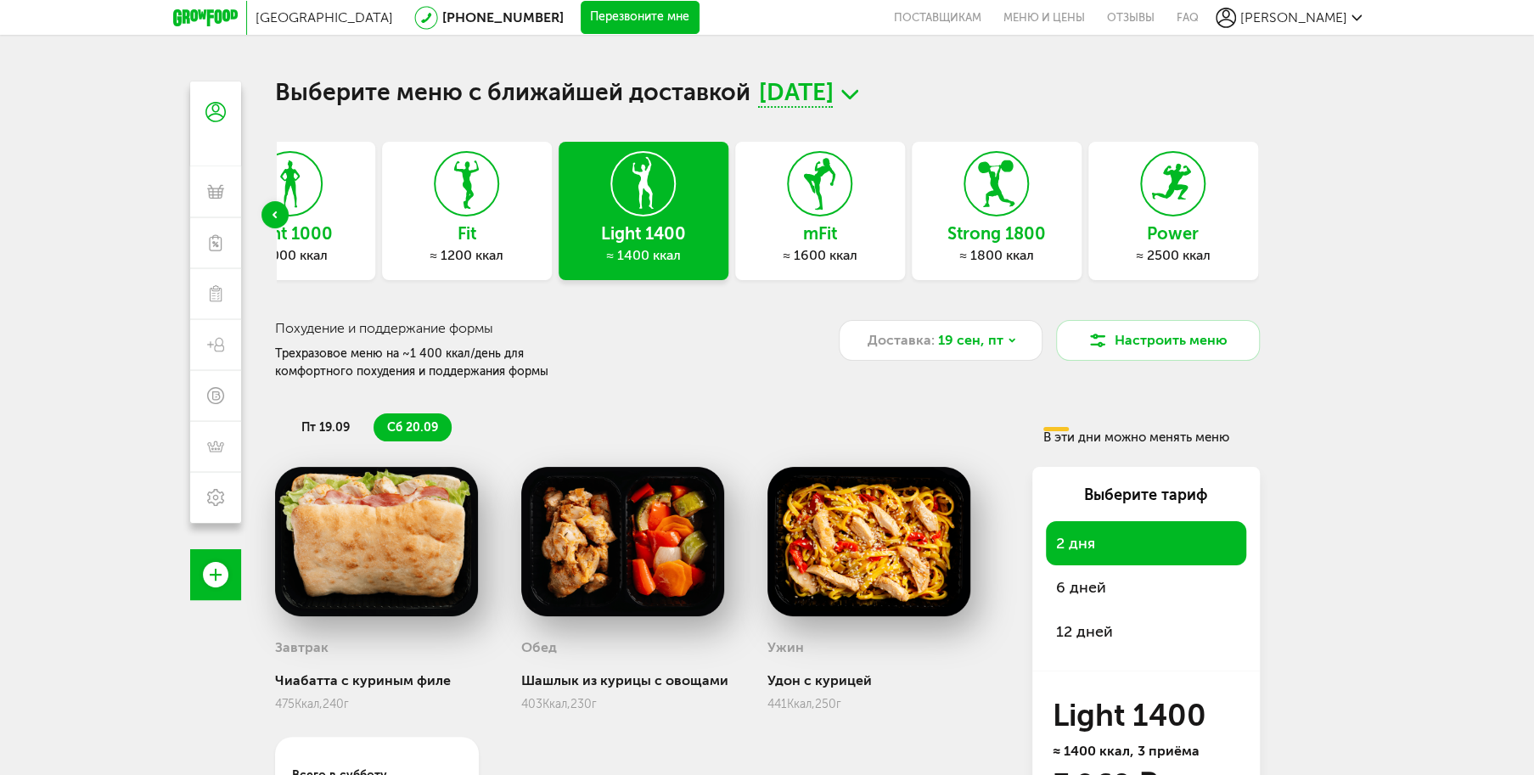
click at [820, 213] on icon at bounding box center [820, 184] width 62 height 64
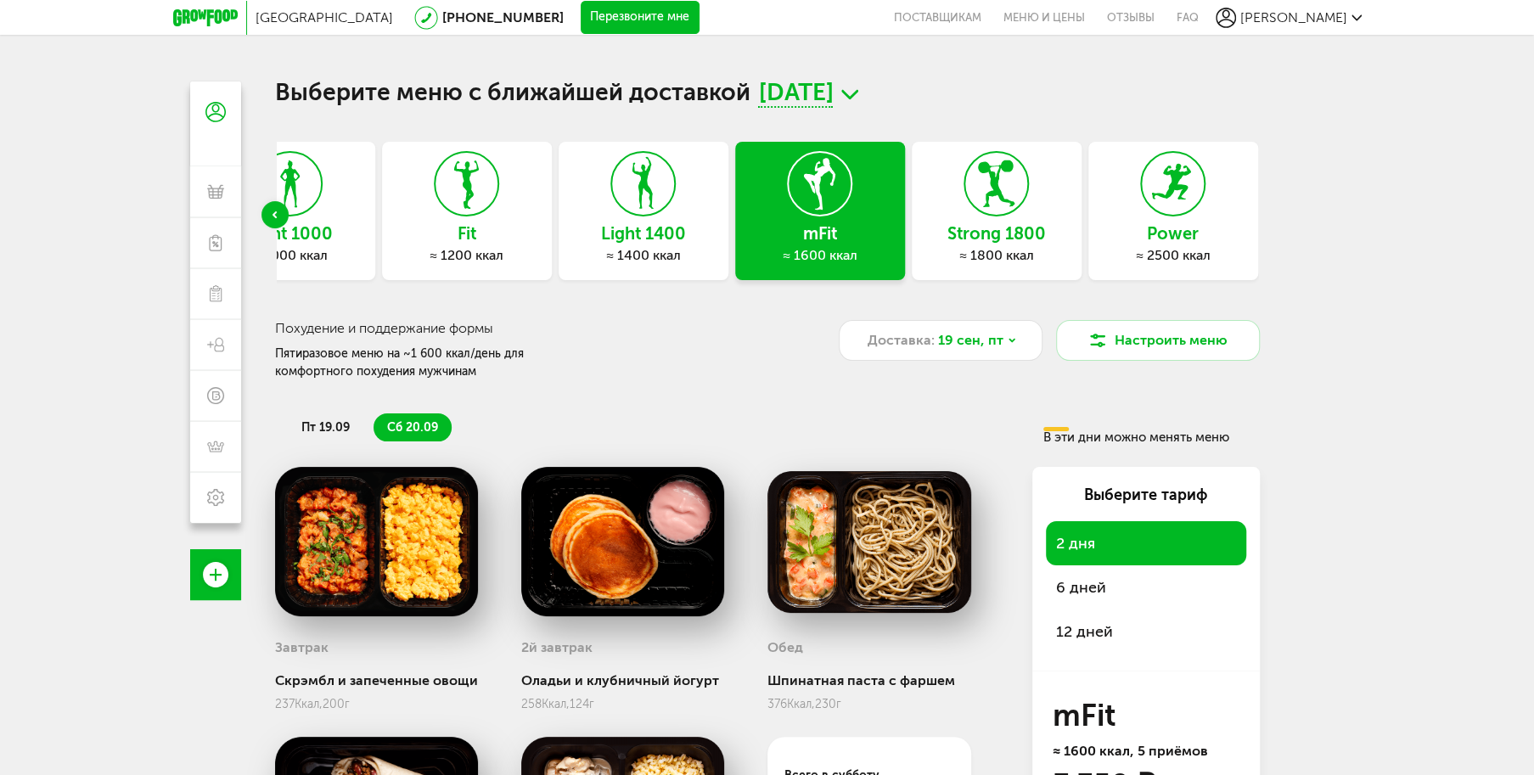
scroll to position [170, 0]
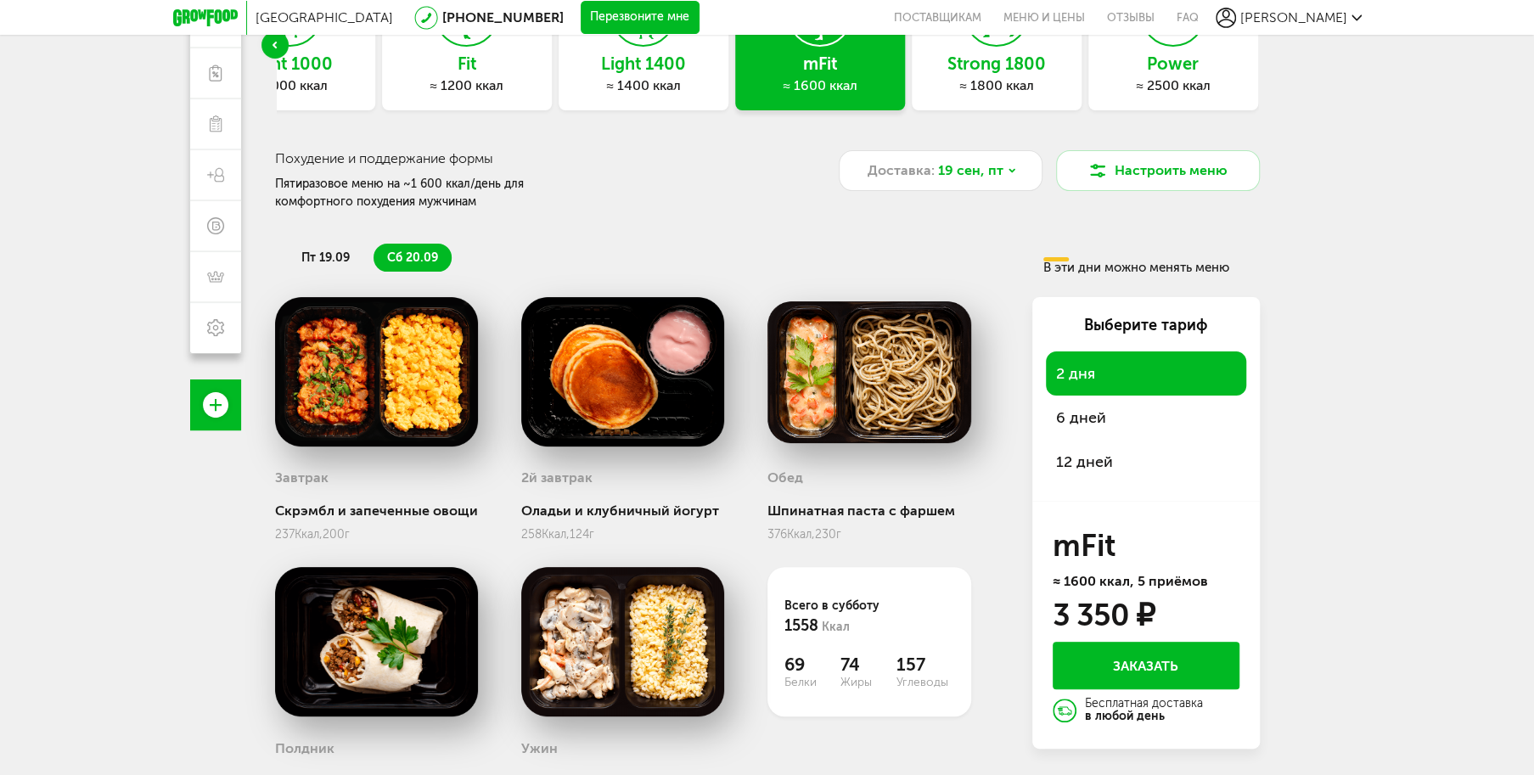
click at [1079, 412] on span "6 дней" at bounding box center [1146, 418] width 180 height 24
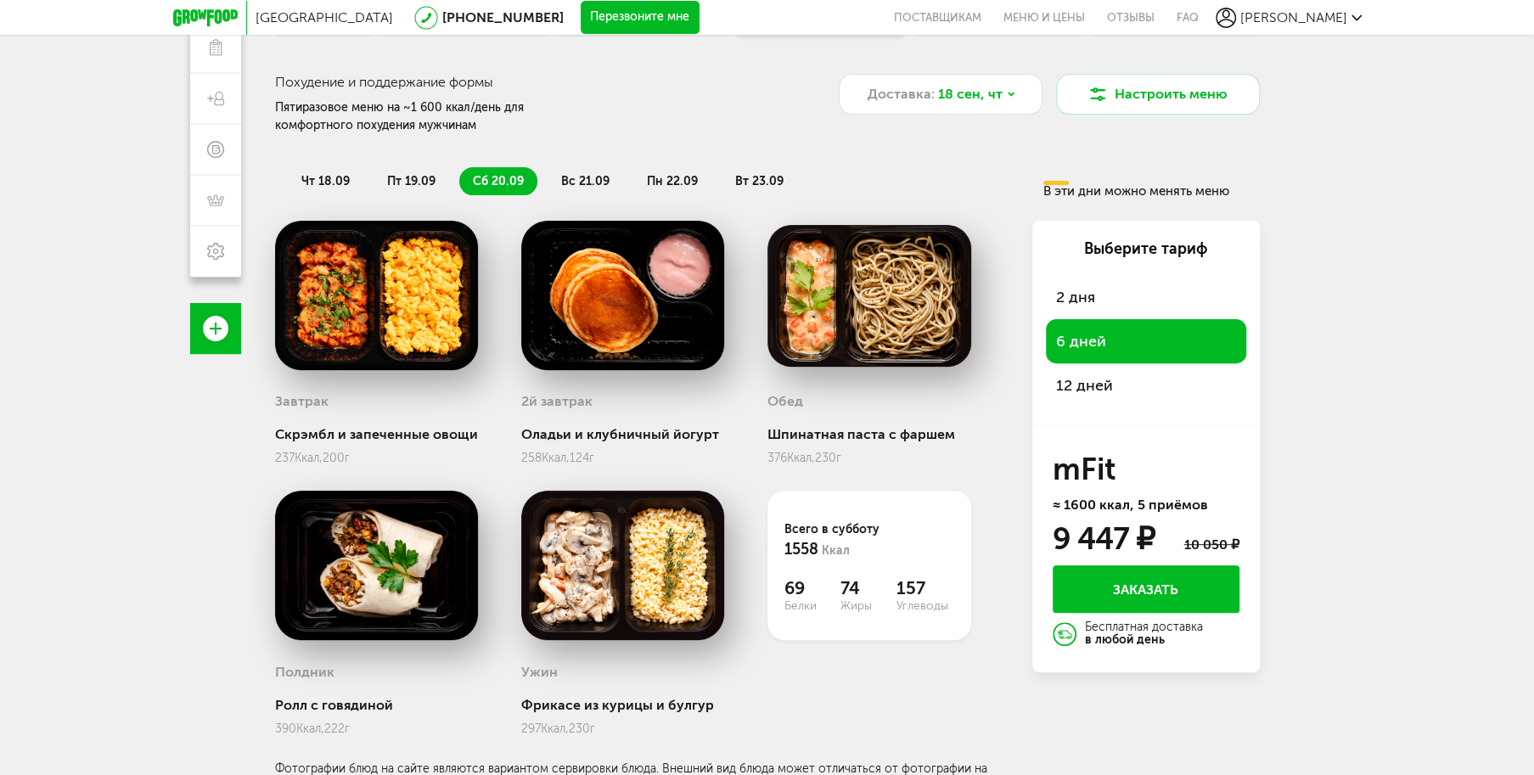
scroll to position [255, 0]
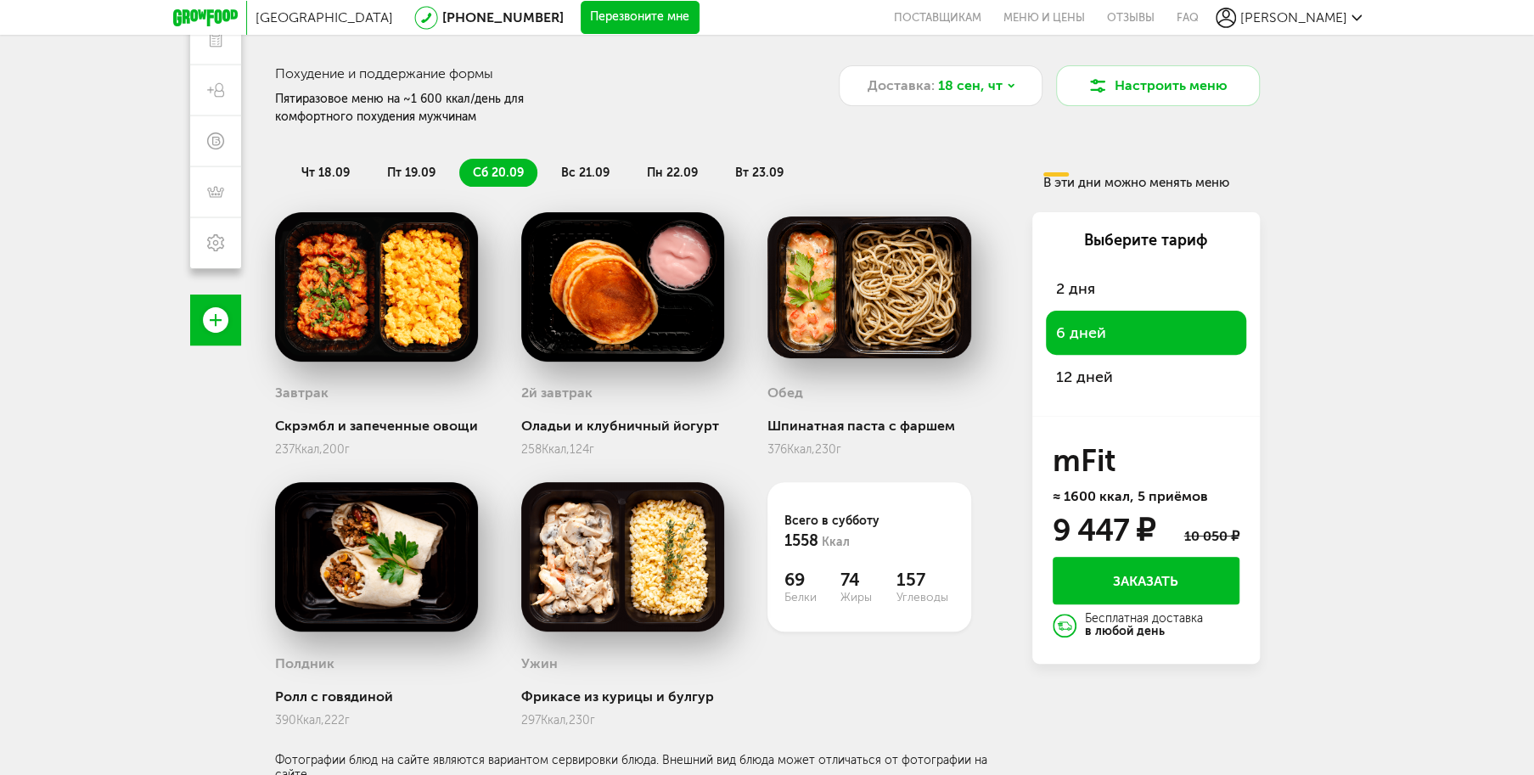
click at [1080, 370] on span "12 дней" at bounding box center [1146, 377] width 180 height 24
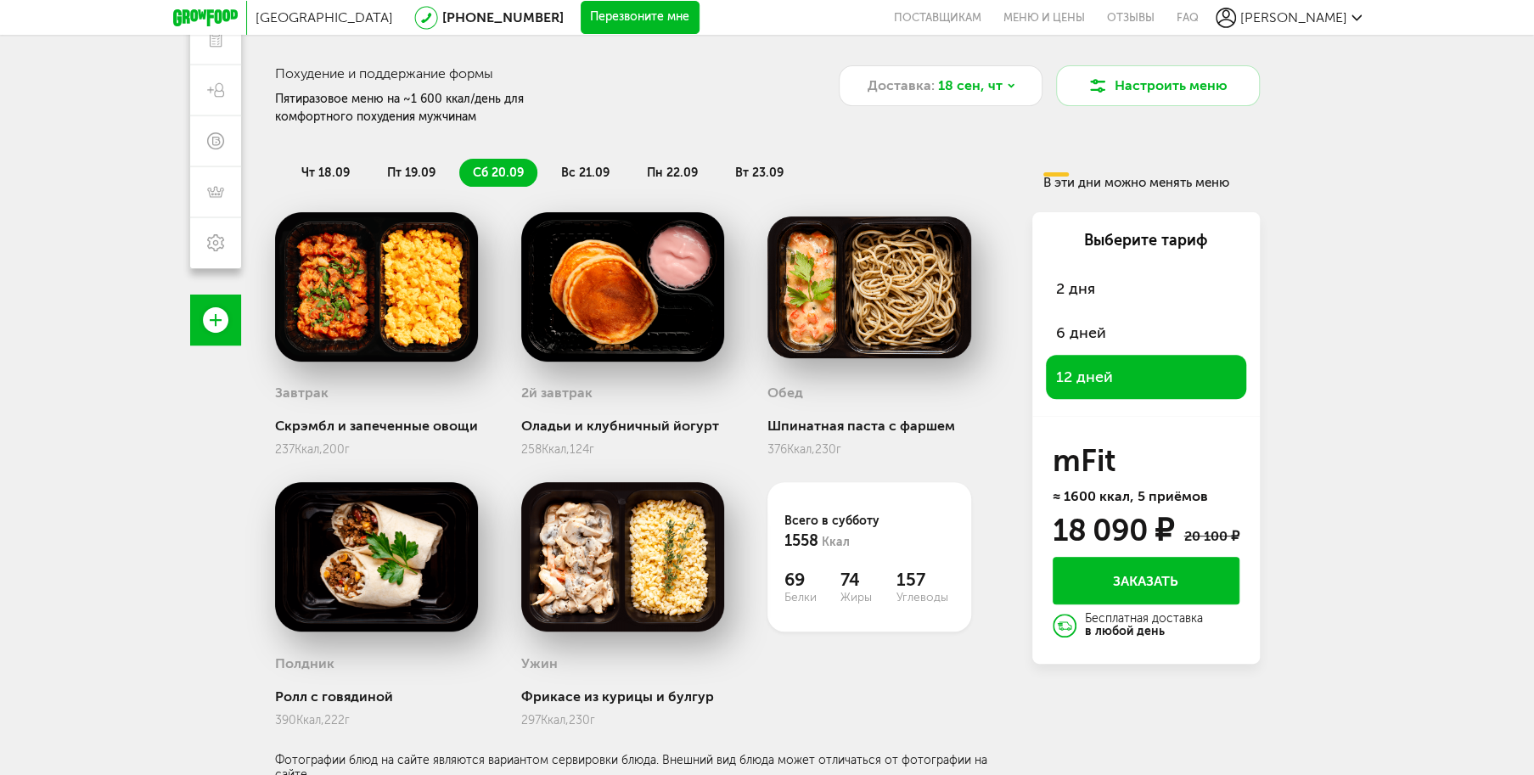
click at [1071, 336] on span "6 дней" at bounding box center [1146, 333] width 180 height 24
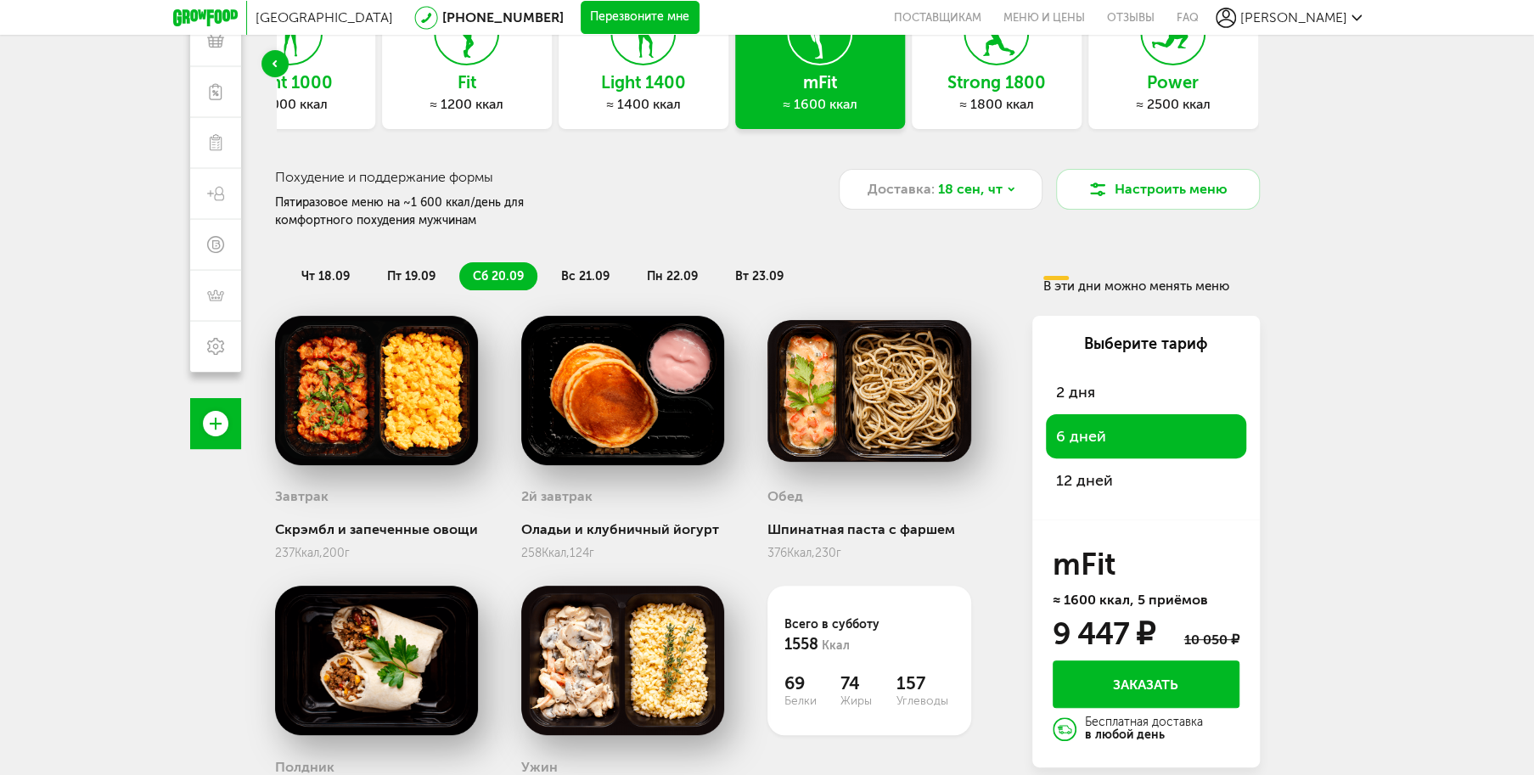
scroll to position [0, 0]
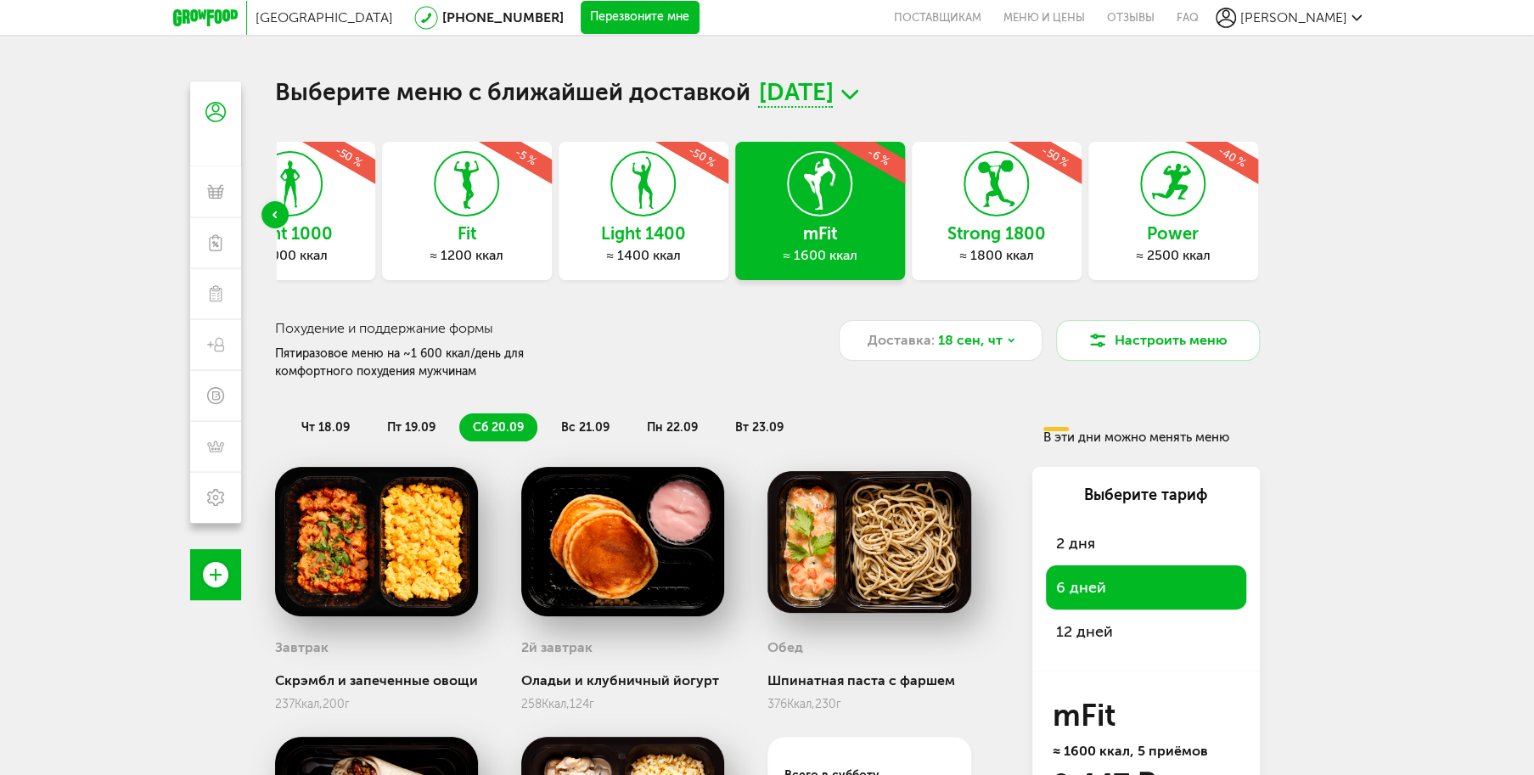
click at [582, 425] on span "вс 21.09" at bounding box center [585, 427] width 48 height 14
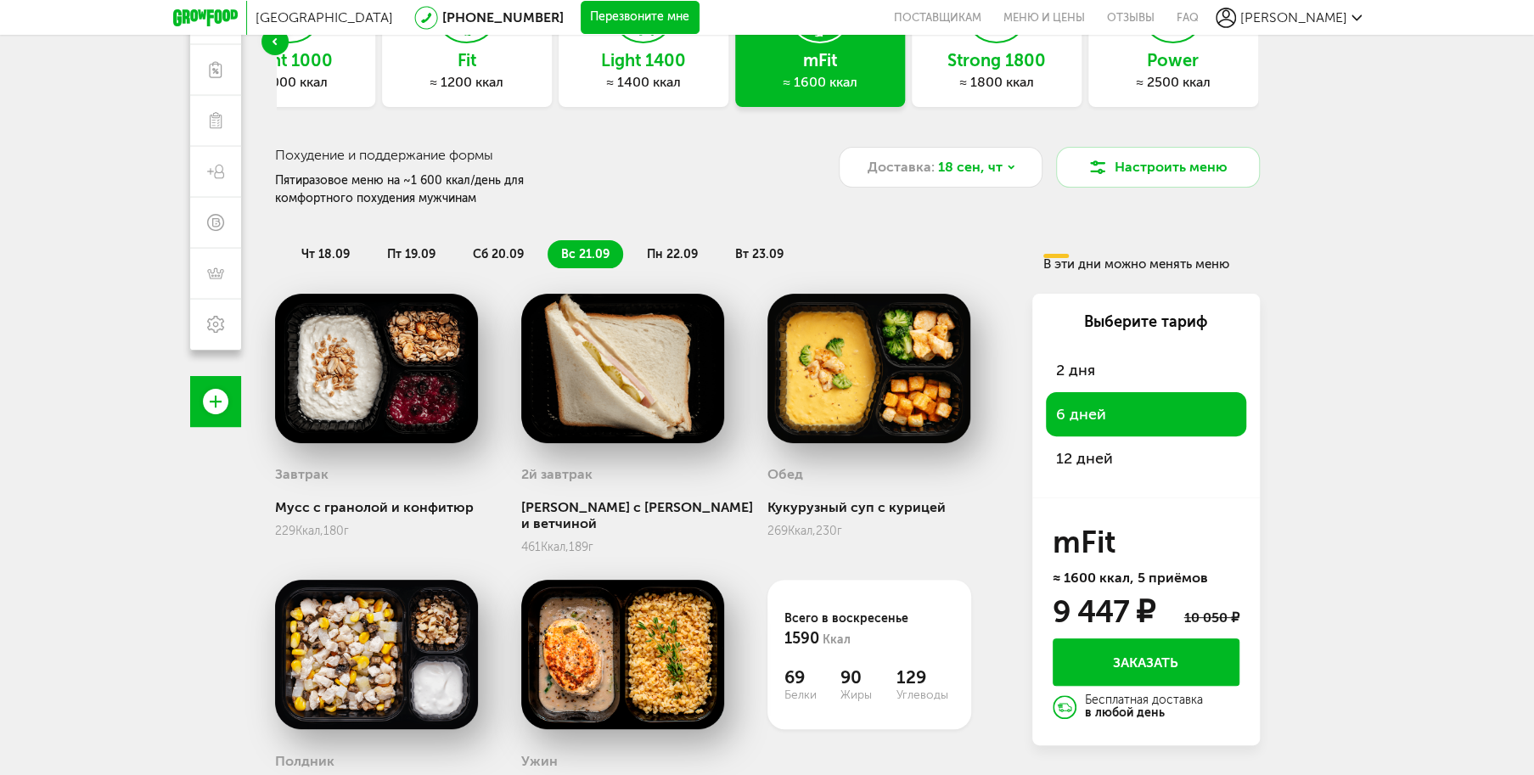
scroll to position [85, 0]
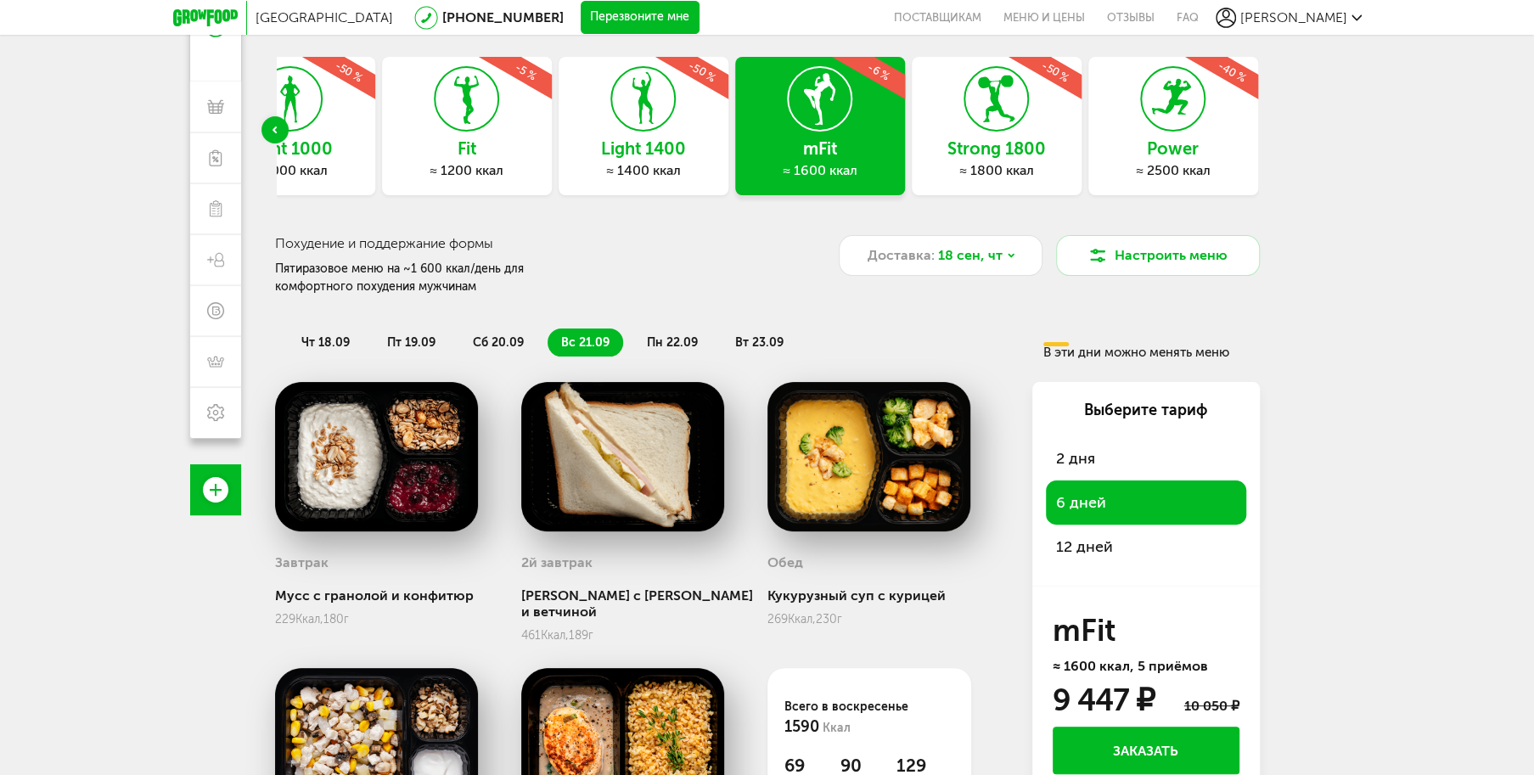
click at [1073, 456] on span "2 дня" at bounding box center [1146, 459] width 180 height 24
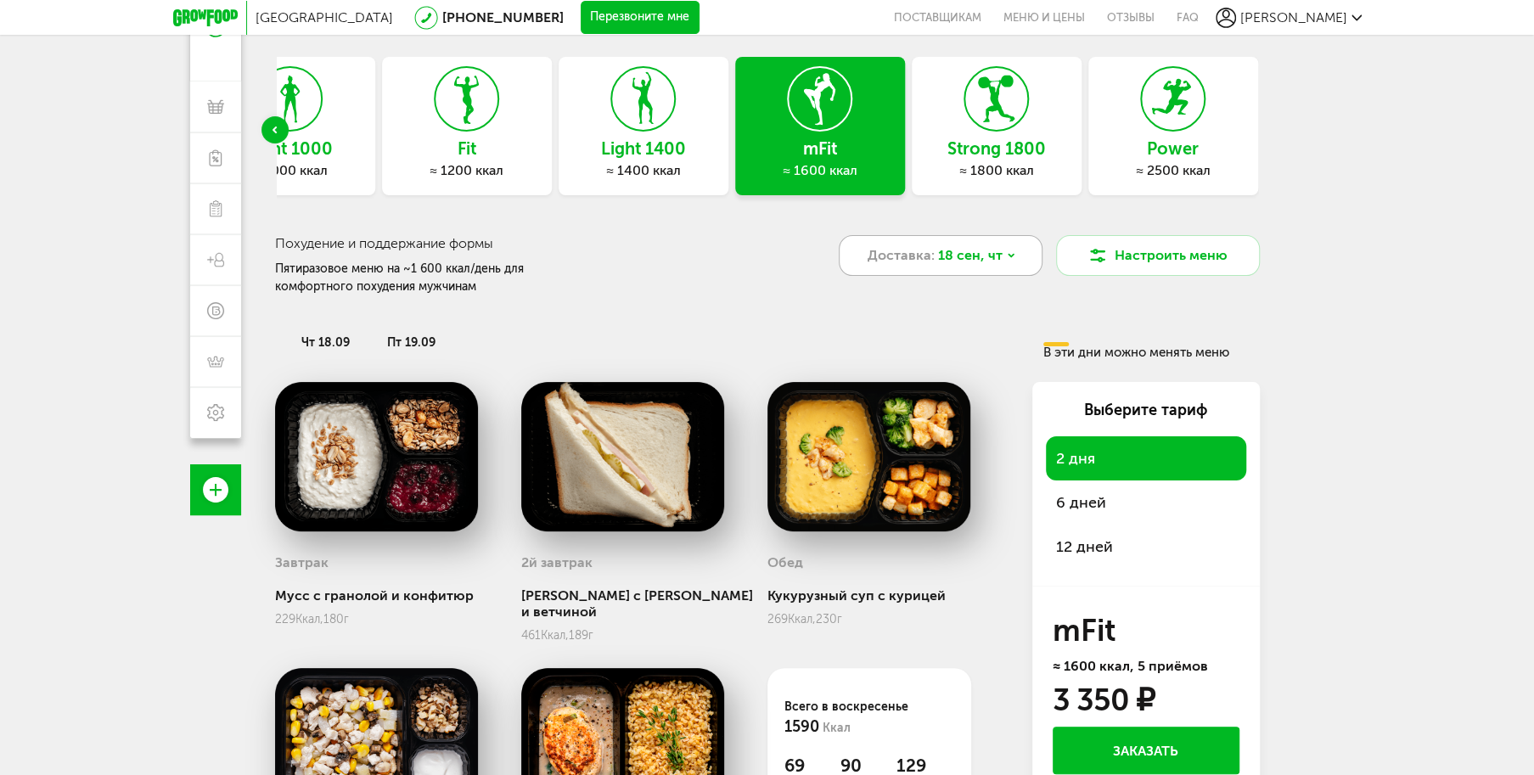
scroll to position [0, 0]
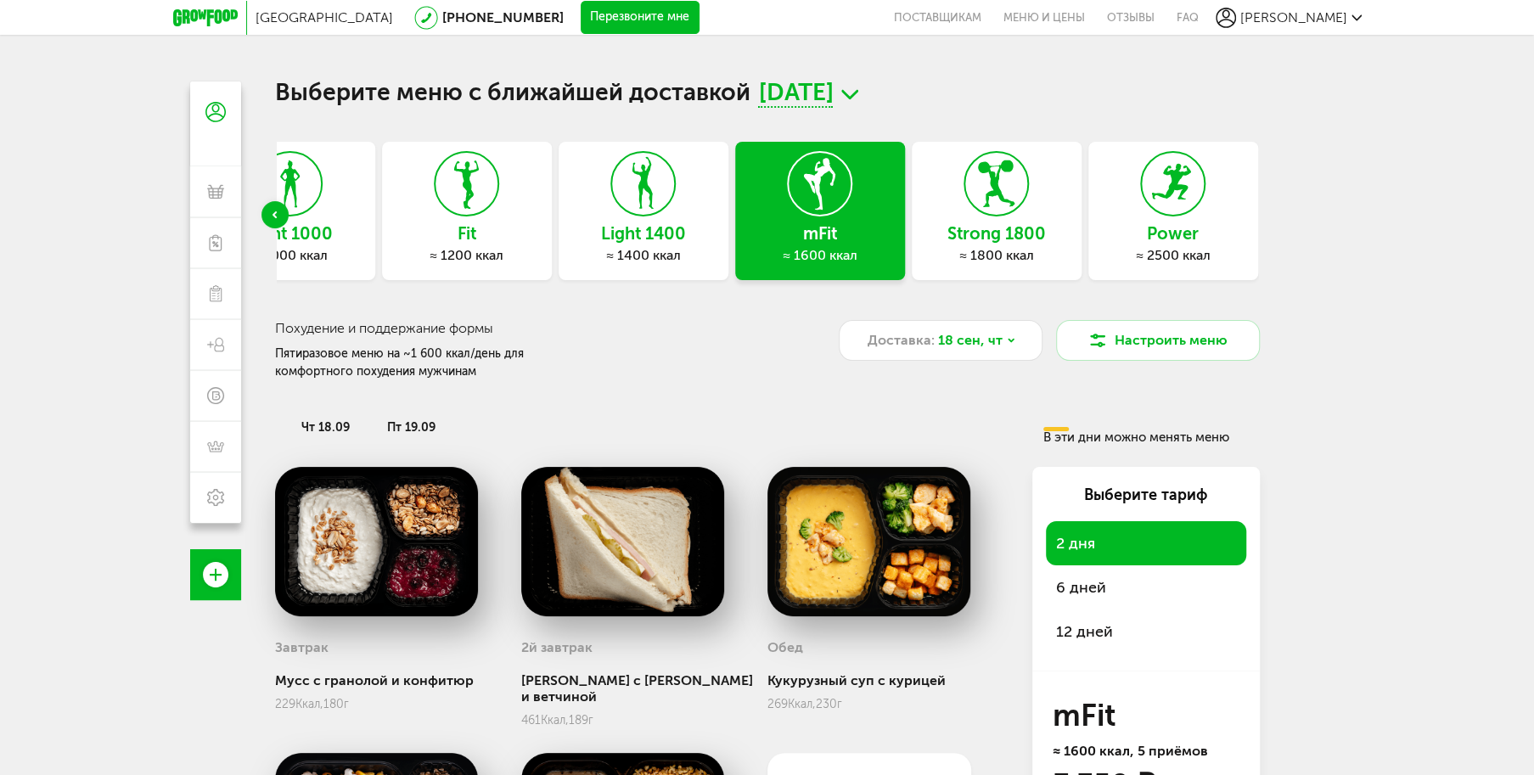
click at [1018, 227] on h3 "Strong 1800" at bounding box center [997, 233] width 170 height 19
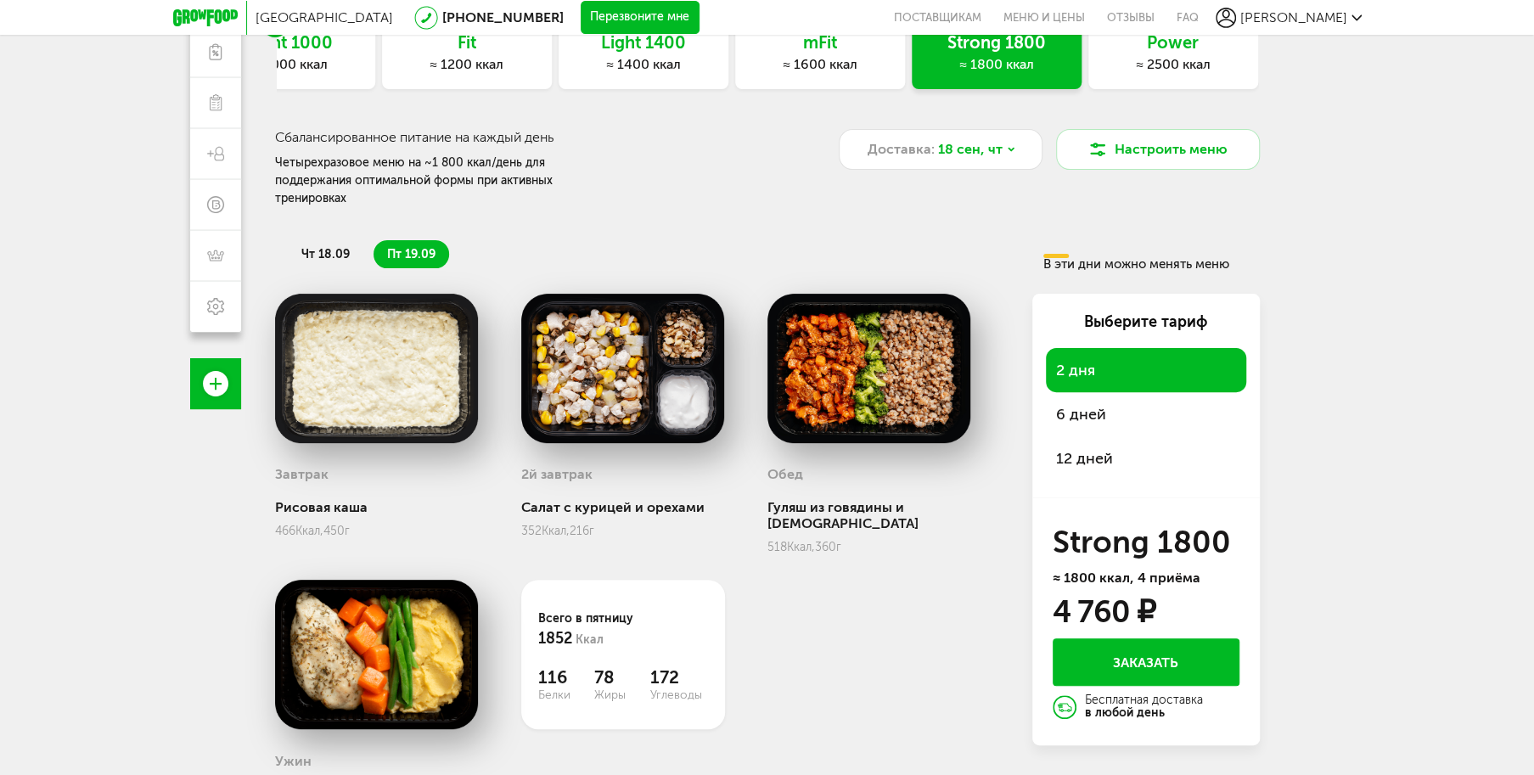
scroll to position [255, 0]
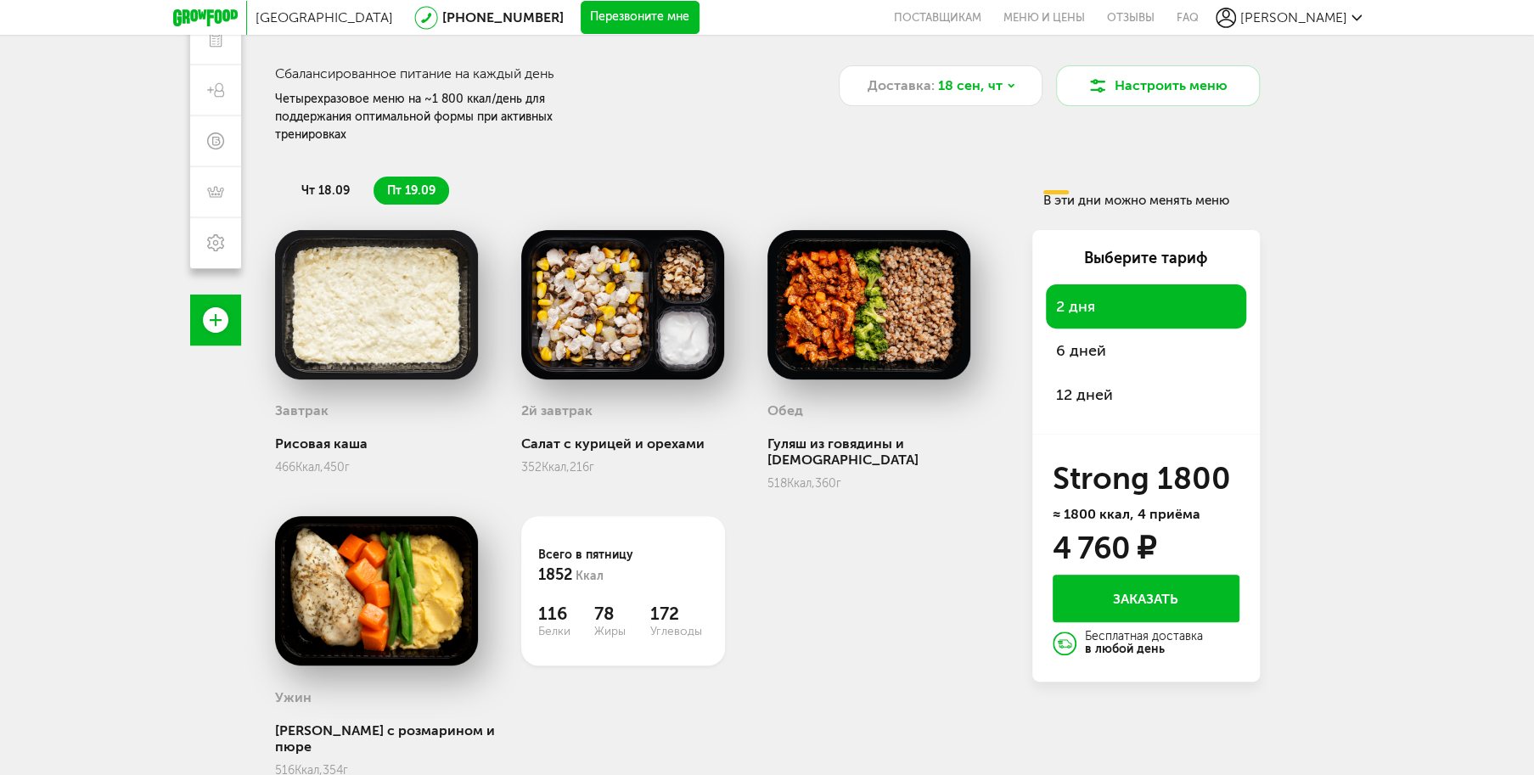
click at [1093, 339] on span "6 дней" at bounding box center [1146, 351] width 180 height 24
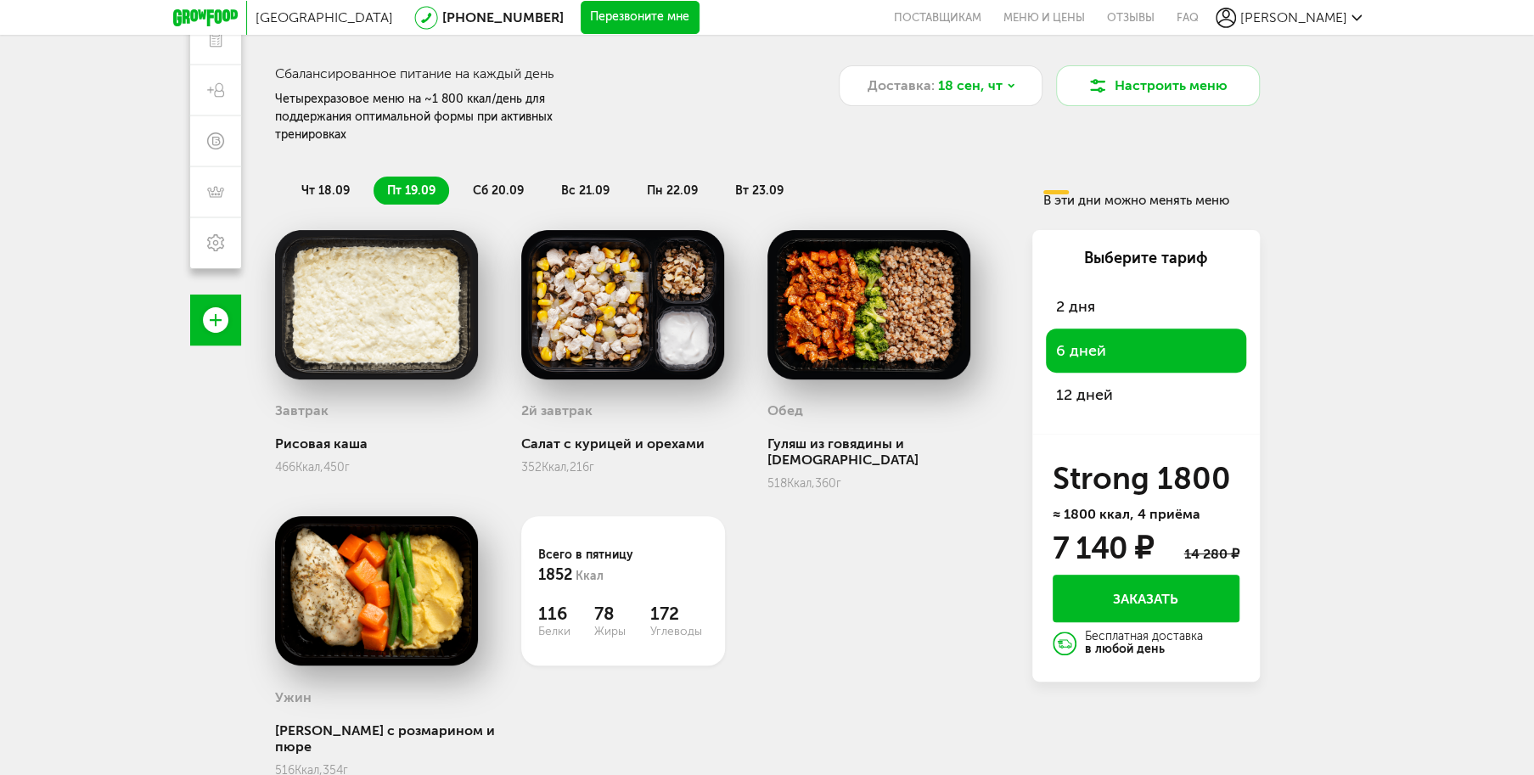
click at [483, 183] on span "сб 20.09" at bounding box center [498, 190] width 51 height 14
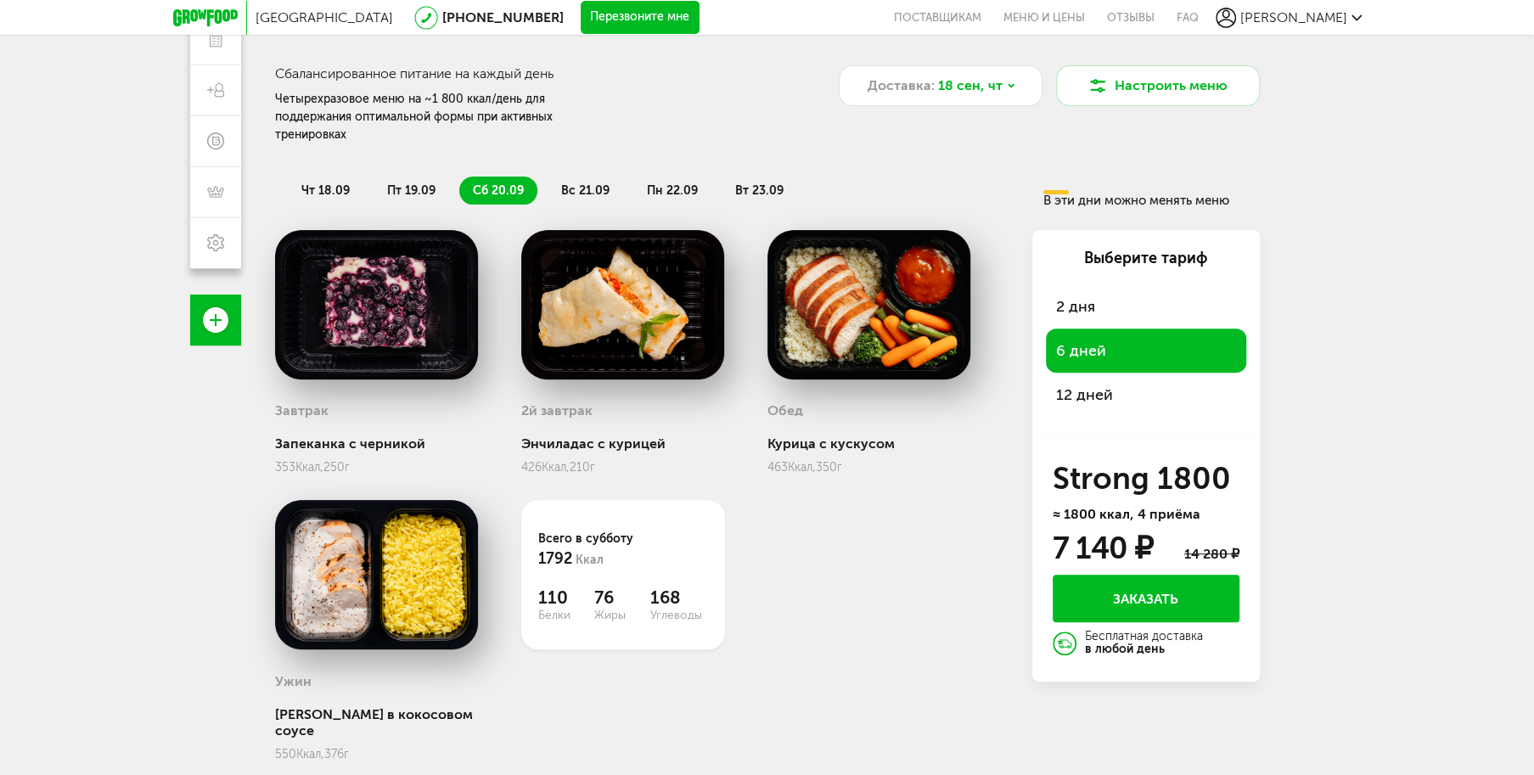
click at [595, 183] on span "вс 21.09" at bounding box center [585, 190] width 48 height 14
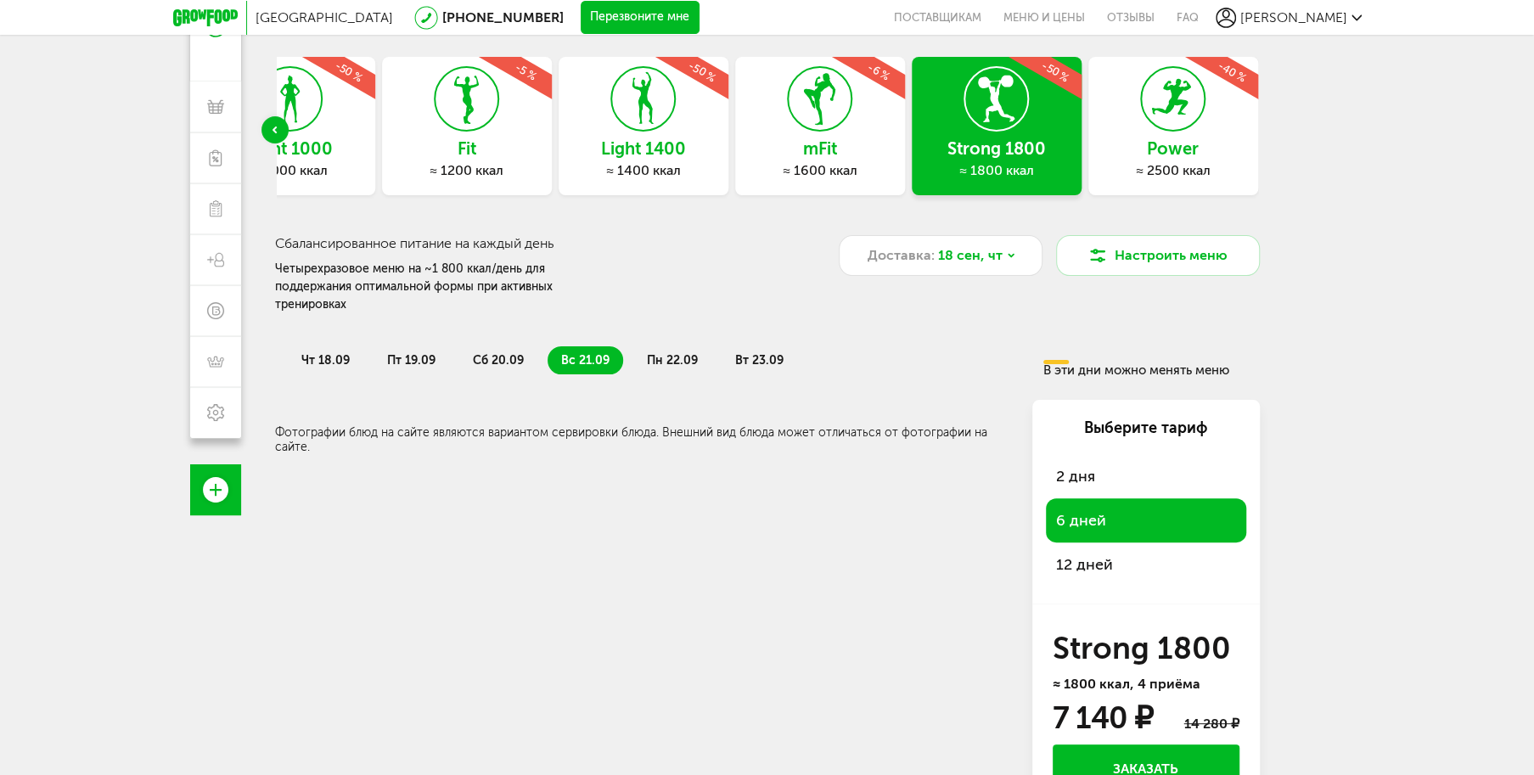
scroll to position [0, 0]
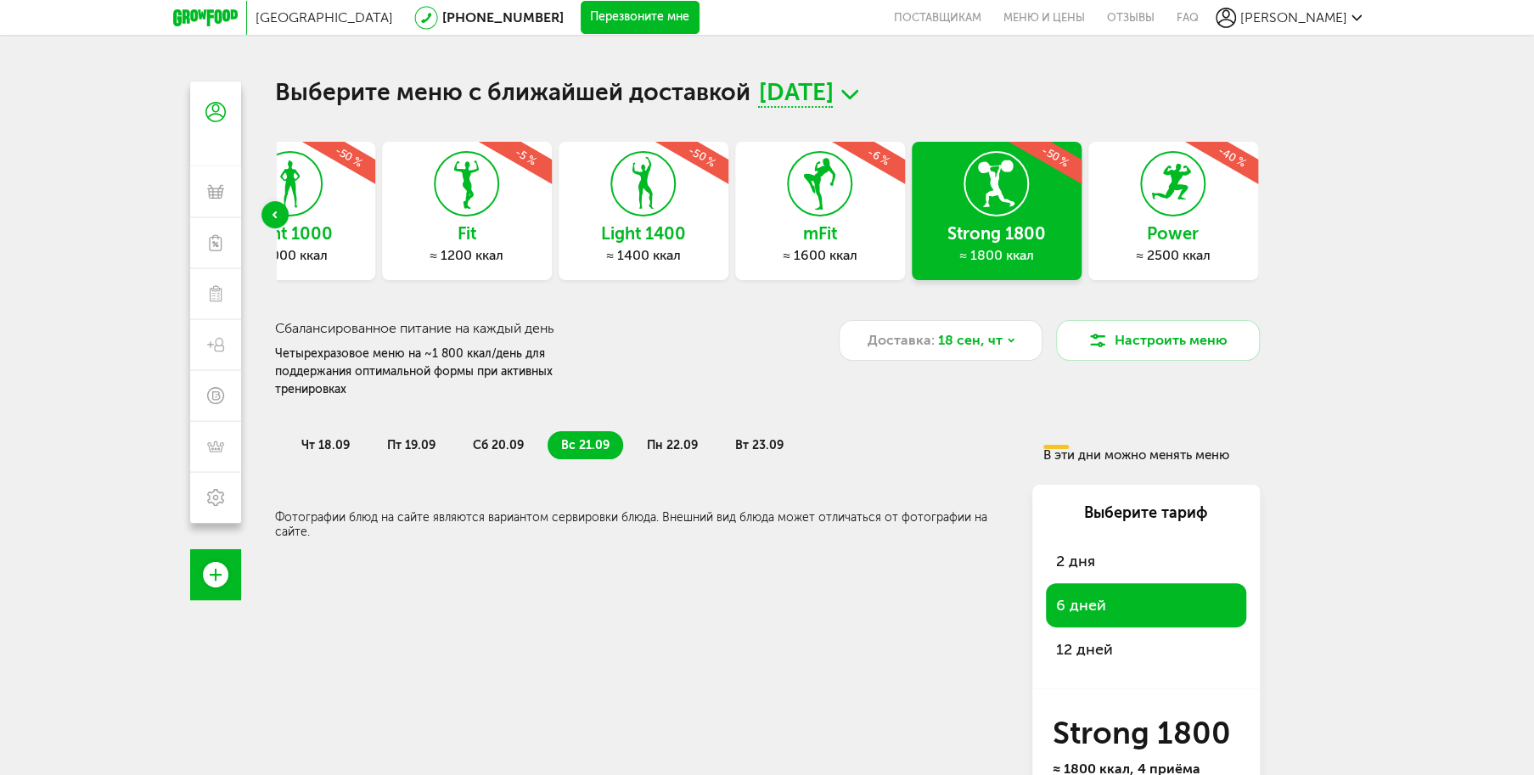
click at [666, 215] on icon at bounding box center [643, 184] width 62 height 64
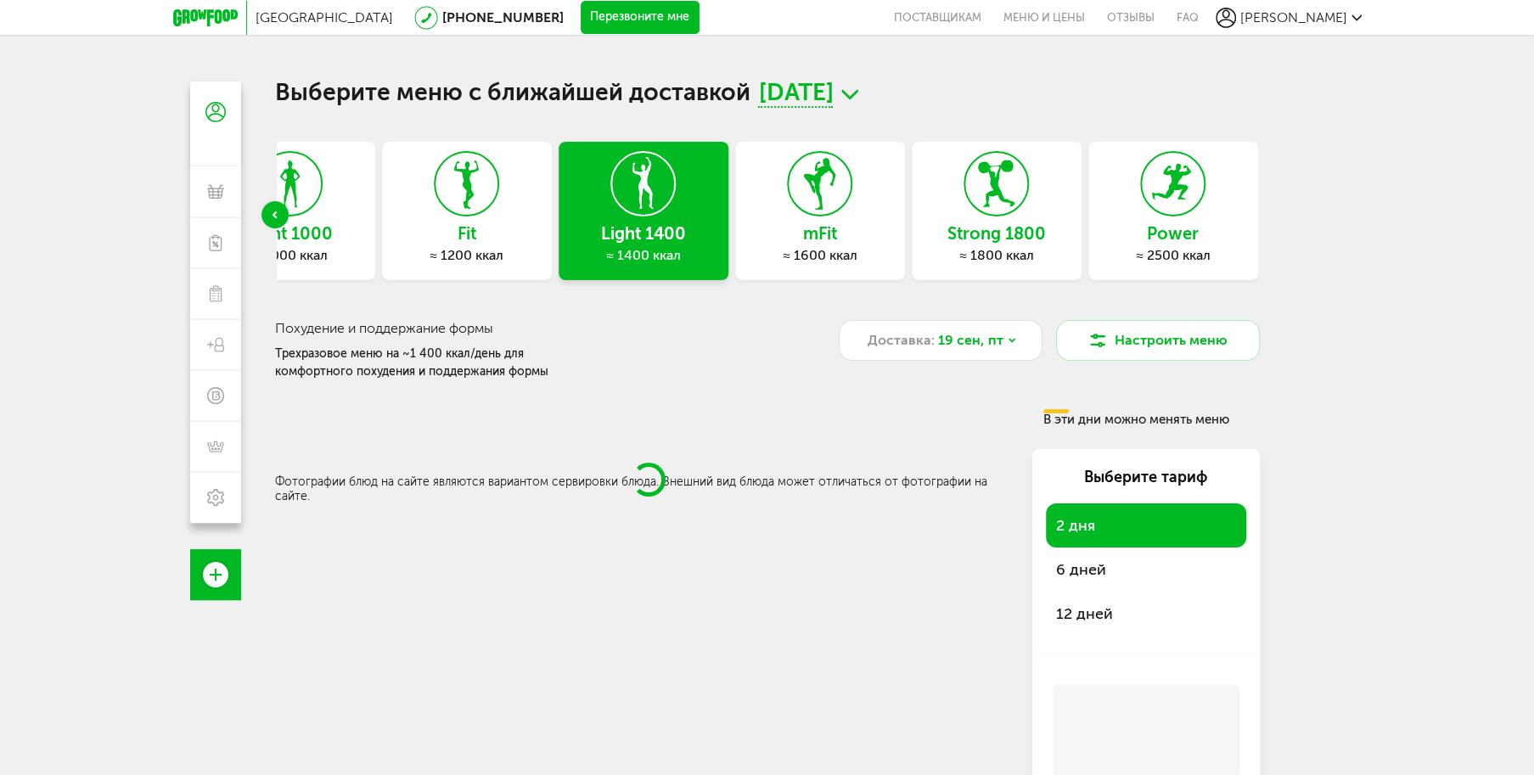
click at [1078, 565] on span "6 дней" at bounding box center [1146, 570] width 180 height 24
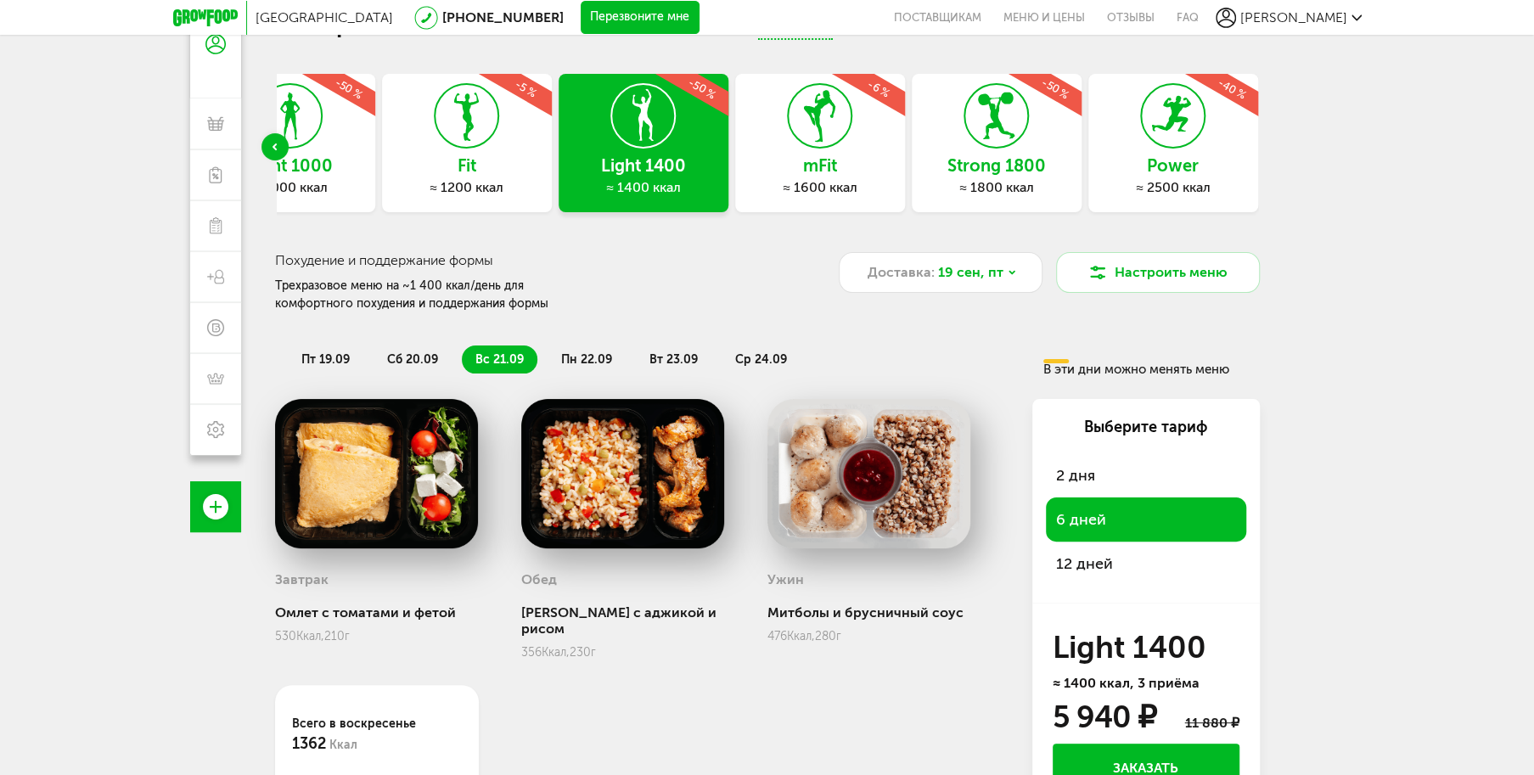
scroll to position [170, 0]
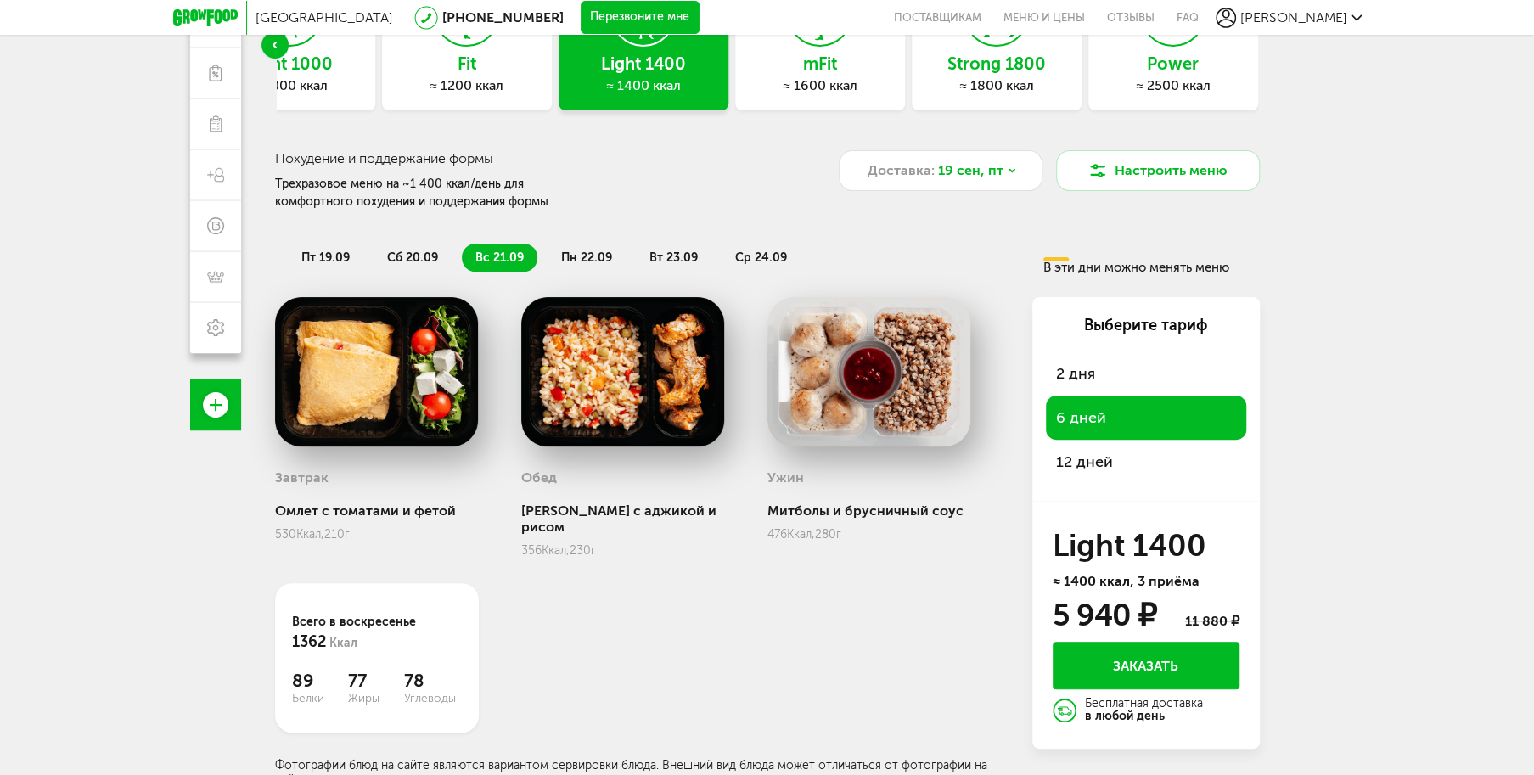
click at [591, 255] on span "пн 22.09" at bounding box center [586, 257] width 51 height 14
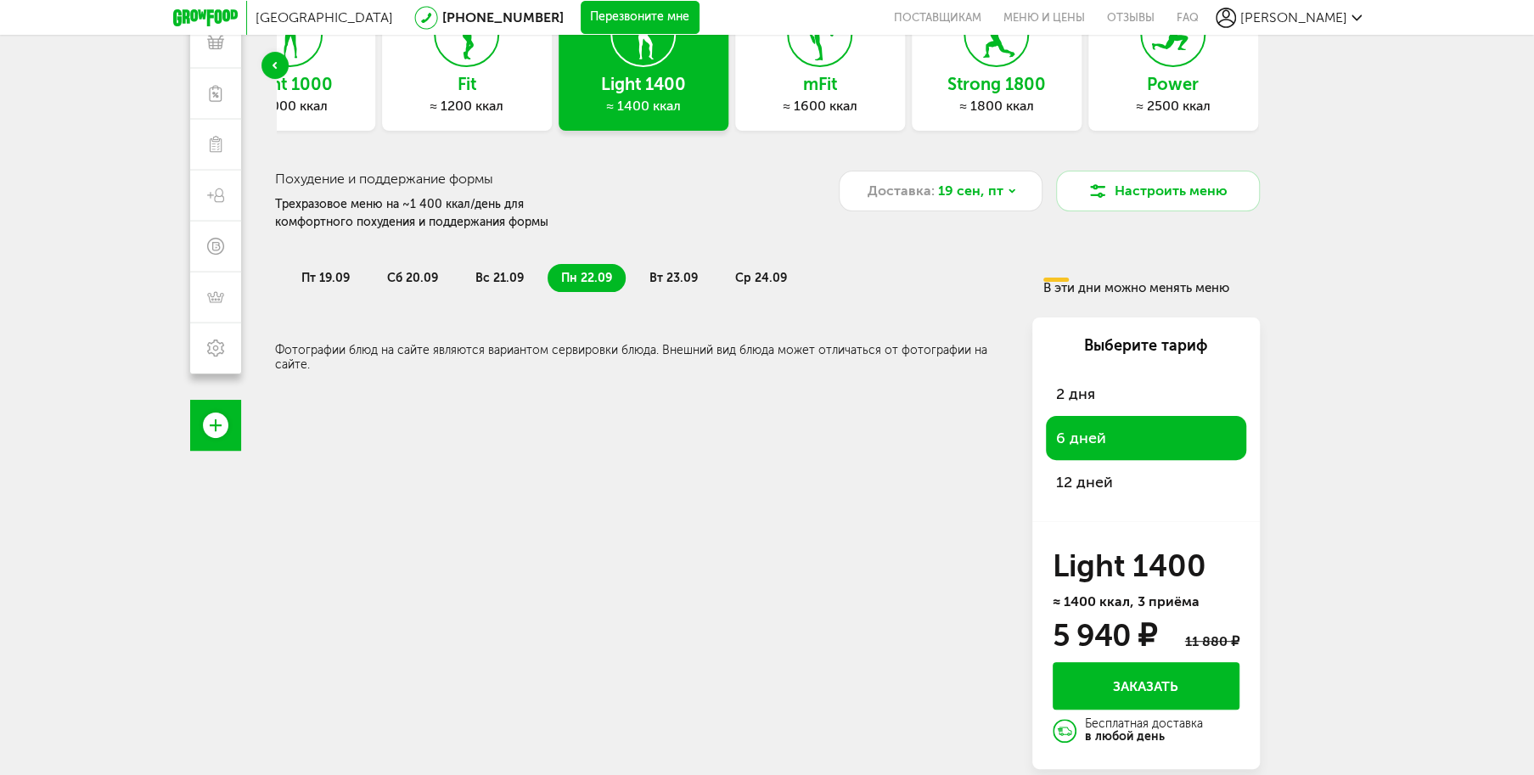
scroll to position [149, 0]
click at [329, 272] on span "пт 19.09" at bounding box center [325, 278] width 48 height 14
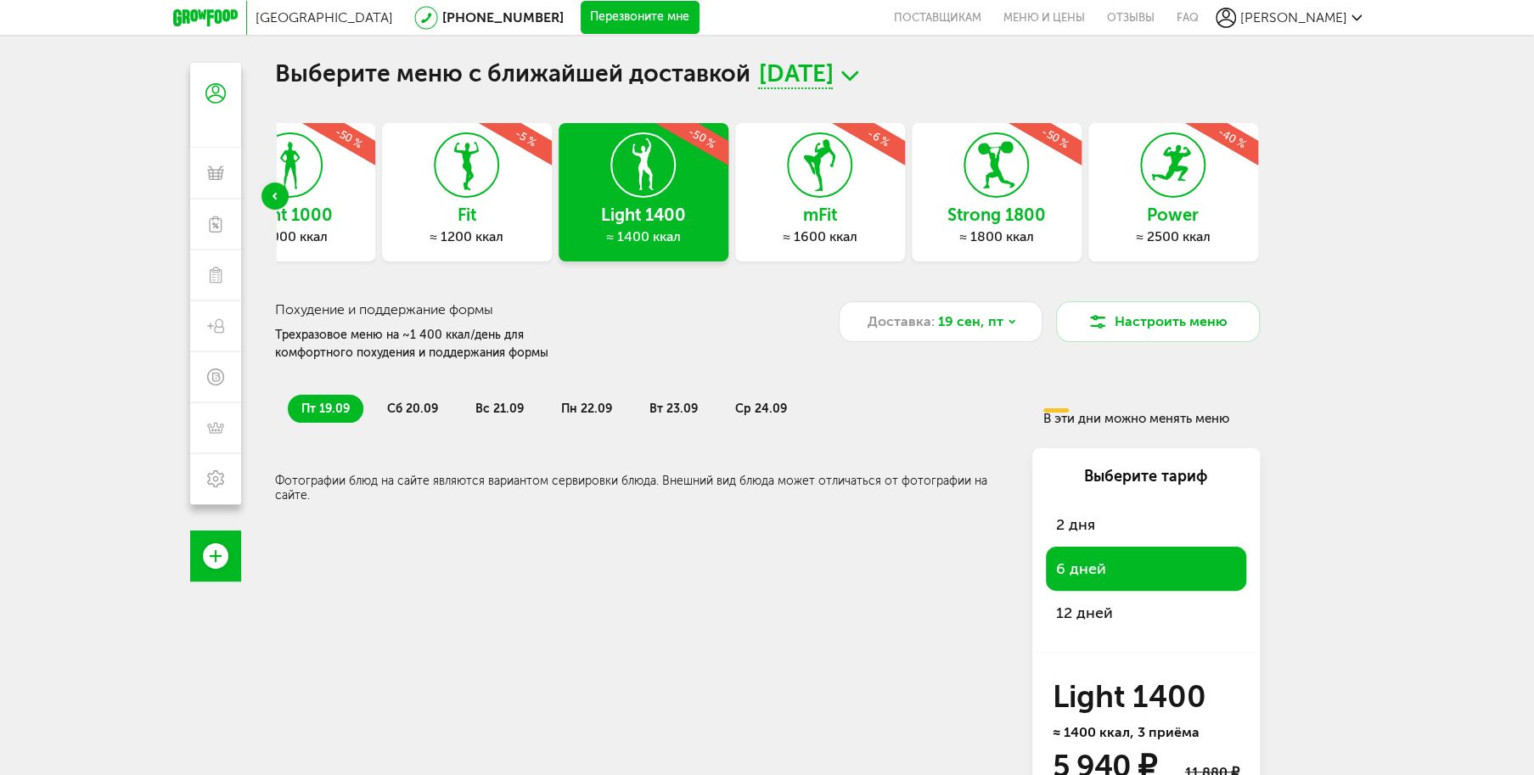
scroll to position [0, 0]
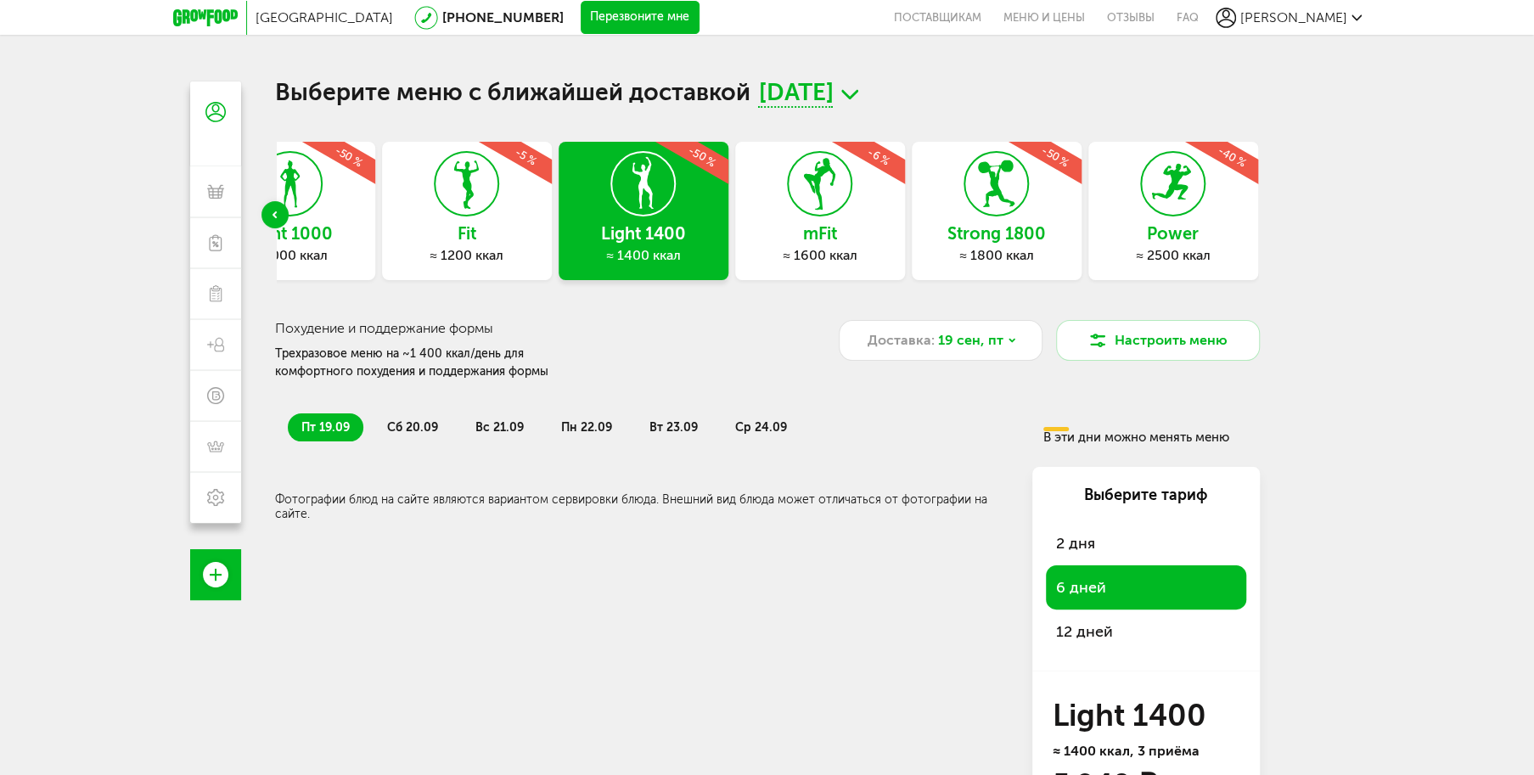
click at [849, 222] on div "mFit ≈ 1600 ккал -6 %" at bounding box center [820, 211] width 170 height 138
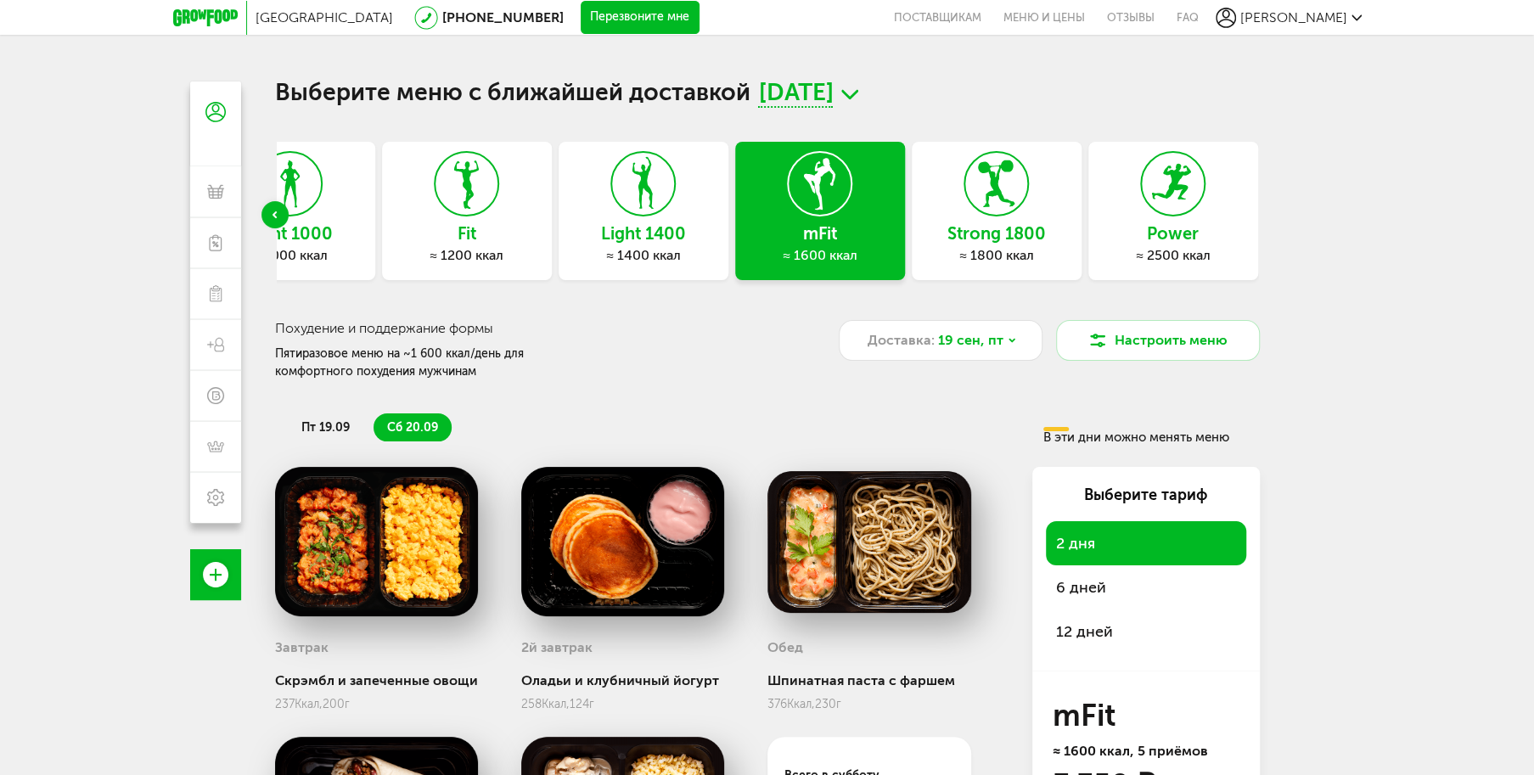
click at [952, 224] on h3 "Strong 1800" at bounding box center [997, 233] width 170 height 19
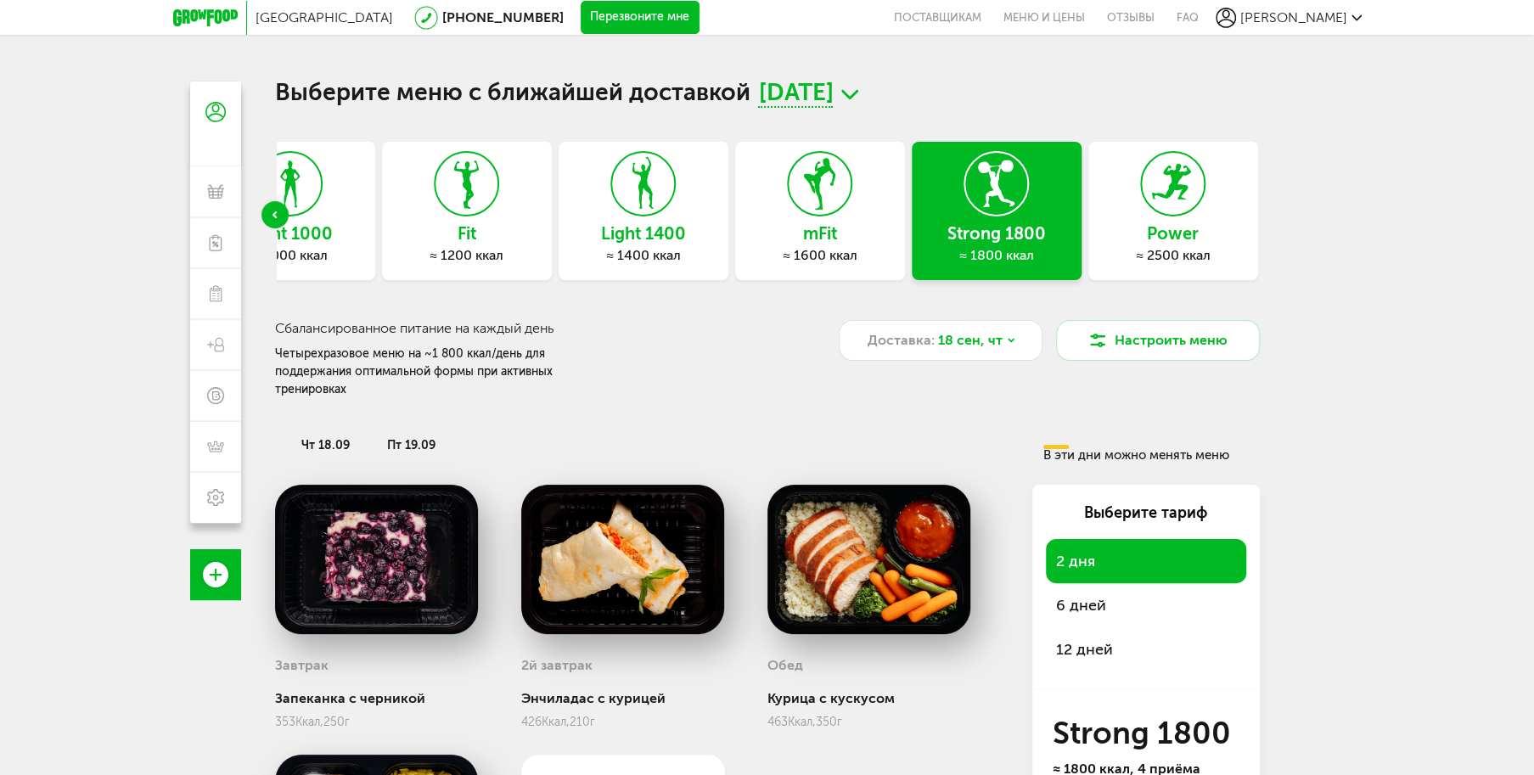
click at [609, 229] on h3 "Light 1400" at bounding box center [644, 233] width 170 height 19
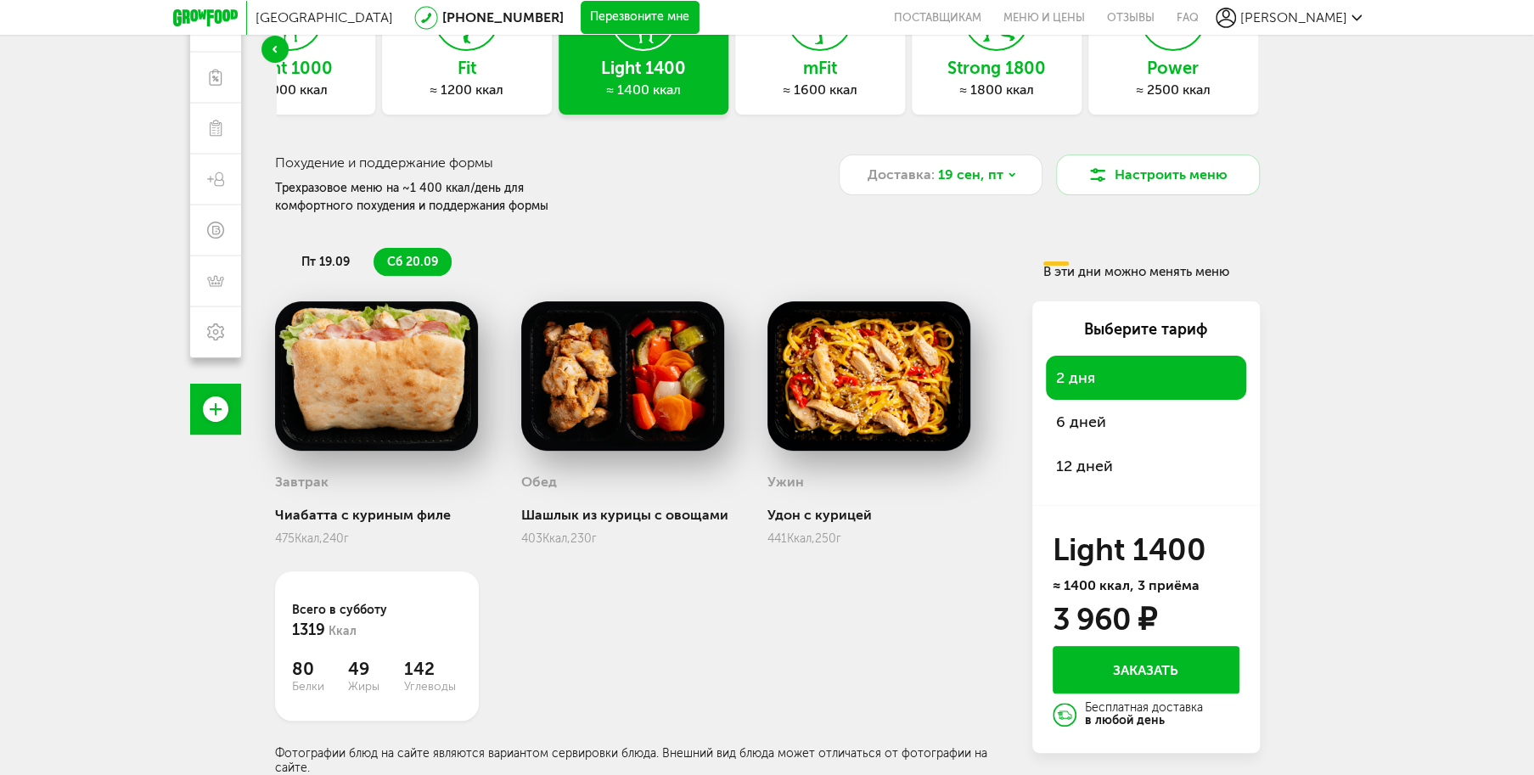
scroll to position [91, 0]
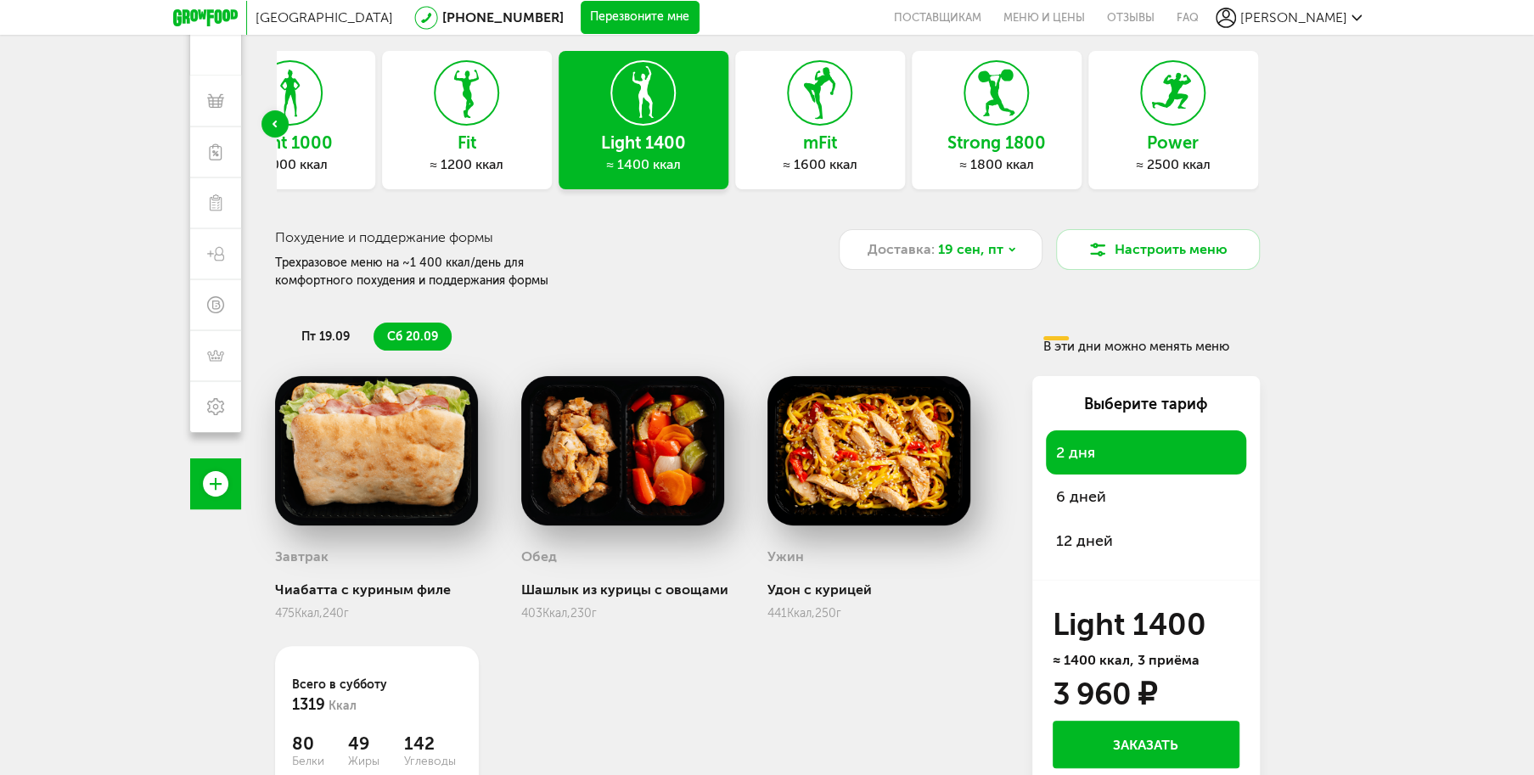
click at [418, 118] on div "Fit ≈ 1200 ккал" at bounding box center [467, 120] width 170 height 138
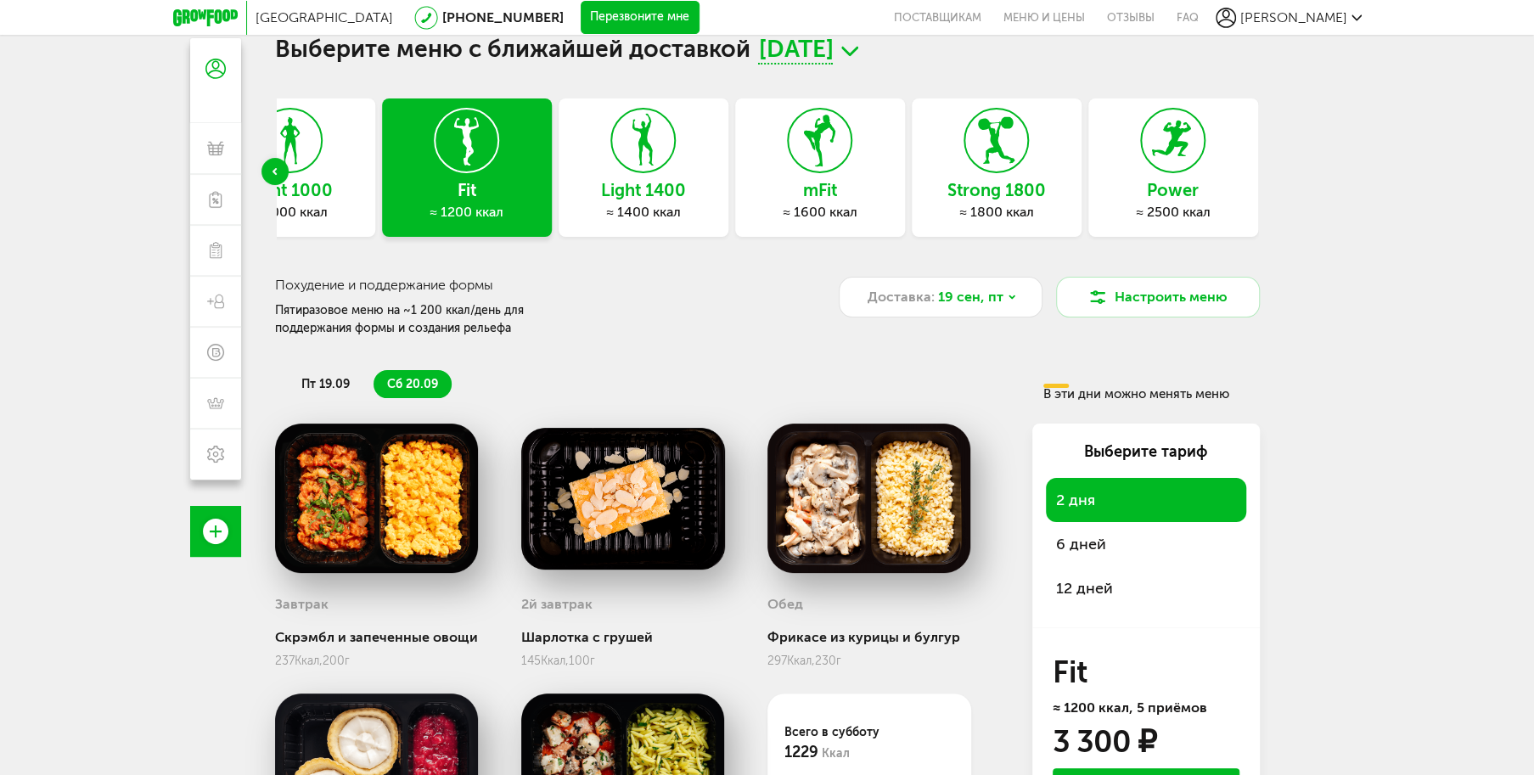
scroll to position [0, 0]
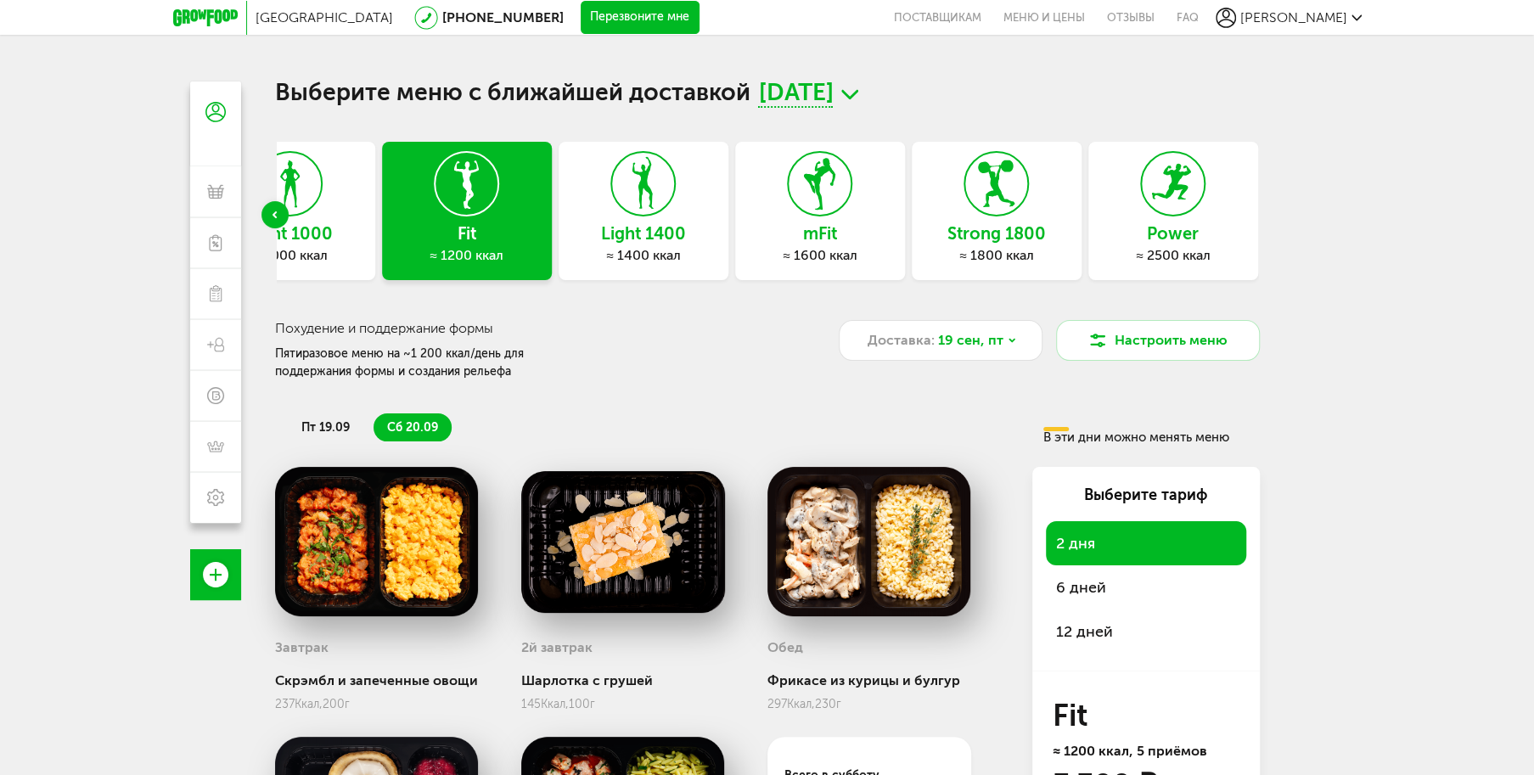
click at [1087, 584] on span "6 дней" at bounding box center [1146, 588] width 180 height 24
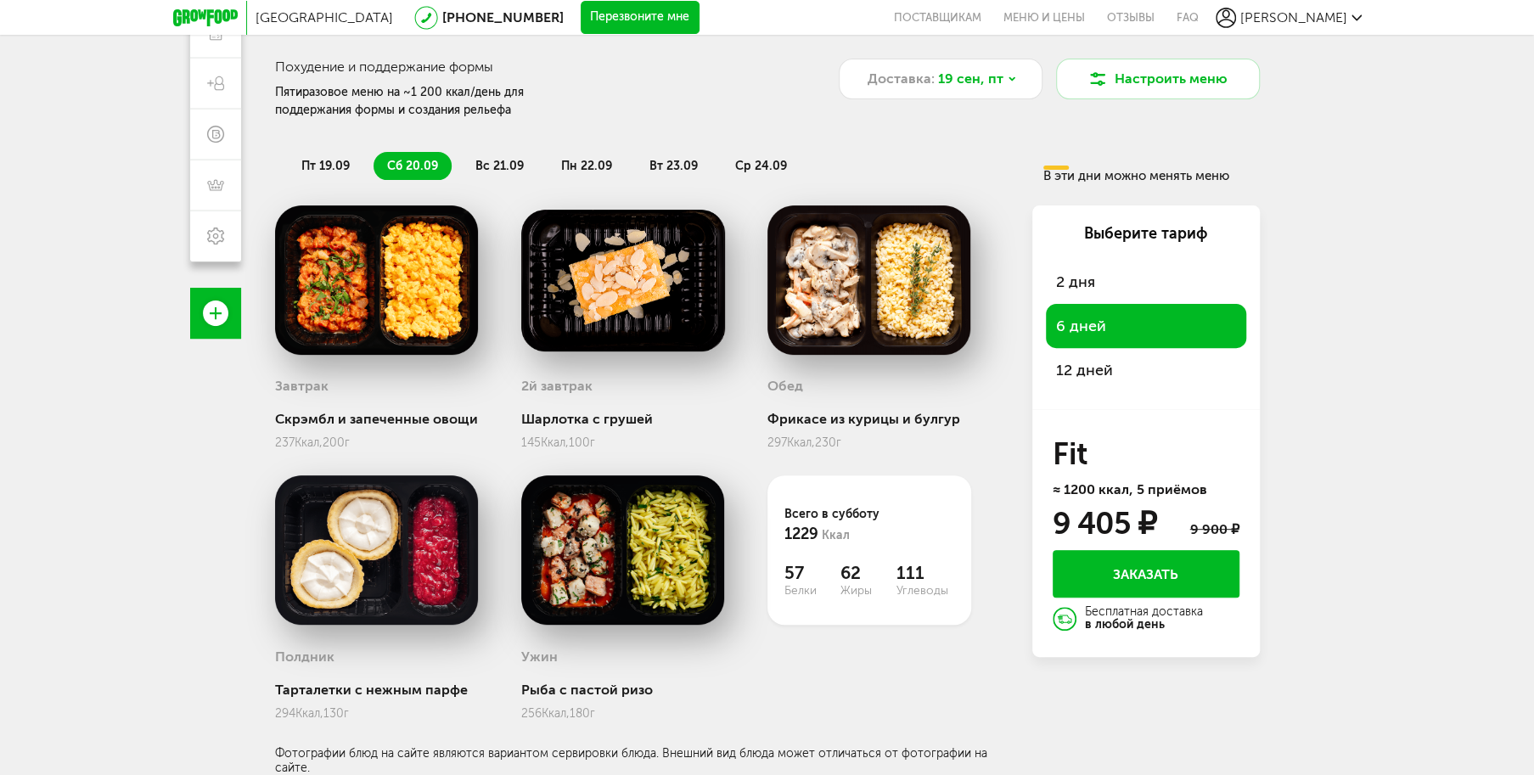
scroll to position [255, 0]
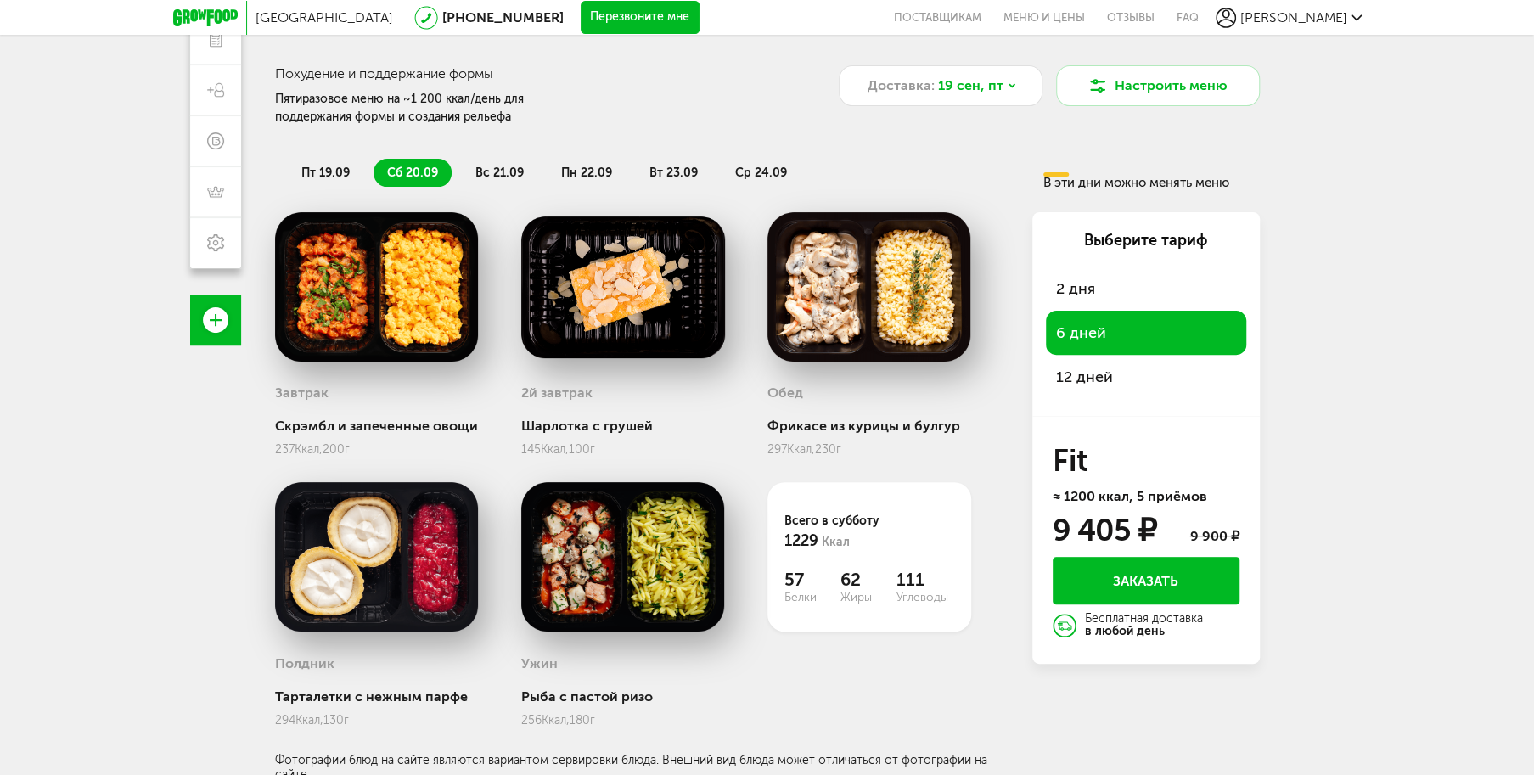
click at [492, 168] on span "вс 21.09" at bounding box center [499, 173] width 48 height 14
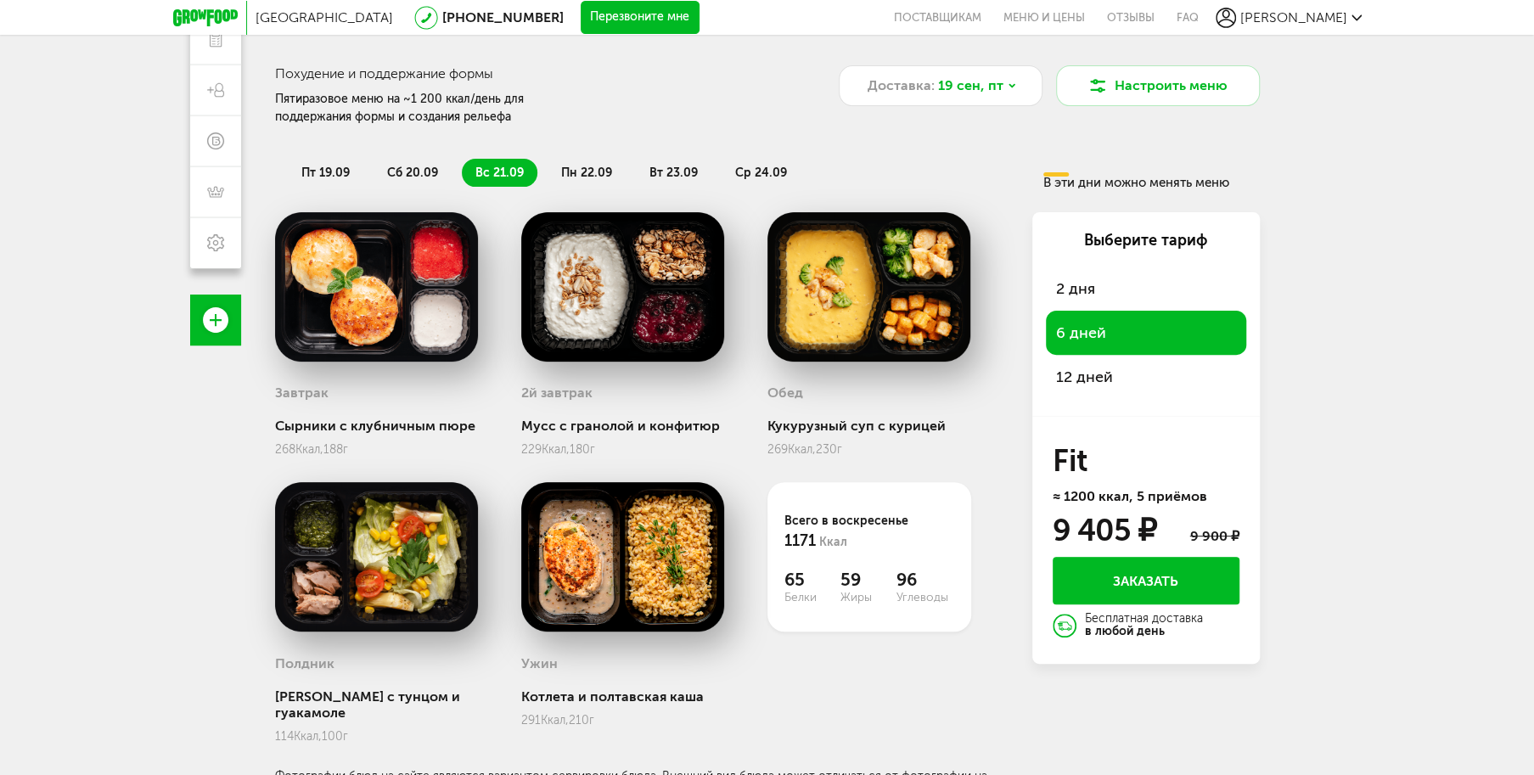
click at [565, 168] on span "пн 22.09" at bounding box center [586, 173] width 51 height 14
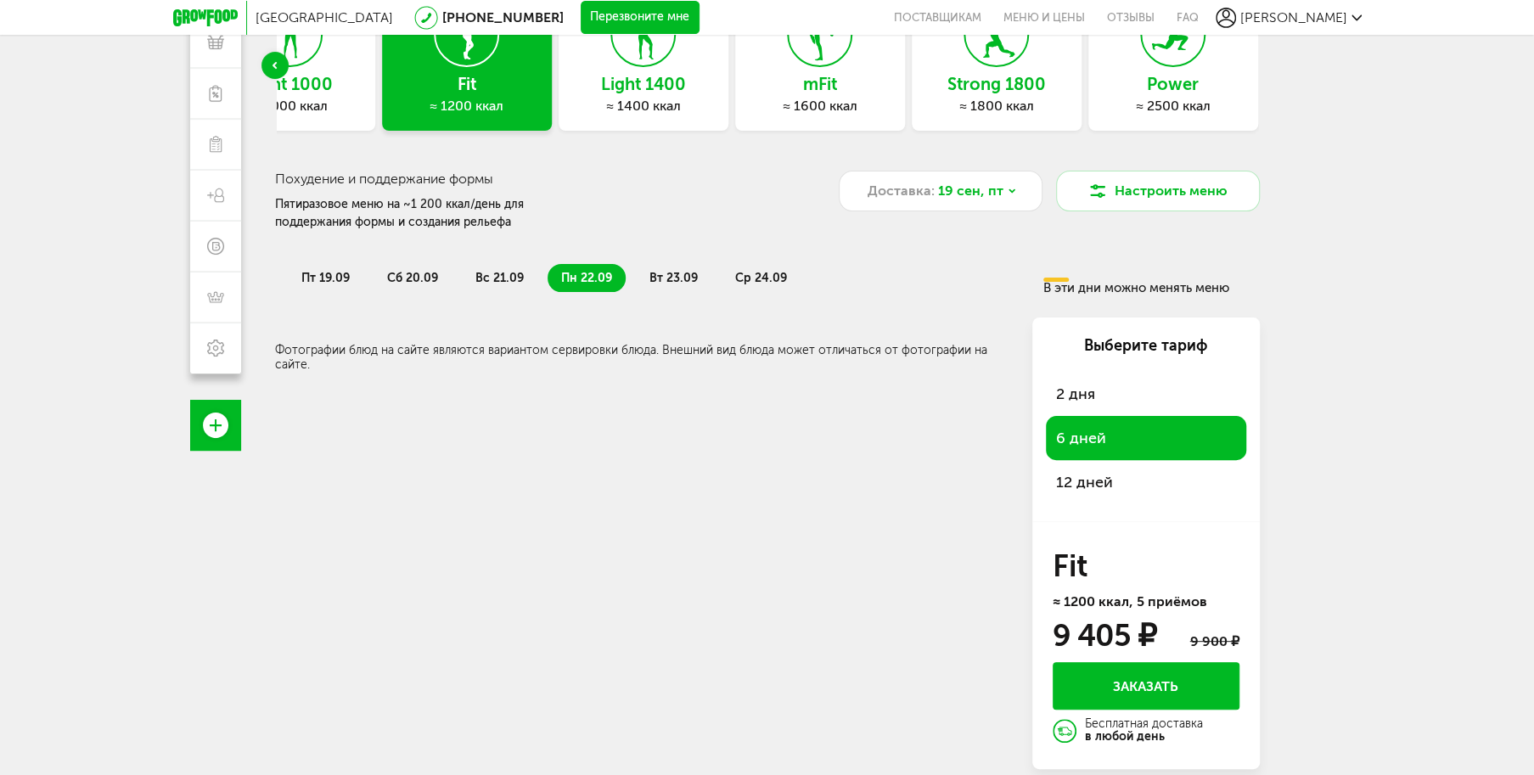
scroll to position [149, 0]
click at [684, 273] on span "вт 23.09" at bounding box center [673, 278] width 48 height 14
click at [756, 276] on span "ср 24.09" at bounding box center [761, 278] width 52 height 14
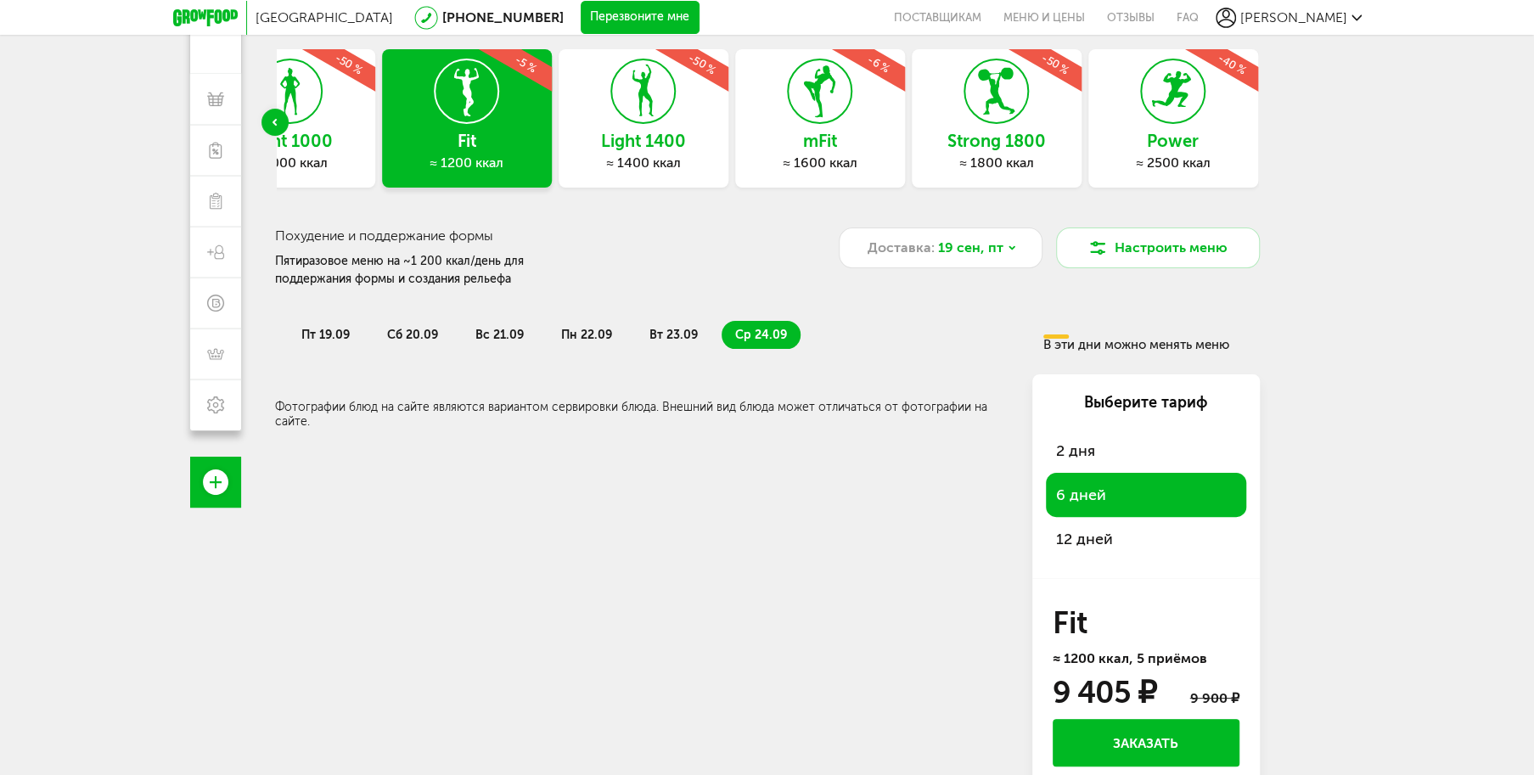
scroll to position [0, 0]
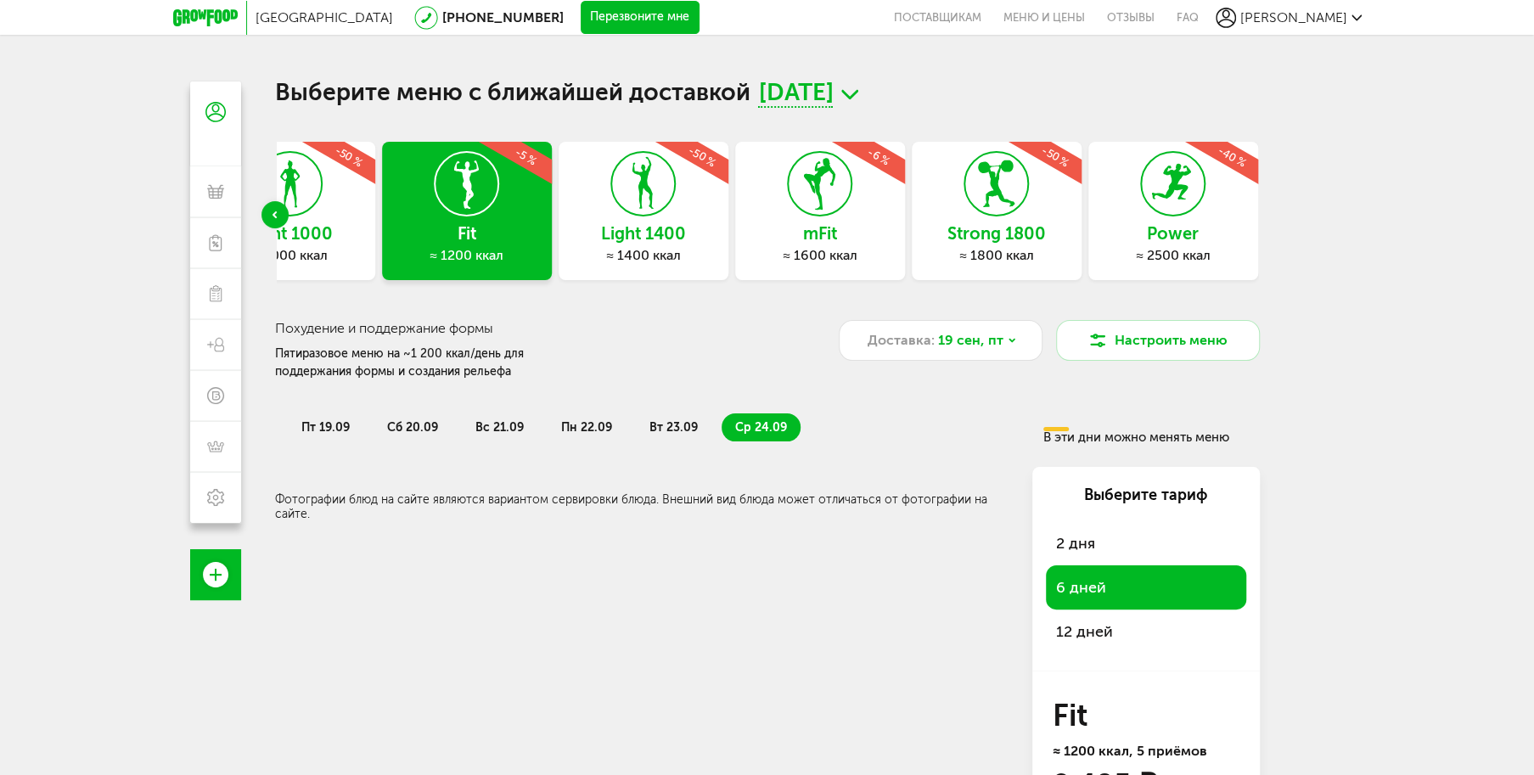
click at [309, 225] on h3 "Light 1000" at bounding box center [290, 233] width 170 height 19
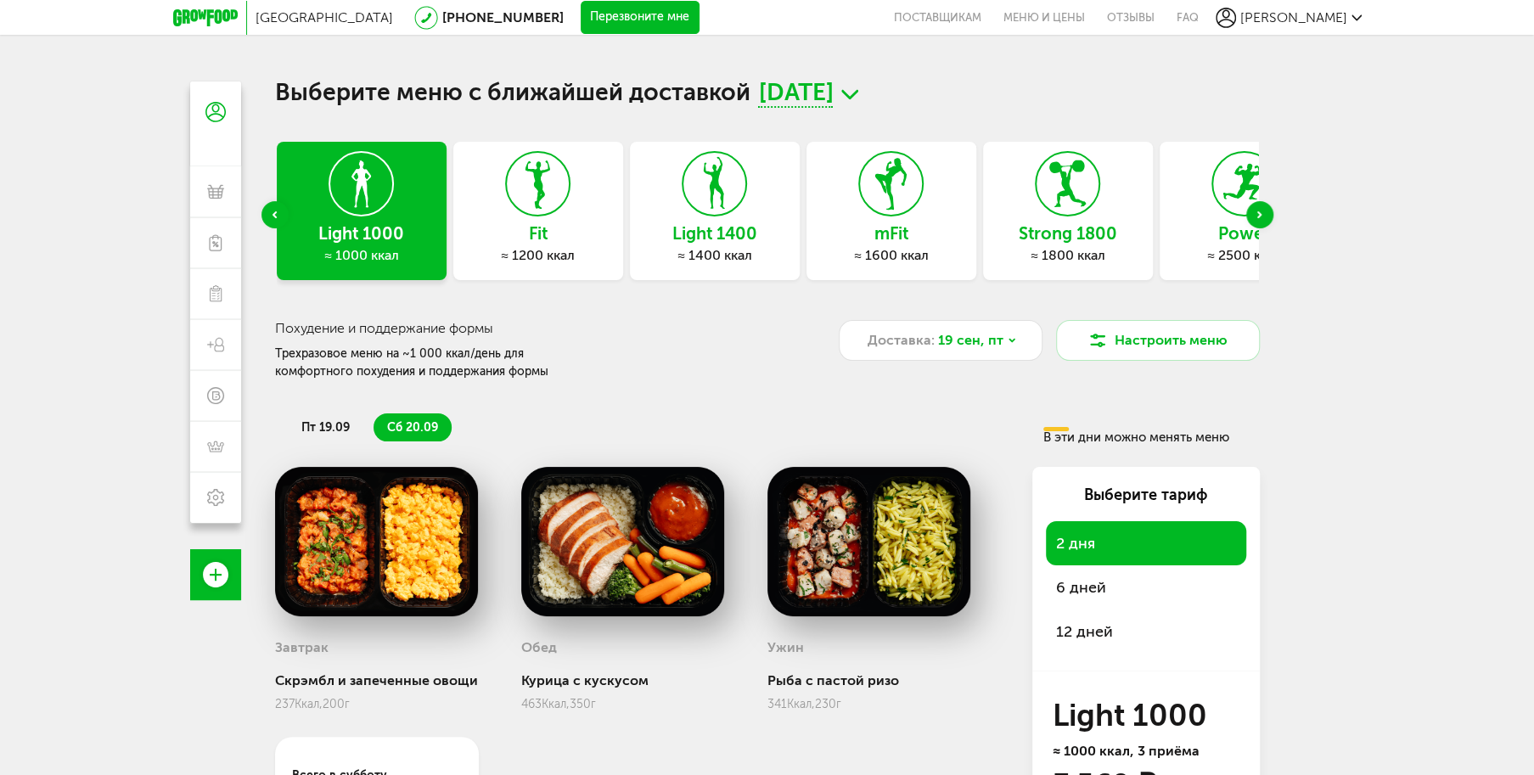
click at [686, 227] on h3 "Light 1400" at bounding box center [715, 233] width 170 height 19
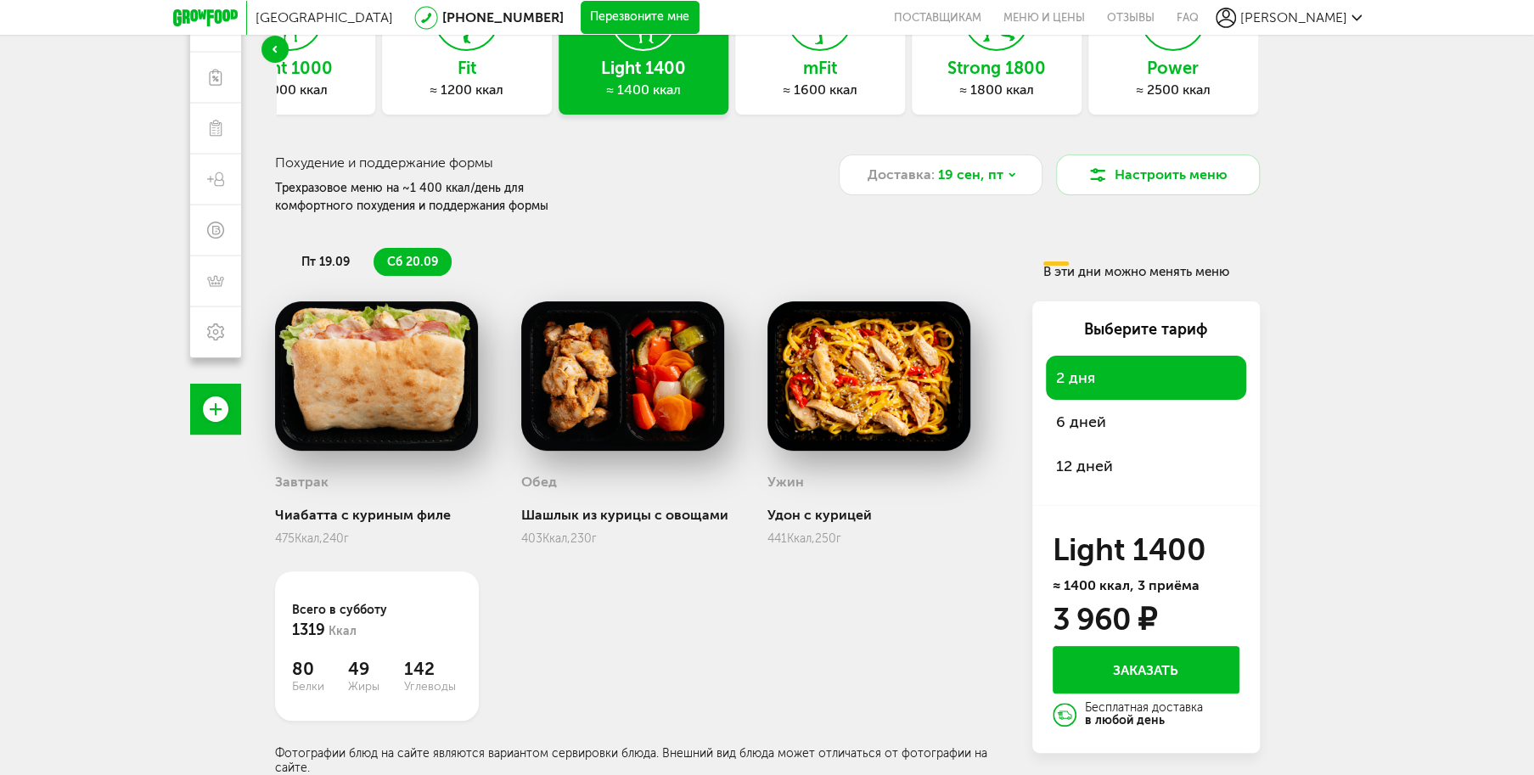
scroll to position [255, 0]
click at [1082, 410] on span "6 дней" at bounding box center [1146, 422] width 180 height 24
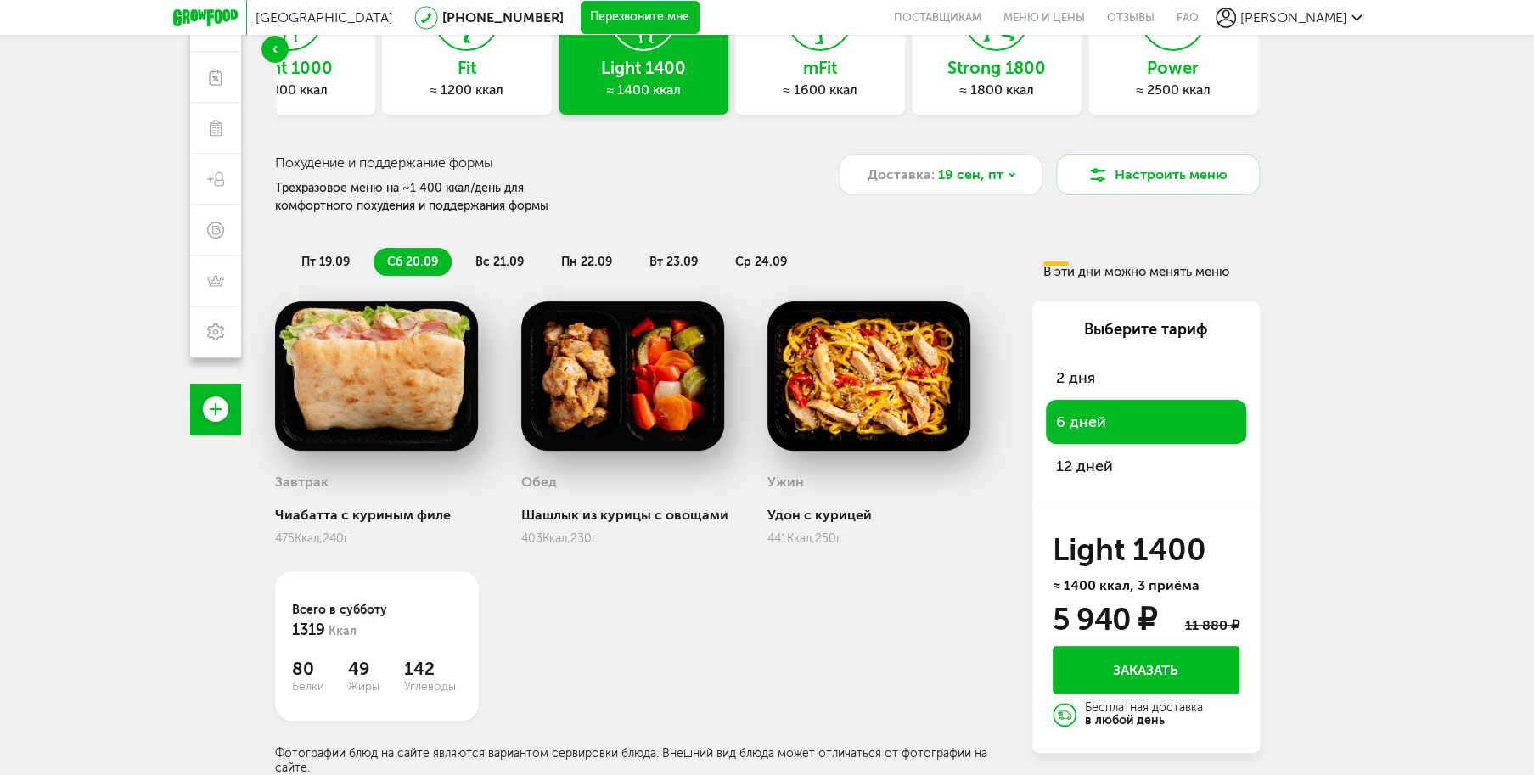
scroll to position [261, 0]
click at [335, 255] on span "пт 19.09" at bounding box center [325, 262] width 48 height 14
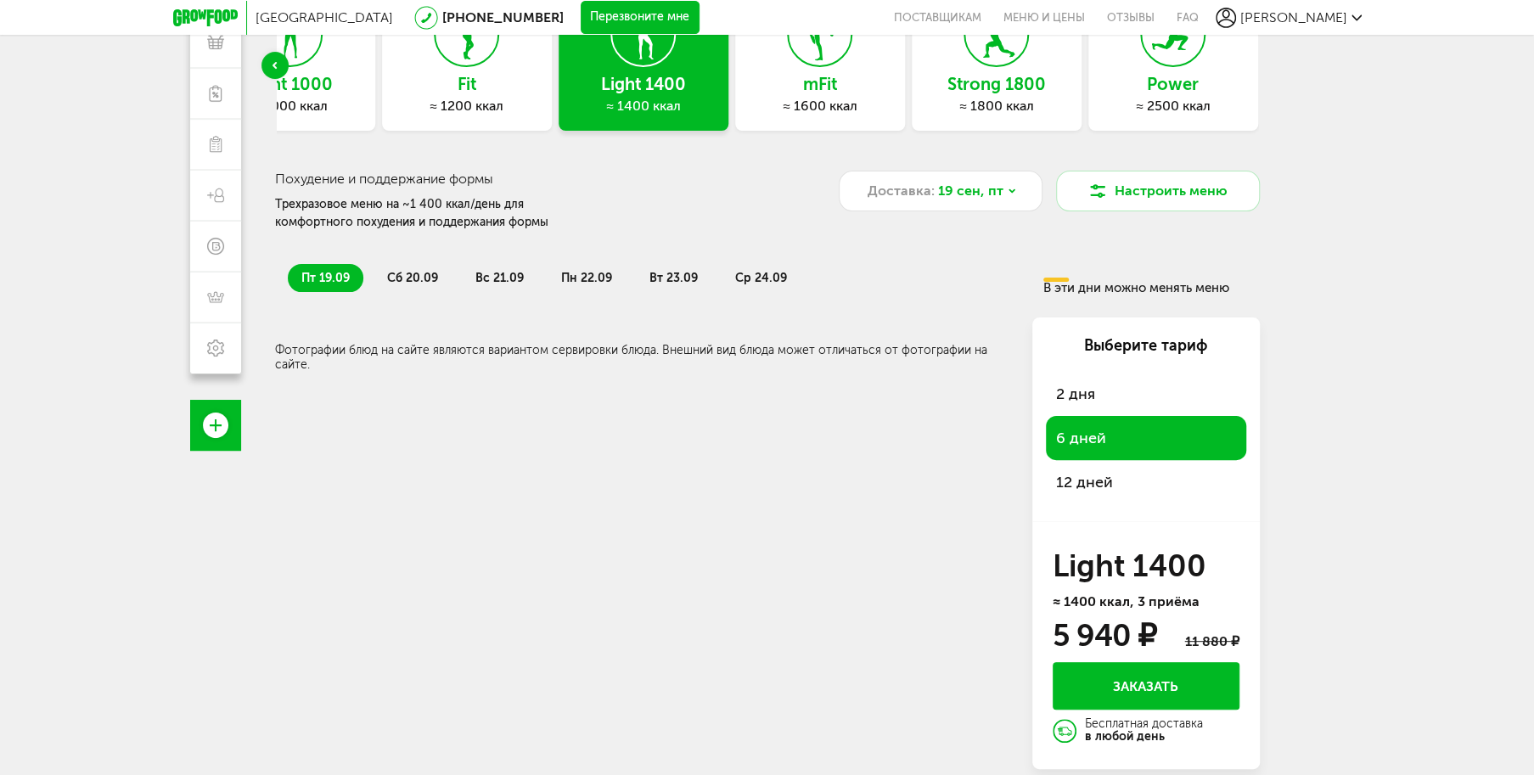
scroll to position [149, 0]
click at [486, 276] on span "вс 21.09" at bounding box center [499, 278] width 48 height 14
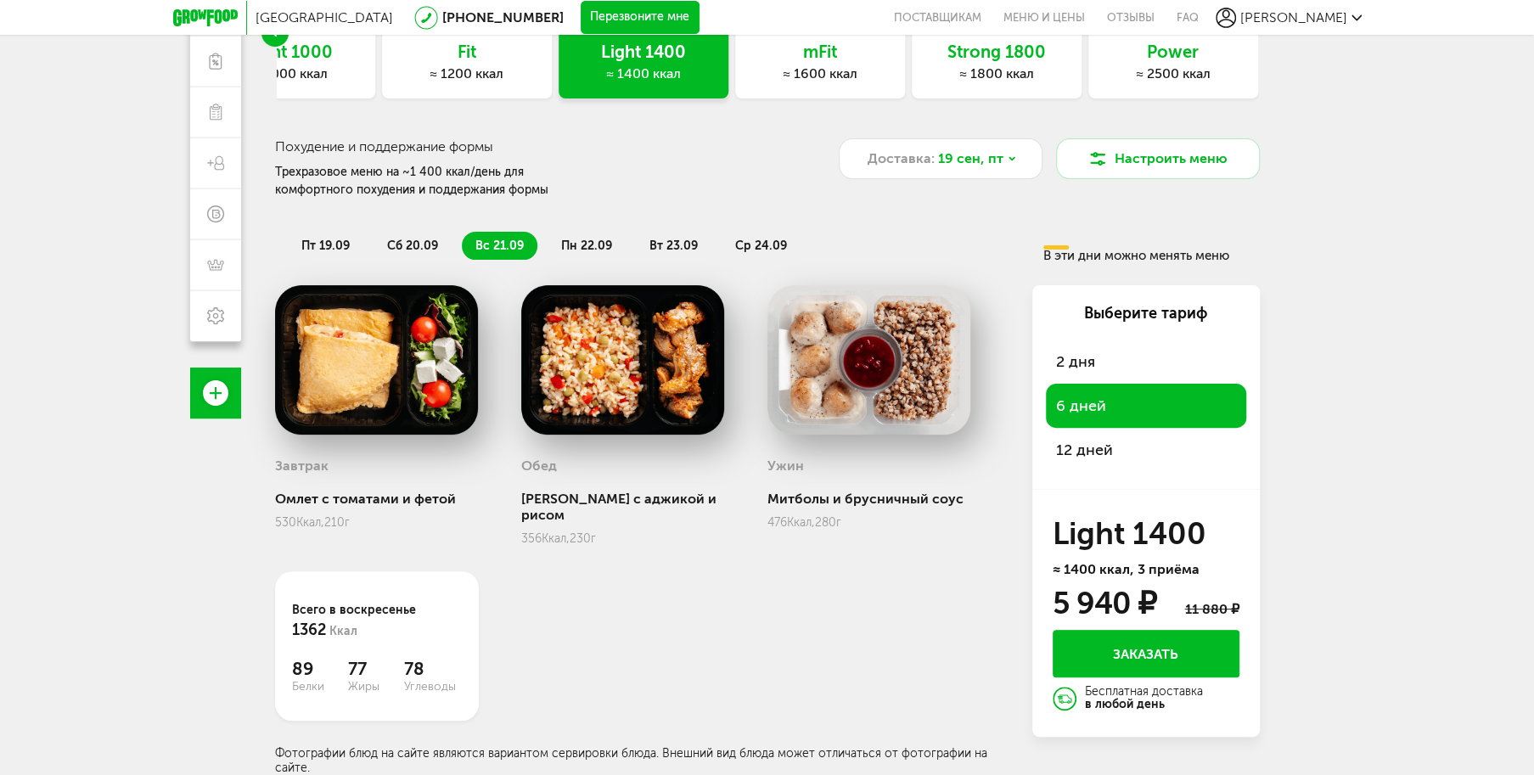
scroll to position [261, 0]
click at [571, 239] on span "пн 22.09" at bounding box center [586, 246] width 51 height 14
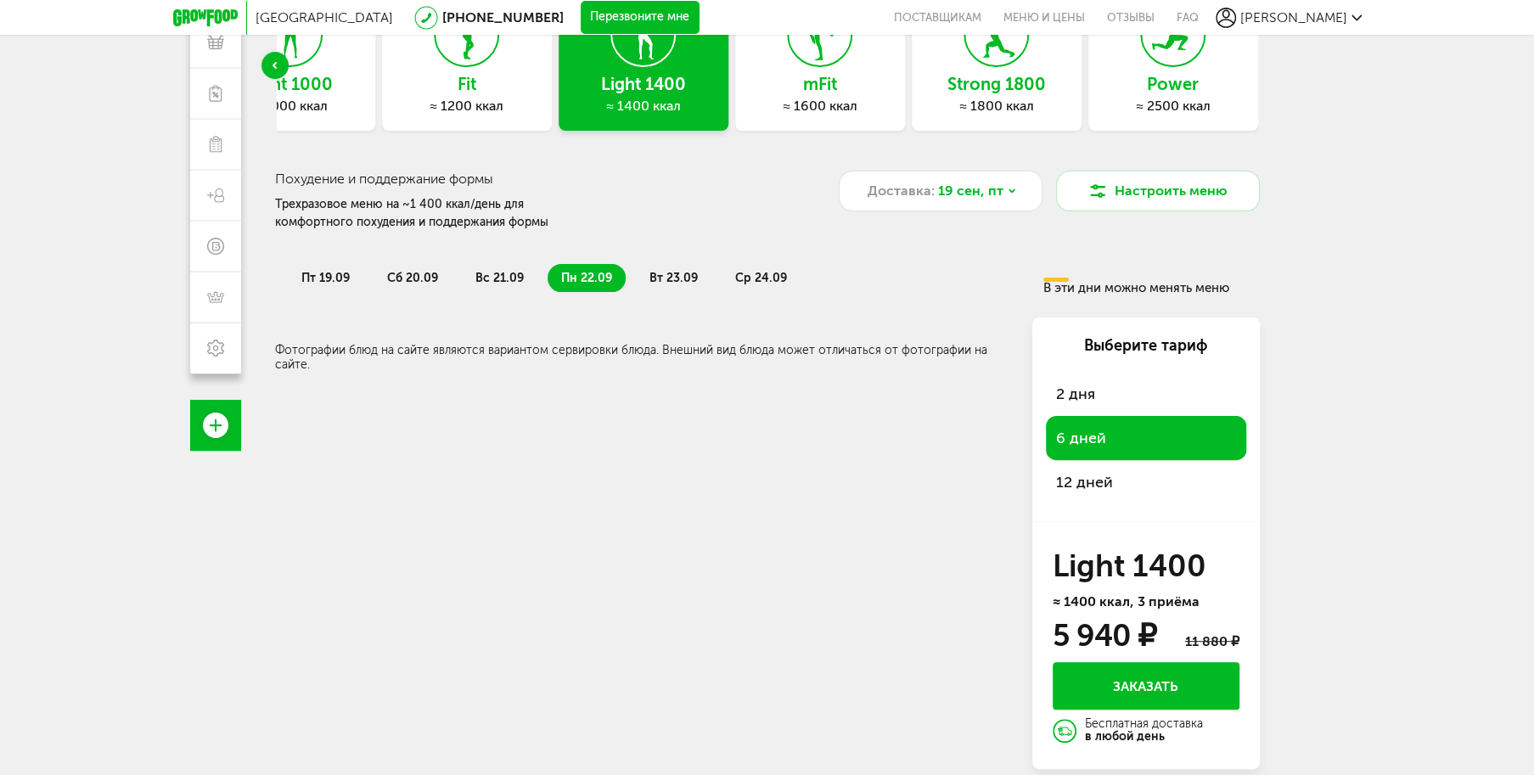
scroll to position [149, 0]
